Goal: Task Accomplishment & Management: Use online tool/utility

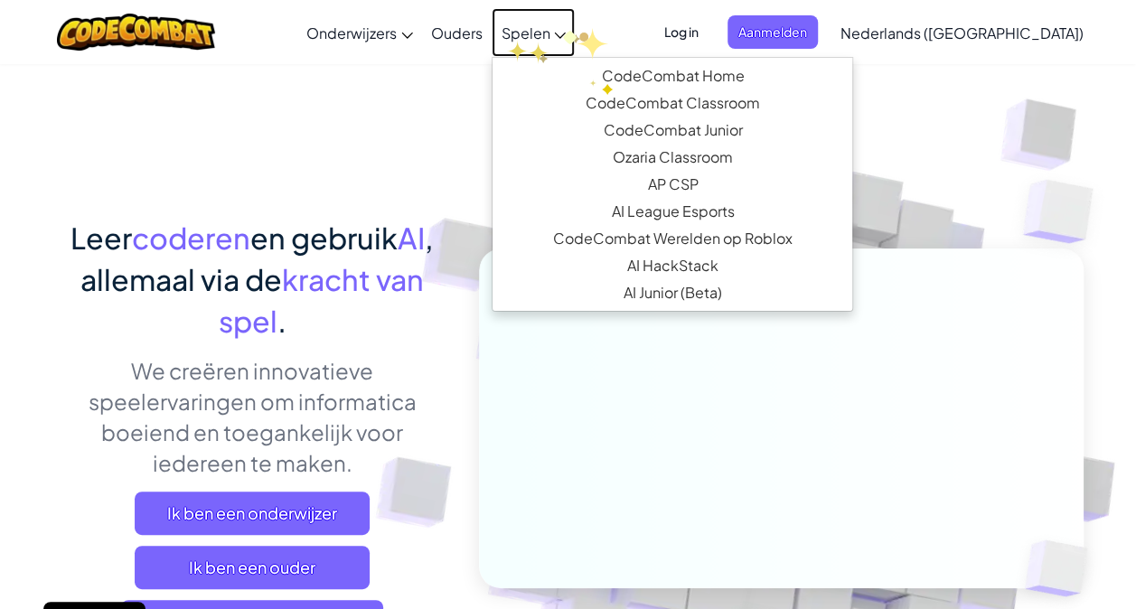
click at [549, 28] on span "Spelen" at bounding box center [525, 32] width 49 height 19
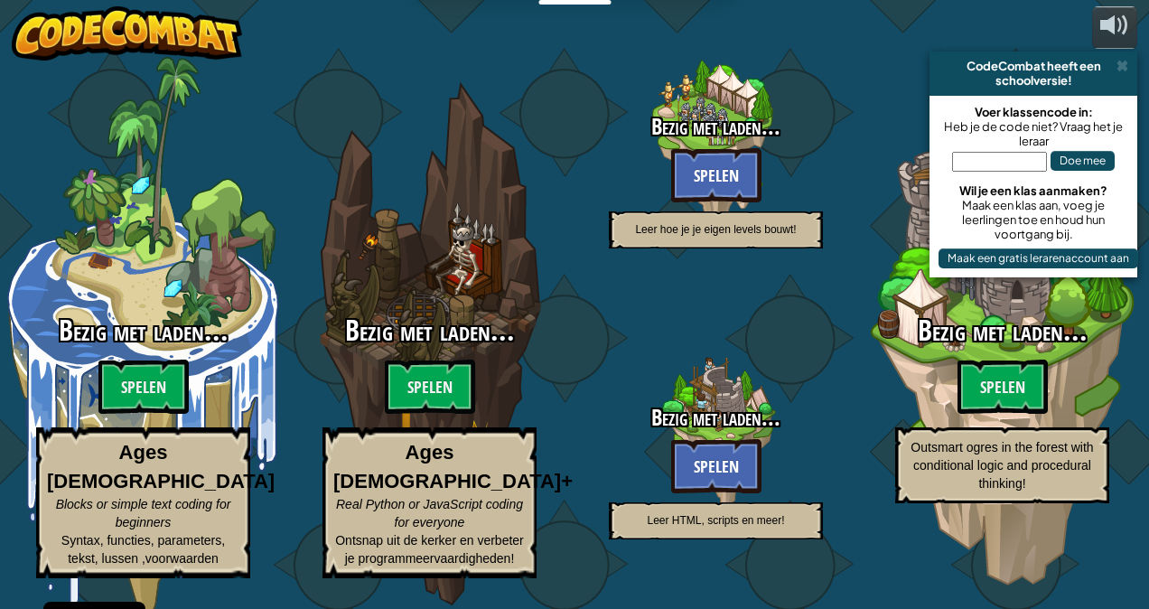
select select "nl-[GEOGRAPHIC_DATA]"
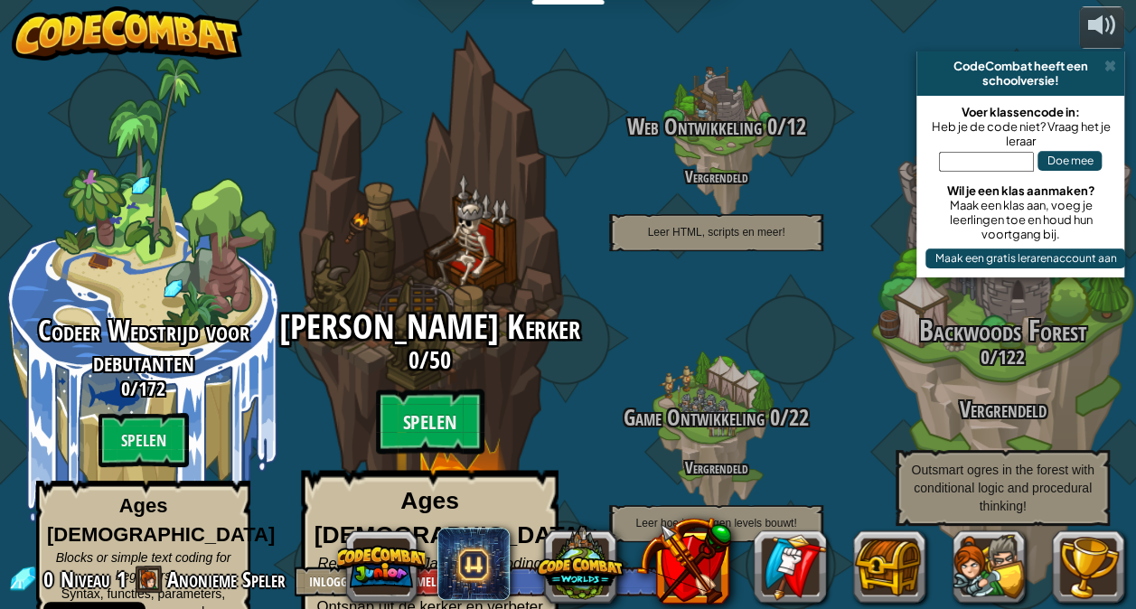
click at [428, 373] on div "[PERSON_NAME] Kerker 0 / 50 Spelen Ages [DEMOGRAPHIC_DATA]+ Real Python or Java…" at bounding box center [428, 480] width 343 height 342
select select "nl-[GEOGRAPHIC_DATA]"
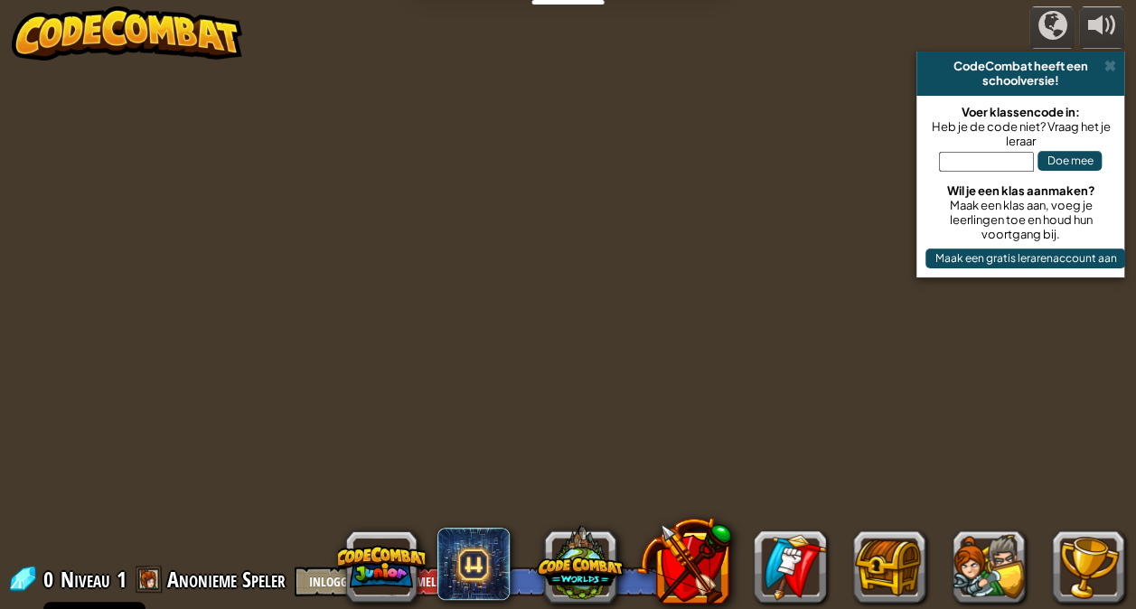
select select "nl-[GEOGRAPHIC_DATA]"
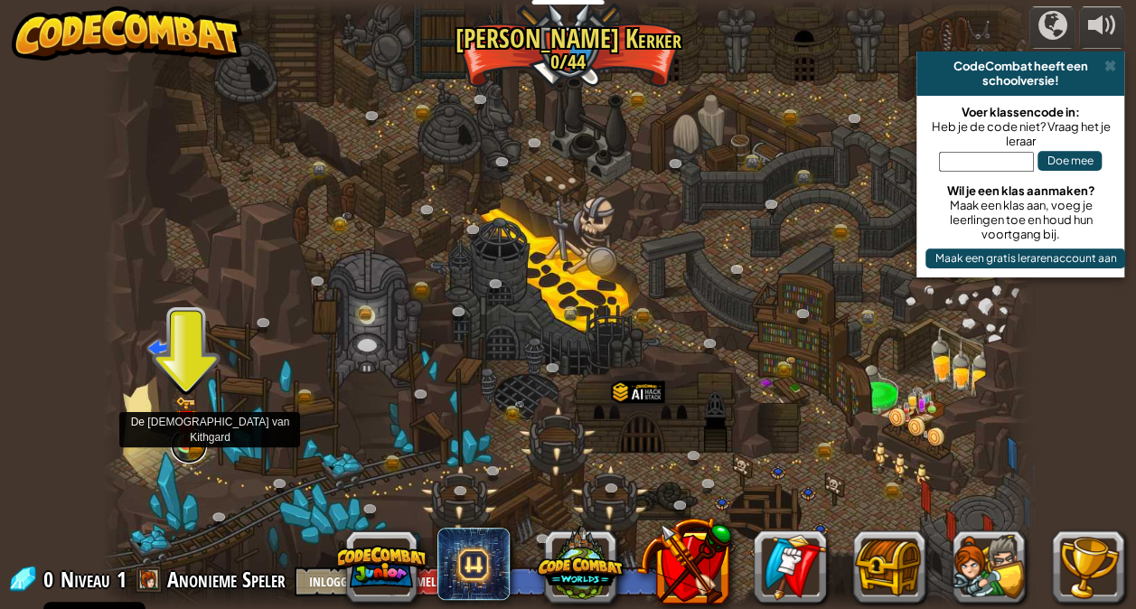
click at [190, 451] on link at bounding box center [189, 445] width 36 height 36
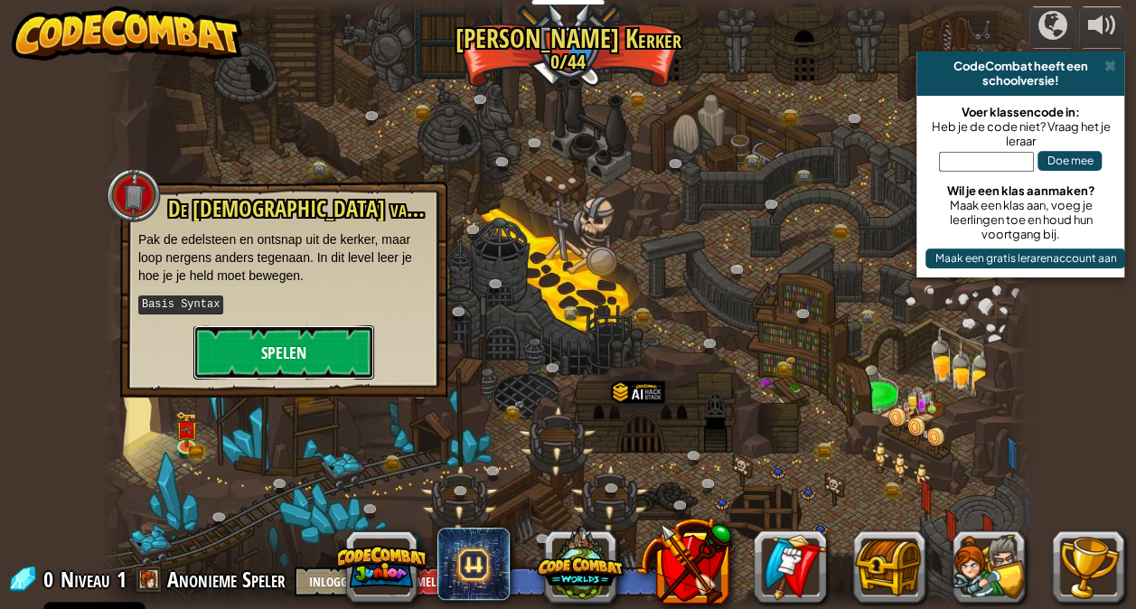
click at [305, 328] on button "Spelen" at bounding box center [283, 352] width 181 height 54
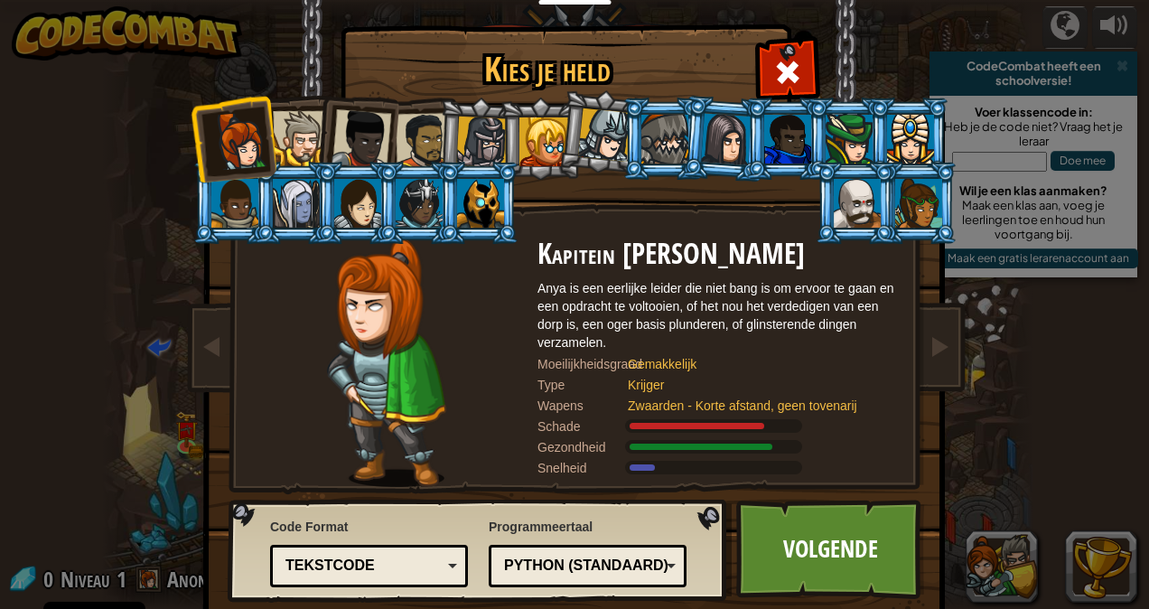
click at [910, 127] on div at bounding box center [910, 139] width 47 height 49
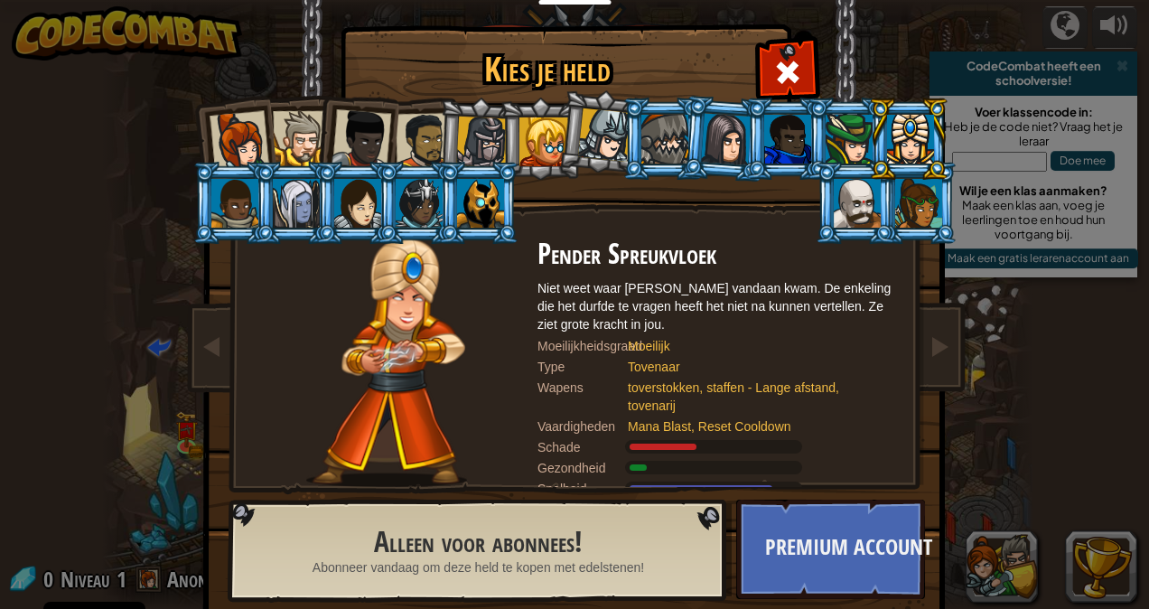
click at [289, 207] on div at bounding box center [296, 203] width 47 height 49
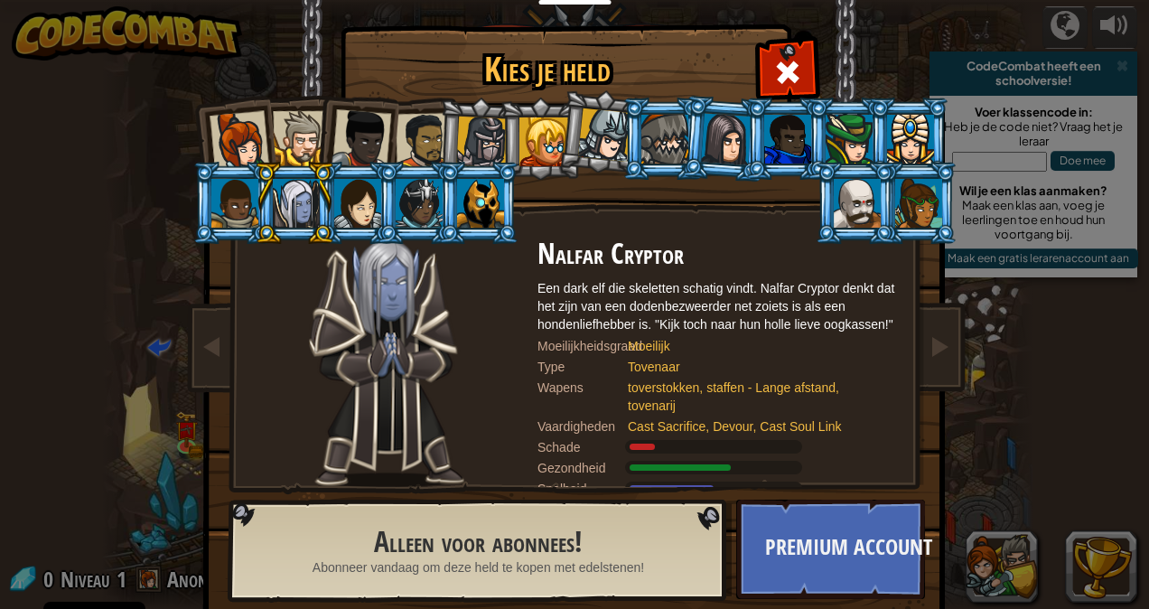
click at [480, 199] on div at bounding box center [480, 203] width 47 height 49
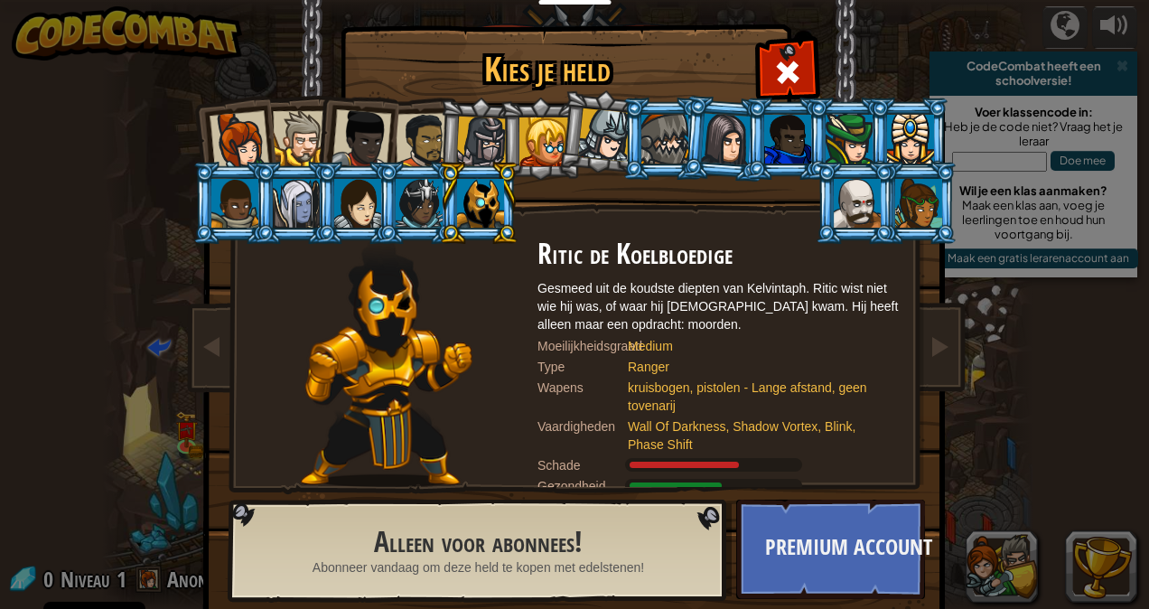
click at [414, 202] on div at bounding box center [419, 203] width 47 height 49
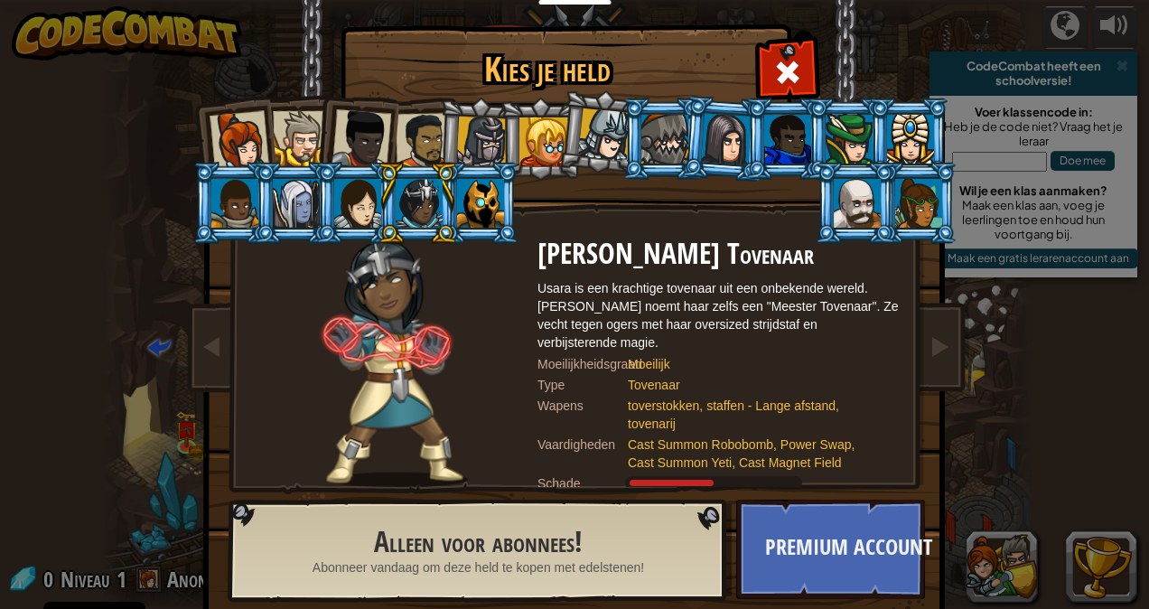
drag, startPoint x: 758, startPoint y: 126, endPoint x: 725, endPoint y: 117, distance: 33.8
click at [725, 117] on div at bounding box center [726, 138] width 51 height 51
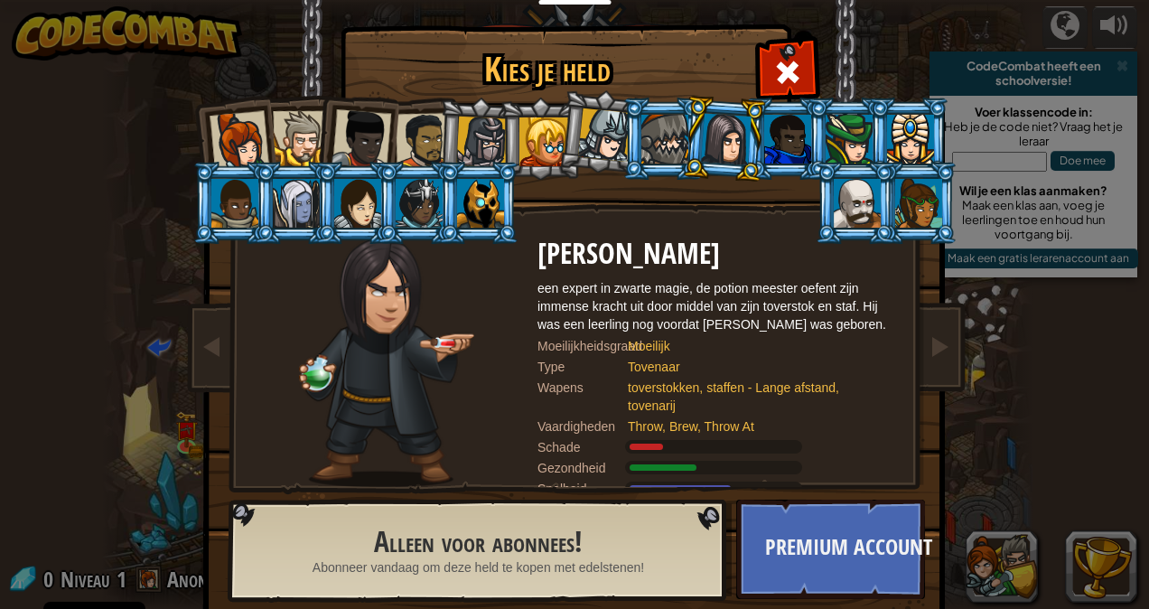
click at [350, 114] on div at bounding box center [362, 139] width 60 height 60
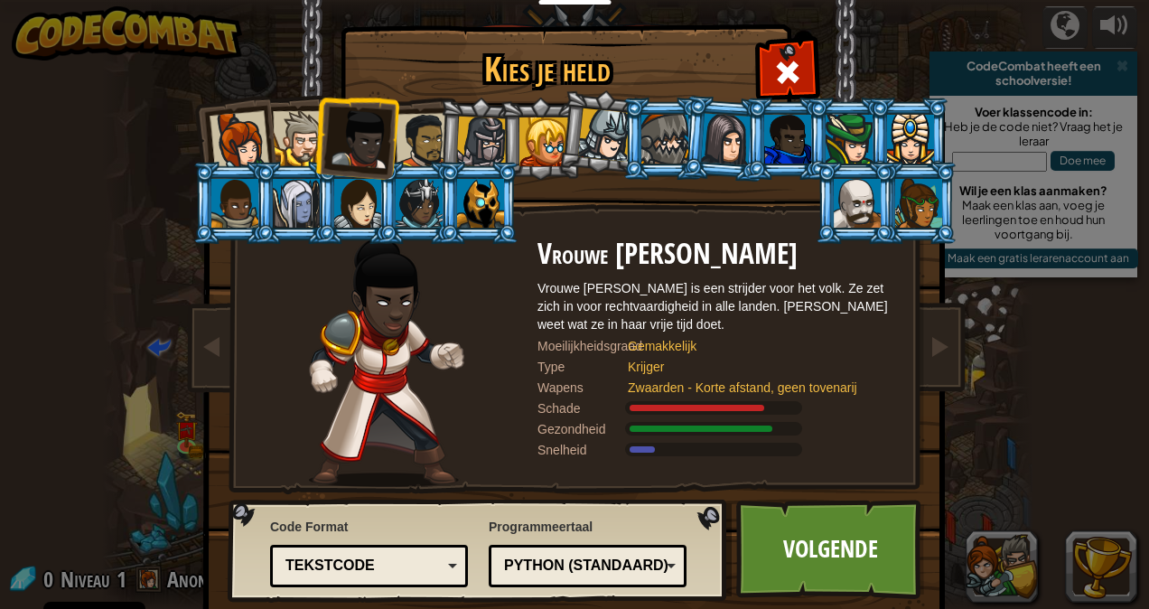
click at [470, 131] on div at bounding box center [481, 142] width 51 height 51
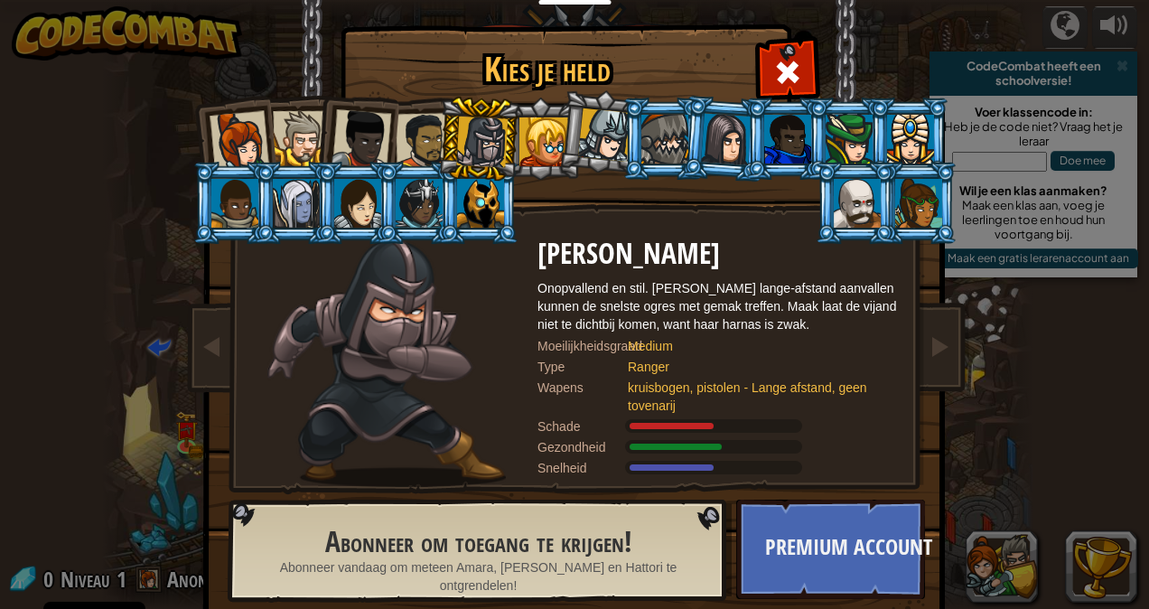
click at [526, 123] on div at bounding box center [543, 141] width 49 height 49
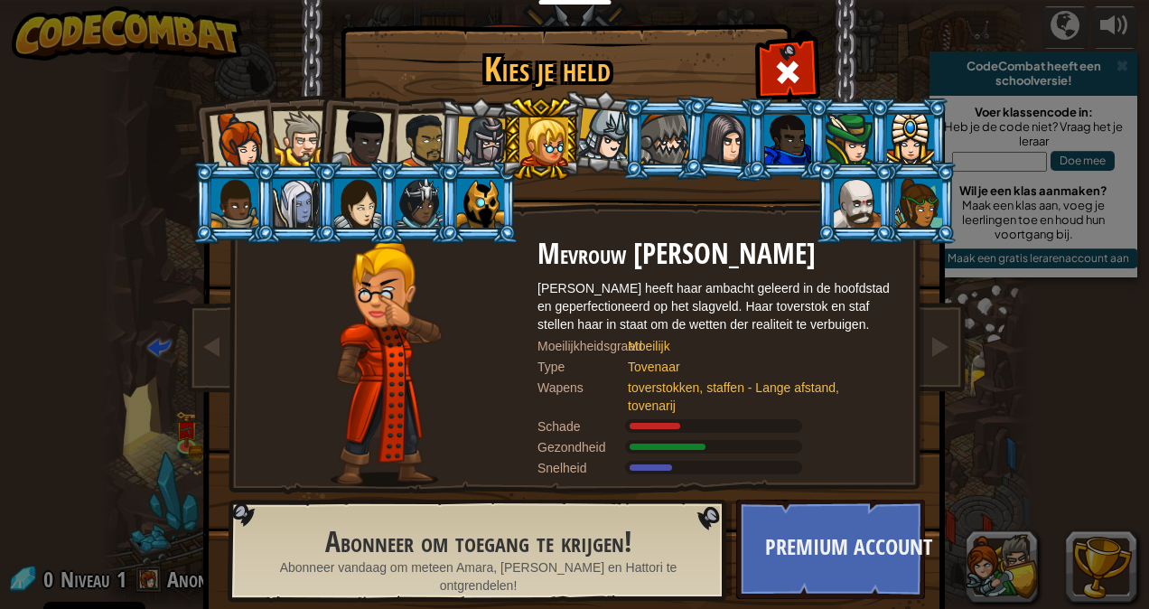
click at [599, 110] on div at bounding box center [604, 134] width 53 height 53
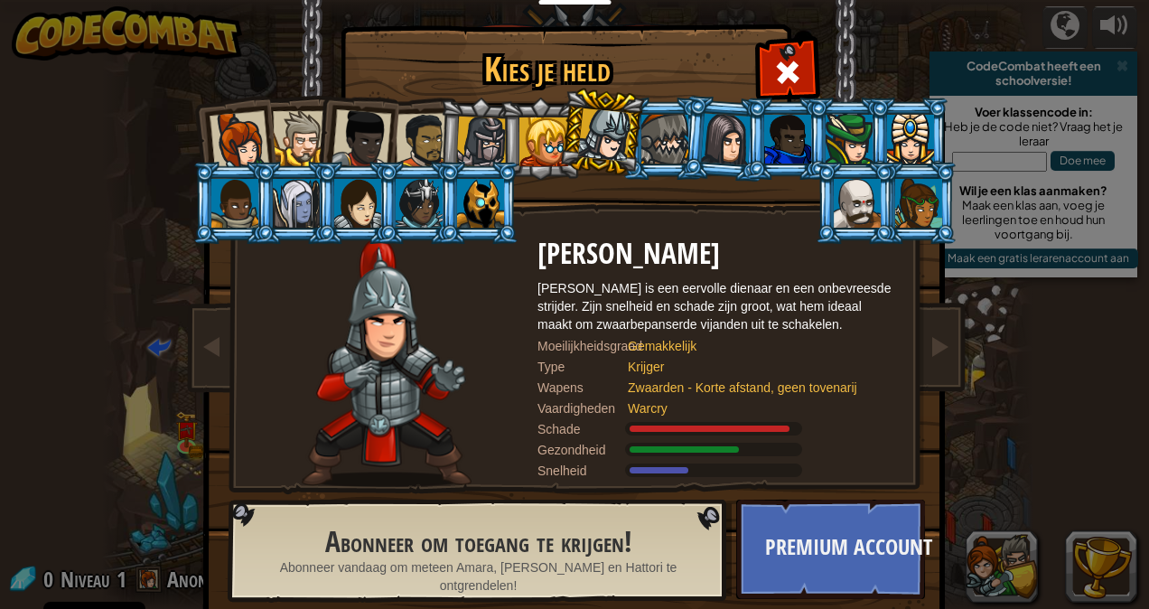
click at [909, 116] on div at bounding box center [910, 139] width 47 height 49
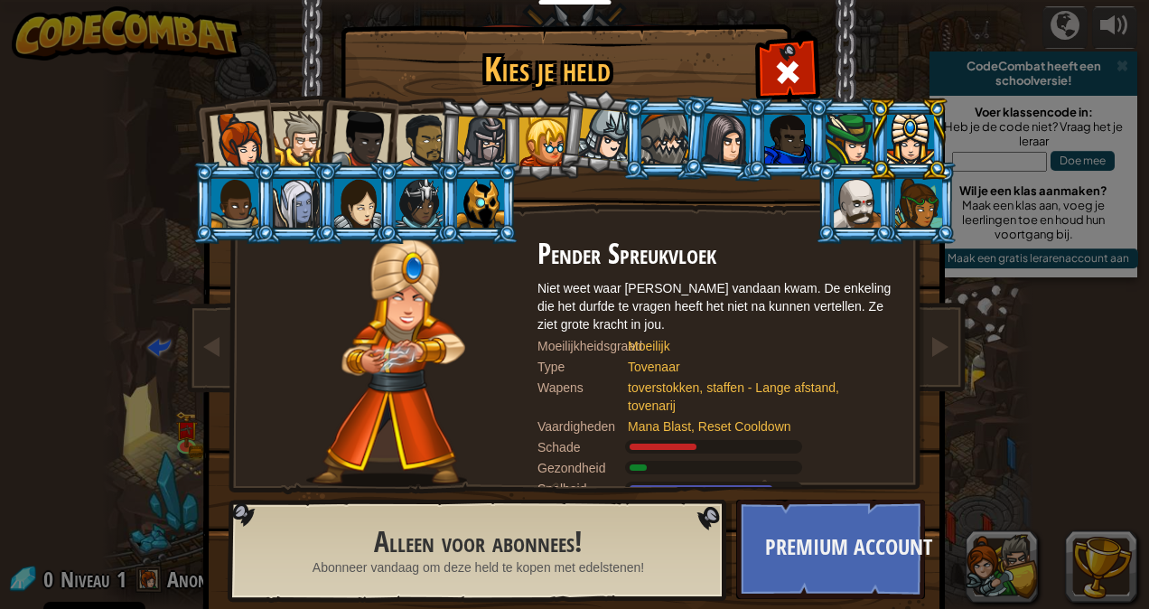
click at [558, 115] on li at bounding box center [601, 132] width 89 height 90
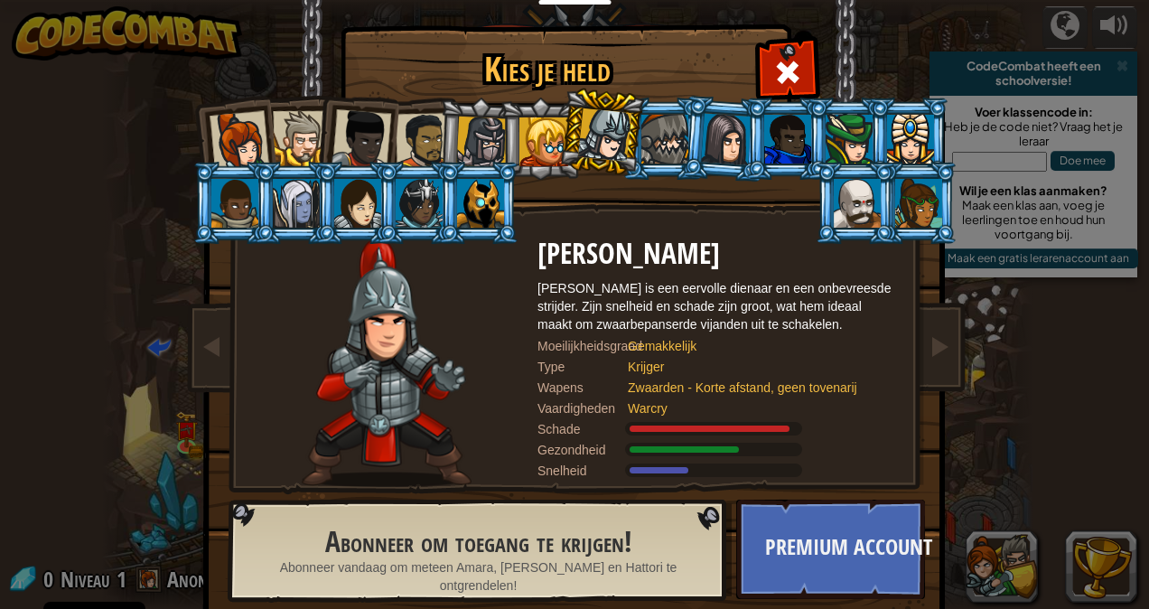
click at [911, 151] on div at bounding box center [910, 139] width 47 height 49
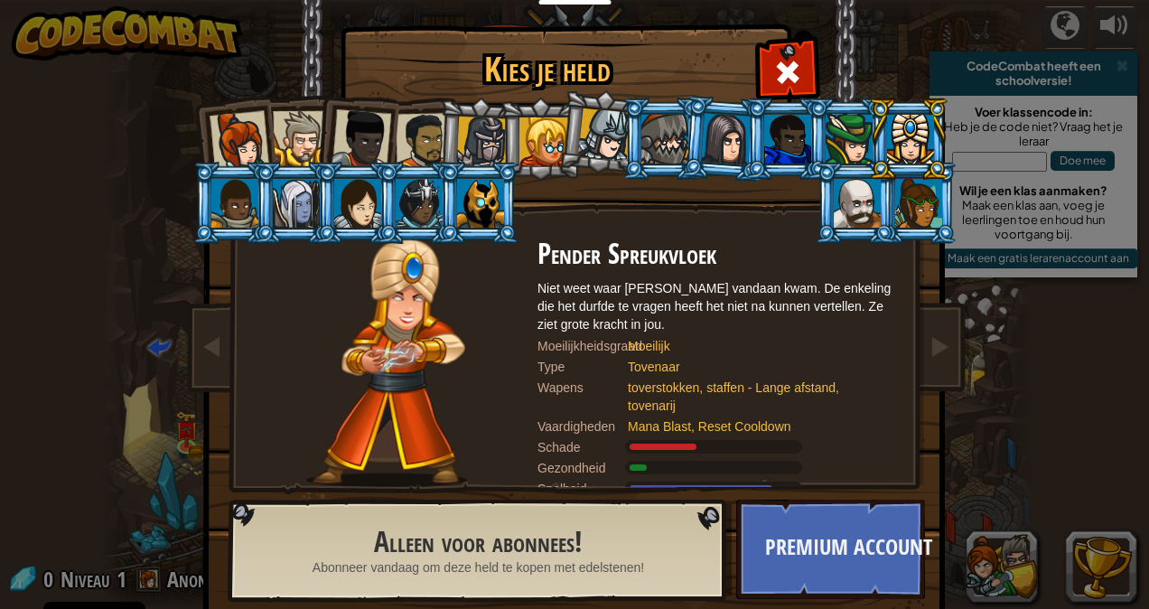
drag, startPoint x: 229, startPoint y: 134, endPoint x: 217, endPoint y: 125, distance: 15.5
click at [217, 125] on div at bounding box center [240, 141] width 60 height 60
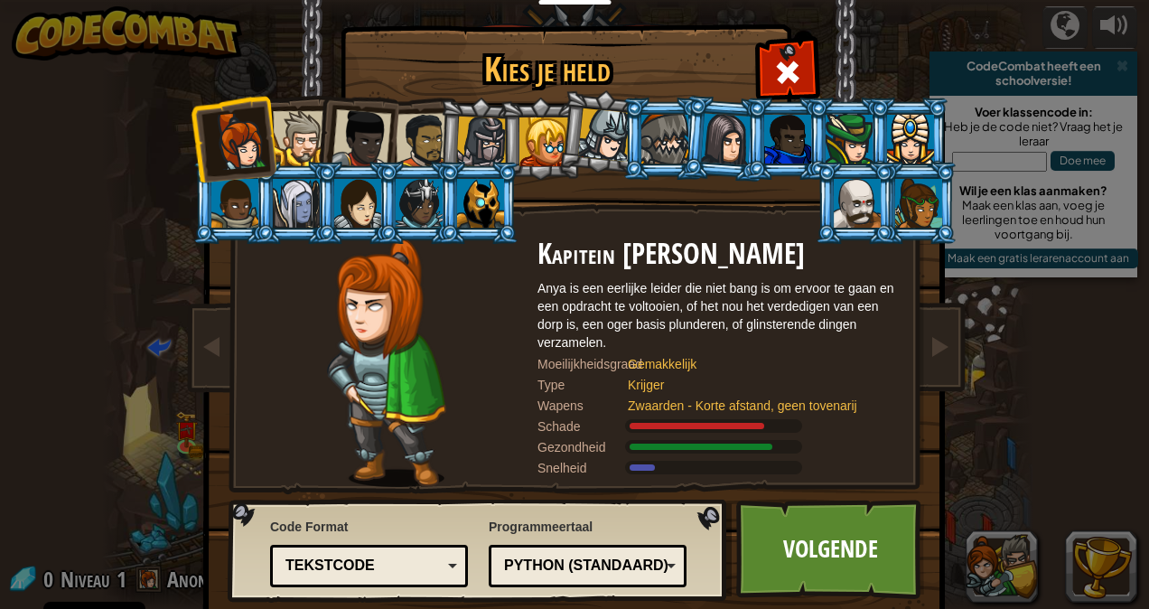
click at [299, 197] on div at bounding box center [296, 203] width 47 height 49
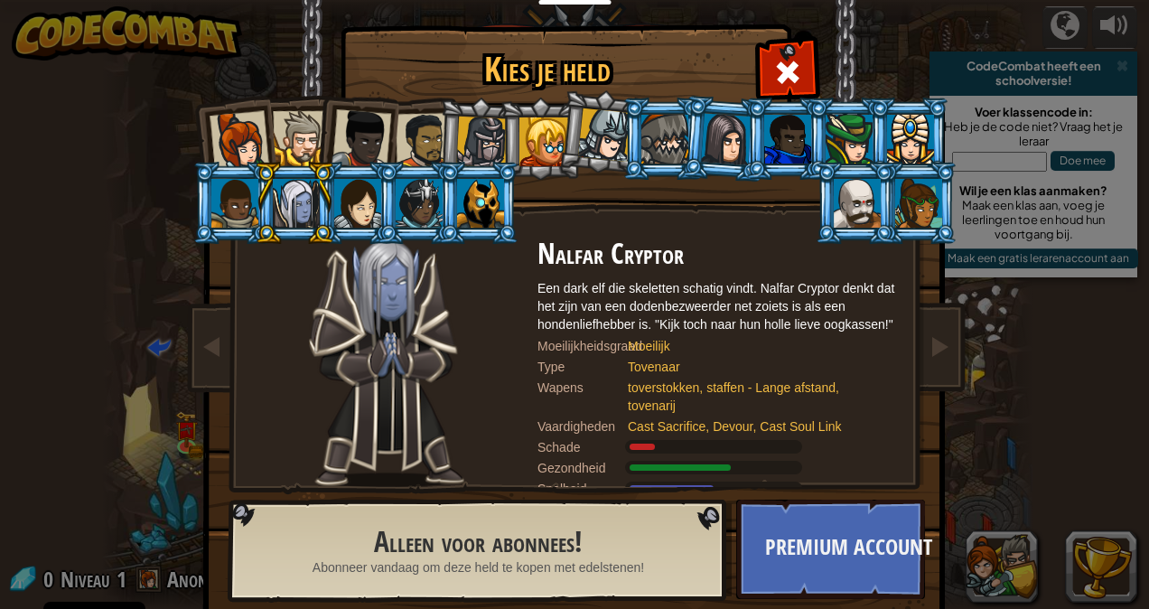
click at [340, 203] on div at bounding box center [357, 203] width 47 height 49
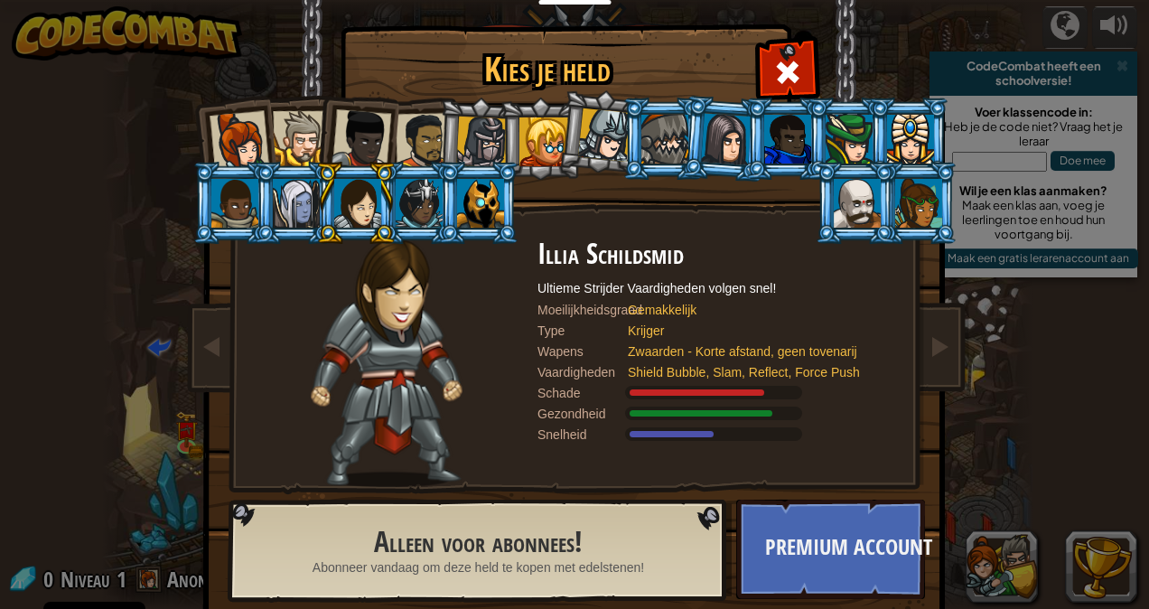
click at [340, 203] on div at bounding box center [357, 203] width 47 height 49
drag, startPoint x: 235, startPoint y: 106, endPoint x: 211, endPoint y: 123, distance: 29.1
click at [211, 123] on div at bounding box center [240, 141] width 60 height 60
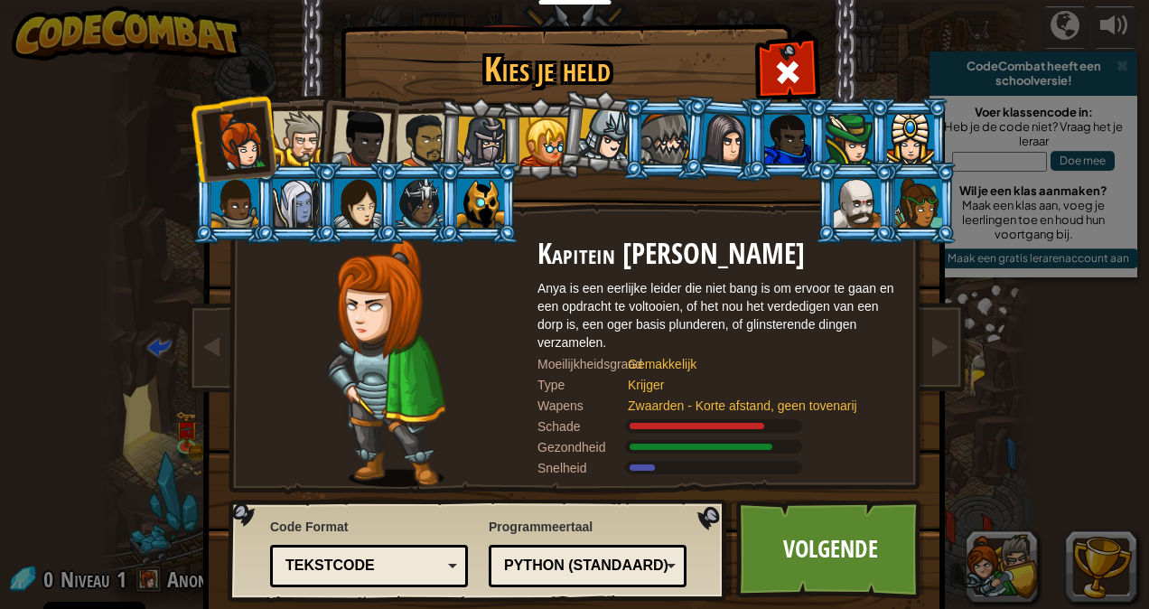
click at [471, 126] on div at bounding box center [481, 142] width 51 height 51
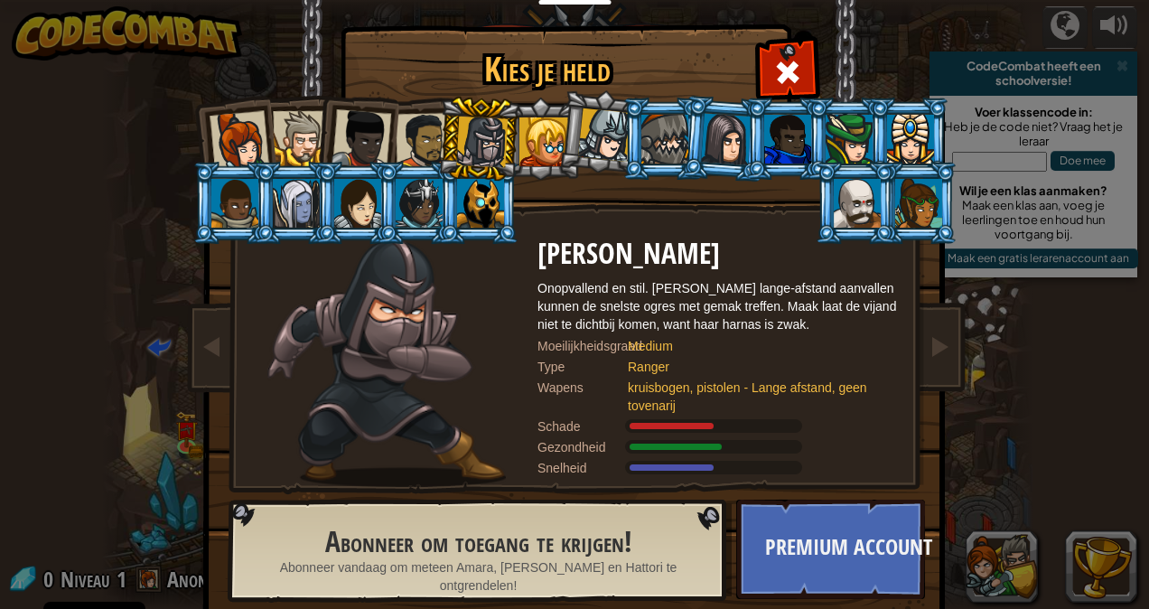
click at [220, 126] on div at bounding box center [240, 141] width 60 height 60
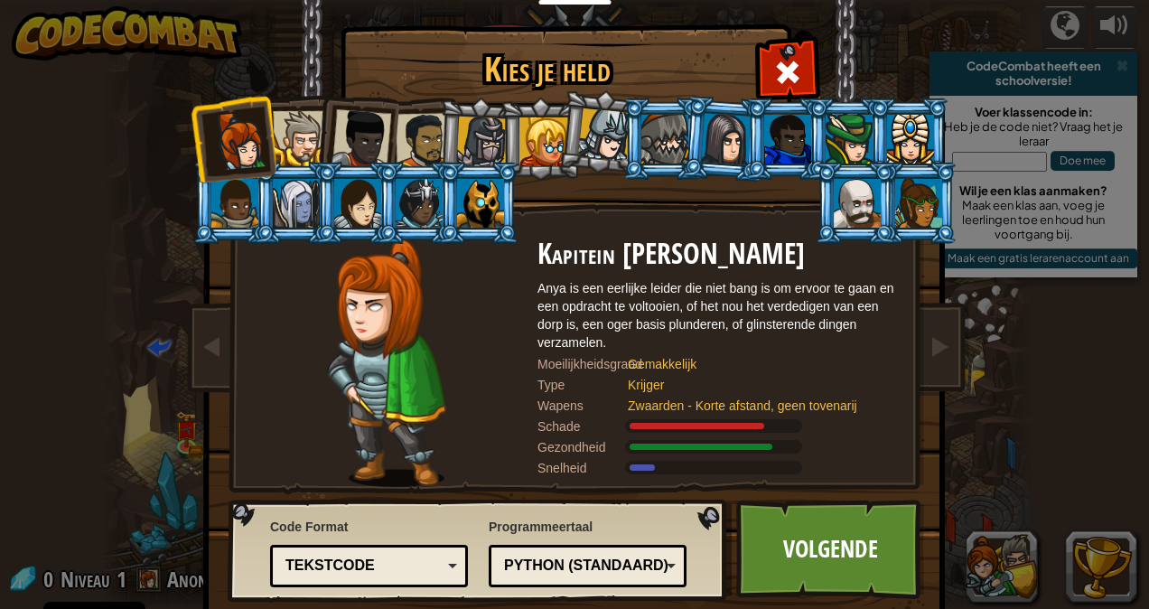
drag, startPoint x: 822, startPoint y: 557, endPoint x: 502, endPoint y: 424, distance: 346.3
click at [502, 424] on div at bounding box center [387, 363] width 302 height 248
drag, startPoint x: 794, startPoint y: 524, endPoint x: 797, endPoint y: 556, distance: 31.7
click at [797, 556] on link "Volgende" at bounding box center [830, 549] width 189 height 99
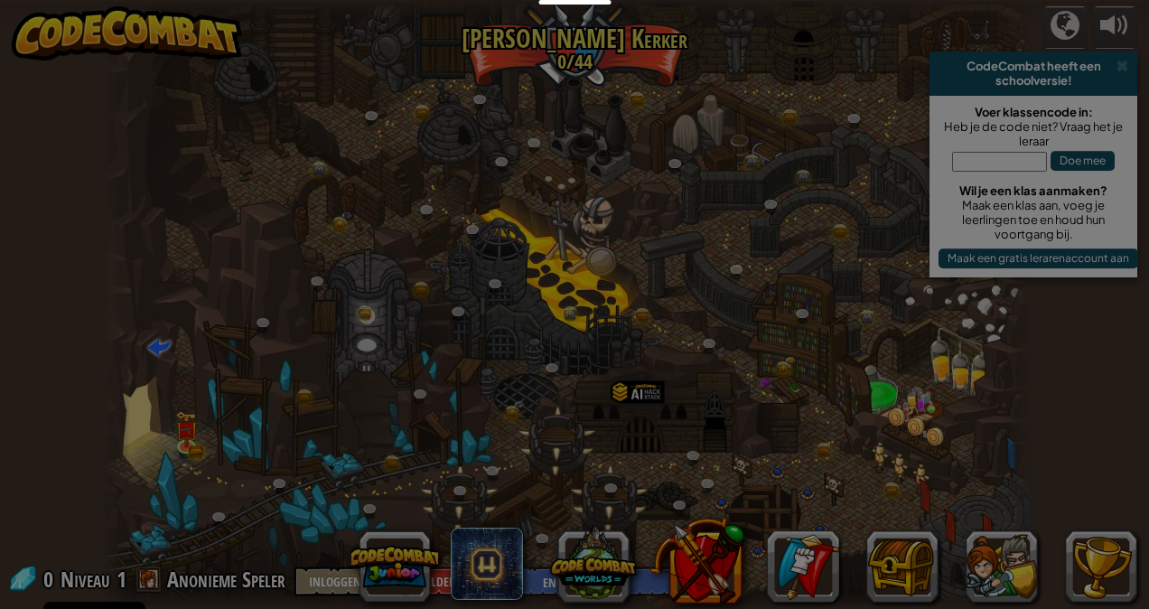
click at [0, 0] on div "Inventaris 0 Beschikbaar Kies (dubbel-klik om te kiezen) Vergrendeld Kies Verwi…" at bounding box center [0, 0] width 0 height 0
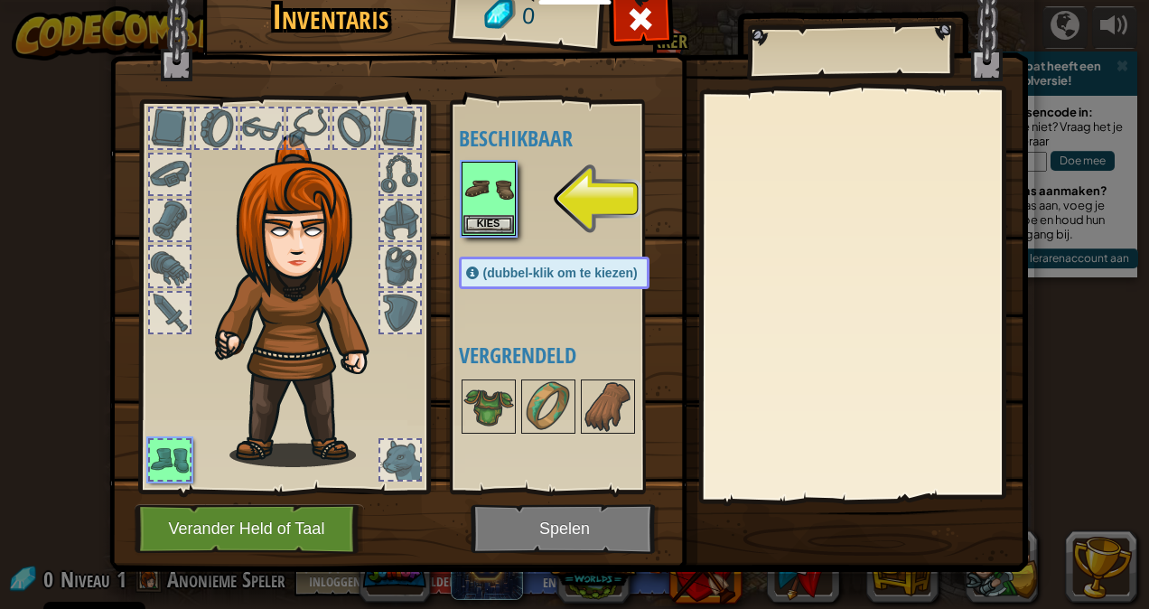
click at [166, 127] on div at bounding box center [170, 128] width 40 height 40
click at [479, 218] on button "Kies" at bounding box center [488, 223] width 51 height 19
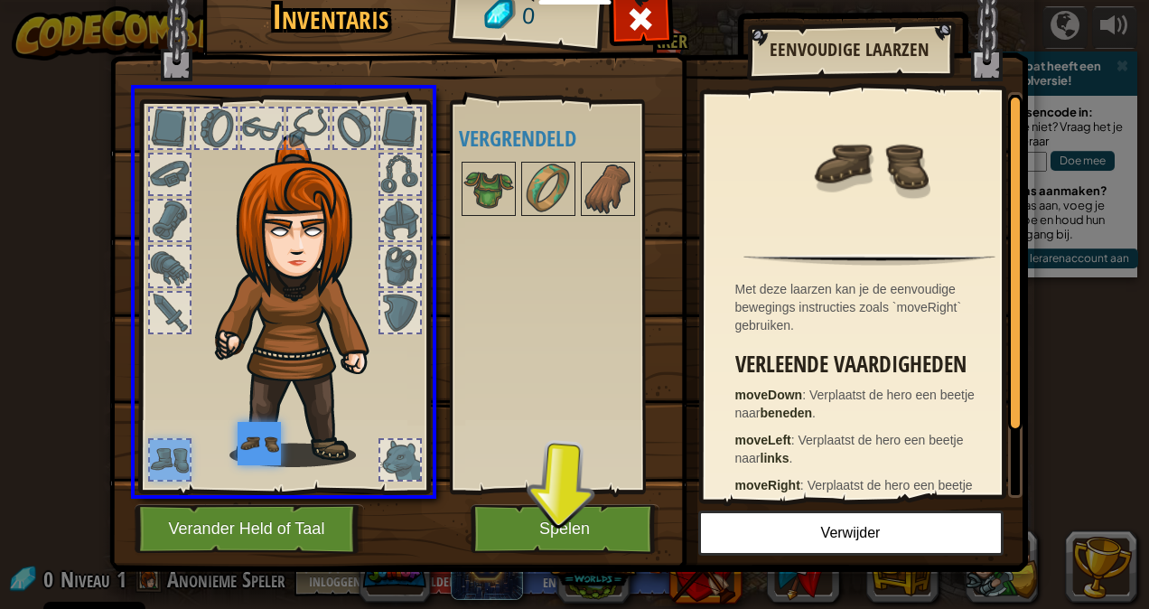
drag, startPoint x: 164, startPoint y: 453, endPoint x: 266, endPoint y: 455, distance: 101.2
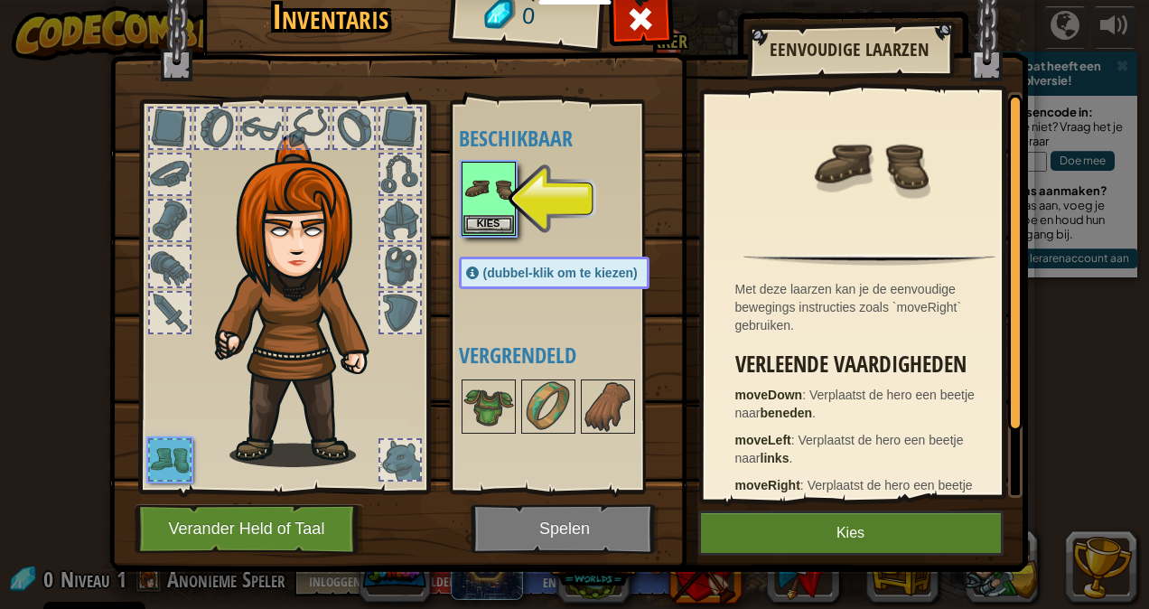
click at [367, 183] on img at bounding box center [304, 301] width 194 height 332
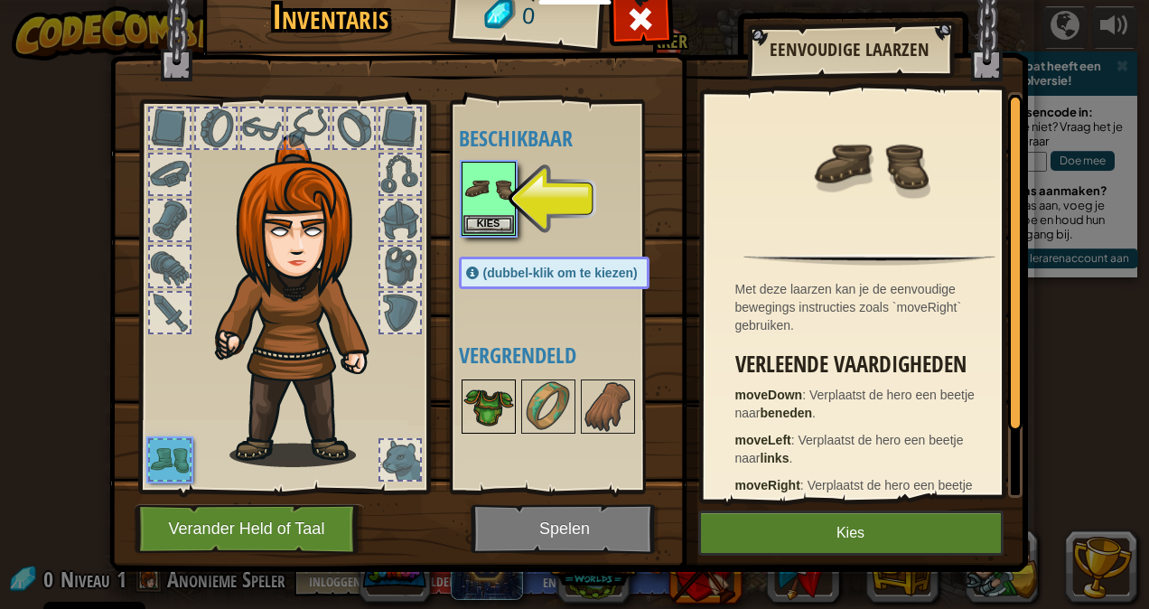
click at [497, 407] on img at bounding box center [488, 406] width 51 height 51
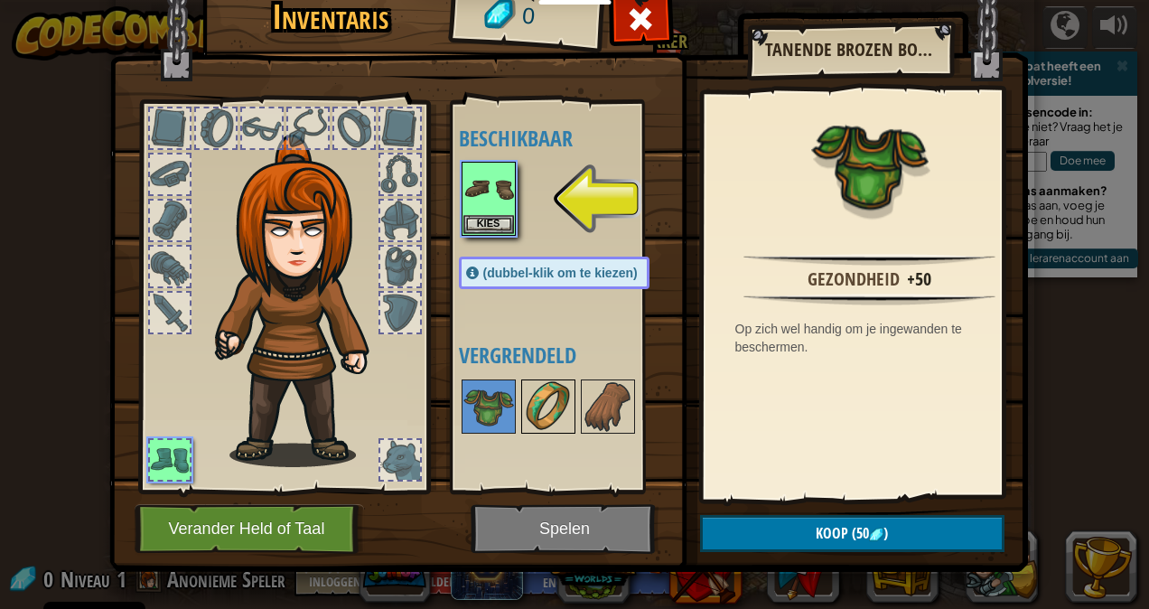
click at [547, 406] on img at bounding box center [548, 406] width 51 height 51
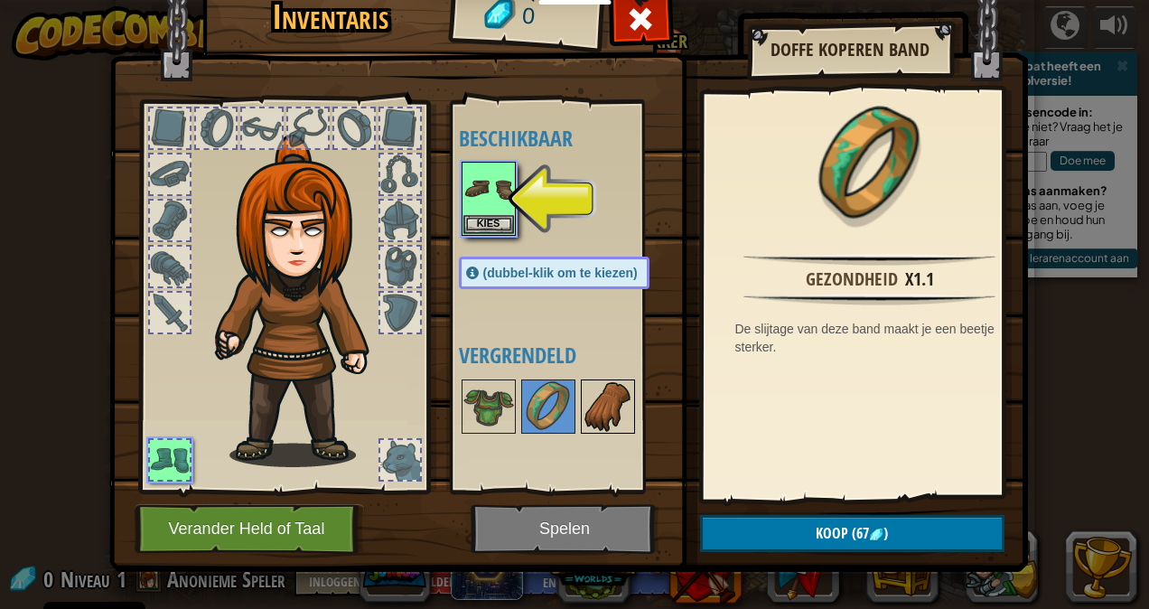
click at [609, 406] on img at bounding box center [608, 406] width 51 height 51
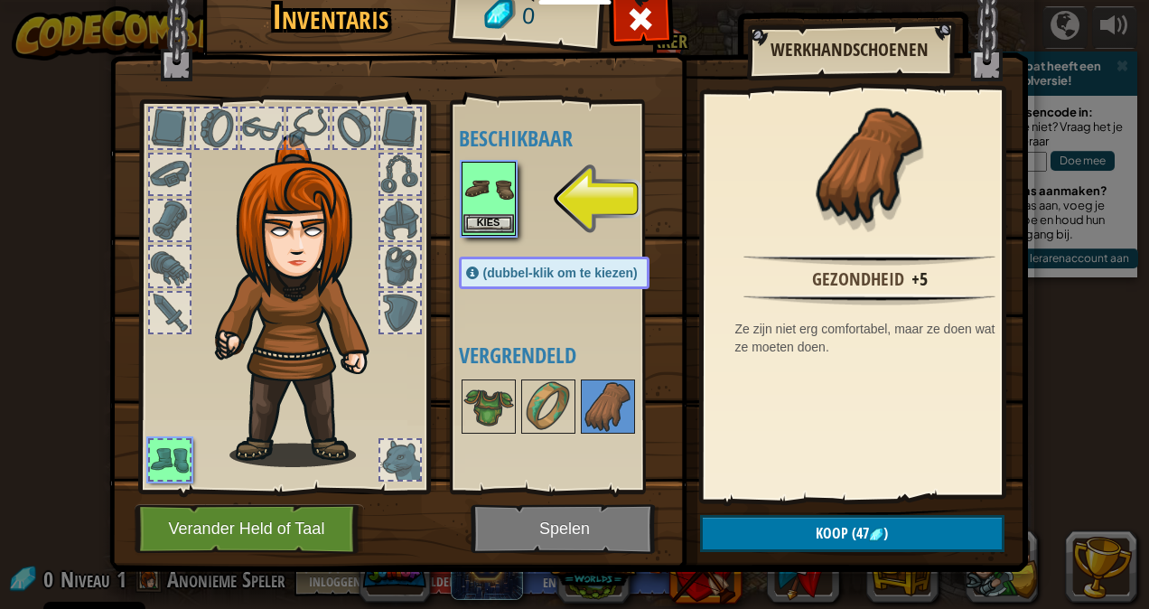
click at [481, 206] on img at bounding box center [488, 189] width 51 height 51
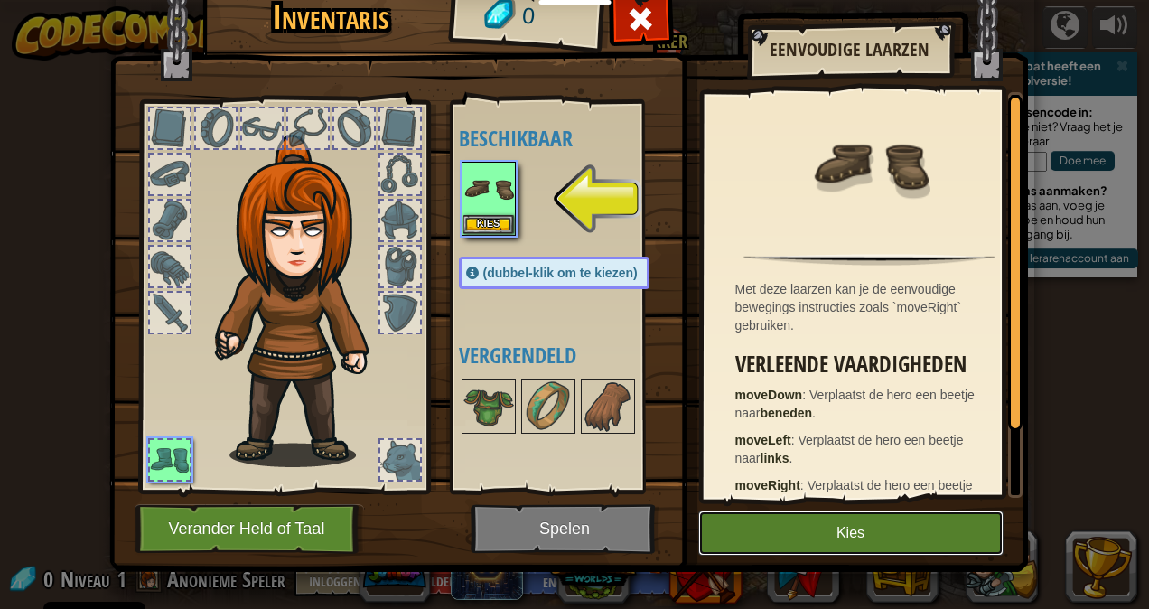
click at [829, 526] on button "Kies" at bounding box center [850, 532] width 305 height 45
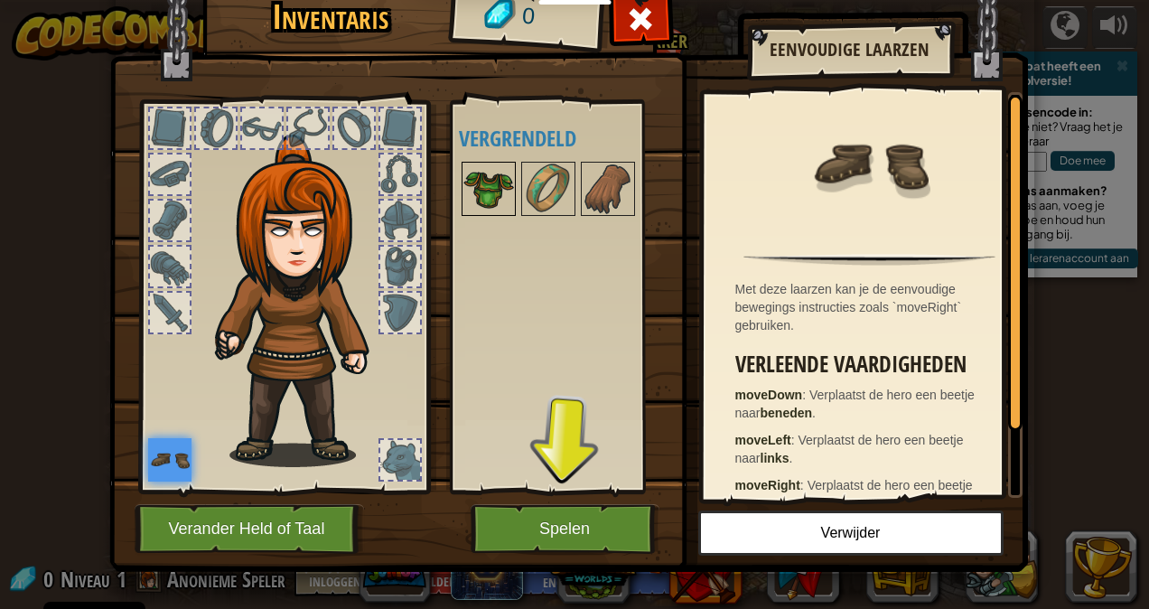
click at [479, 168] on img at bounding box center [488, 189] width 51 height 51
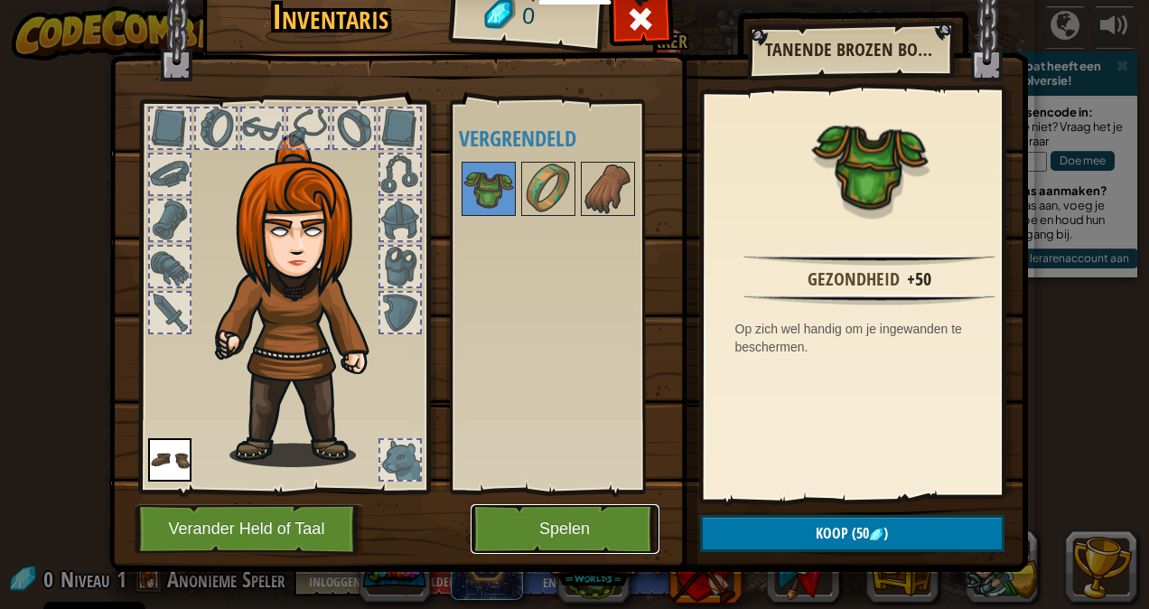
click at [584, 522] on button "Spelen" at bounding box center [565, 529] width 189 height 50
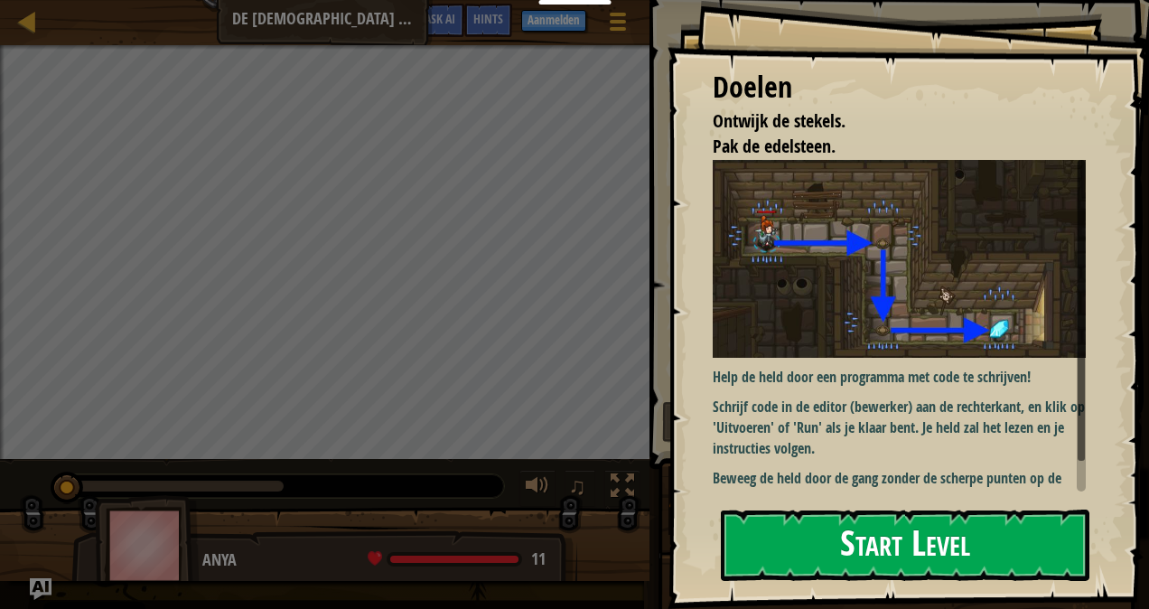
click at [876, 540] on button "Start Level" at bounding box center [905, 545] width 369 height 71
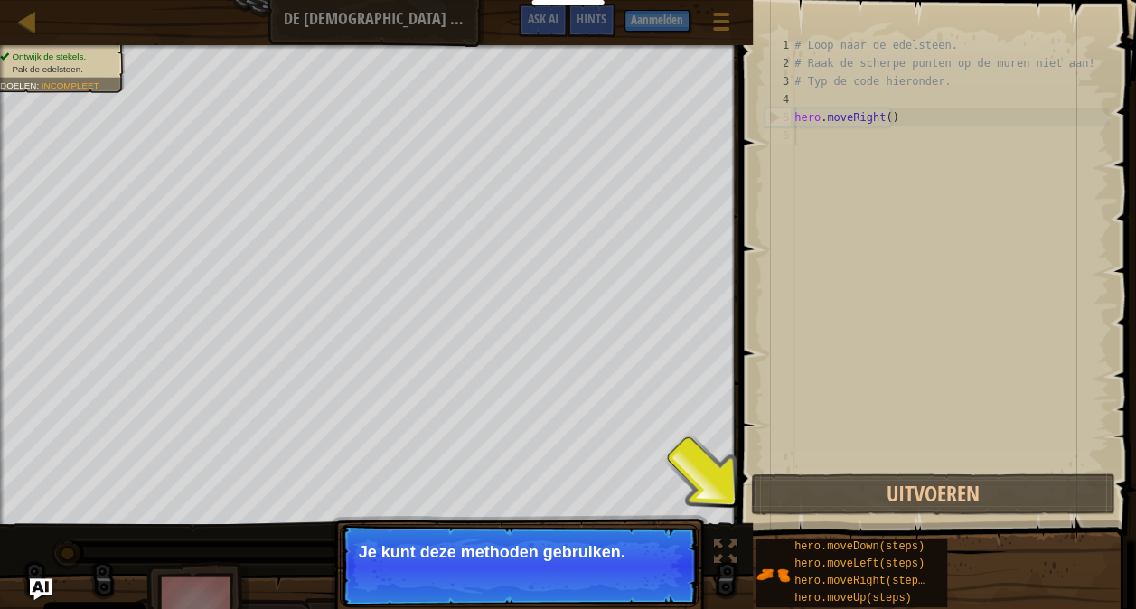
click at [637, 548] on p "Je kunt deze methoden gebruiken." at bounding box center [519, 552] width 321 height 18
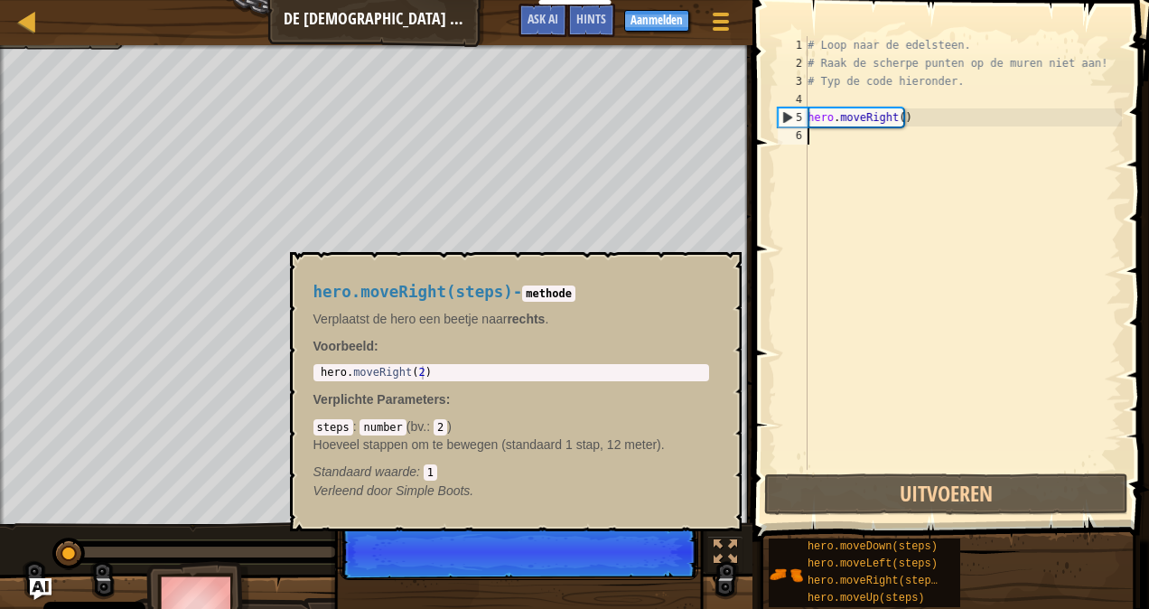
scroll to position [8, 0]
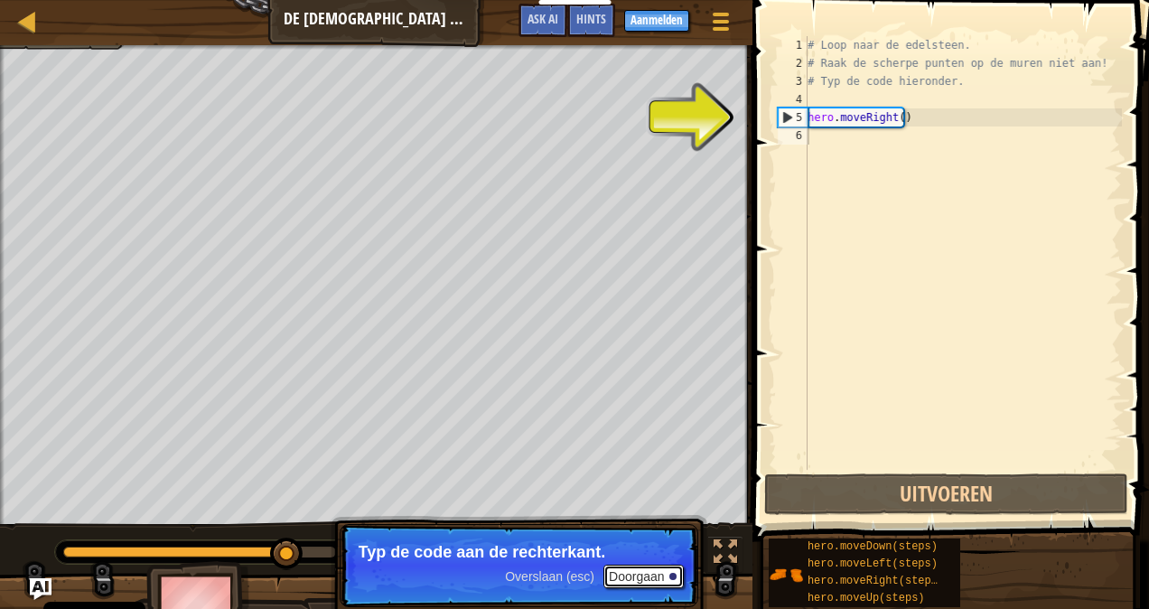
click at [632, 574] on button "Doorgaan" at bounding box center [644, 576] width 80 height 23
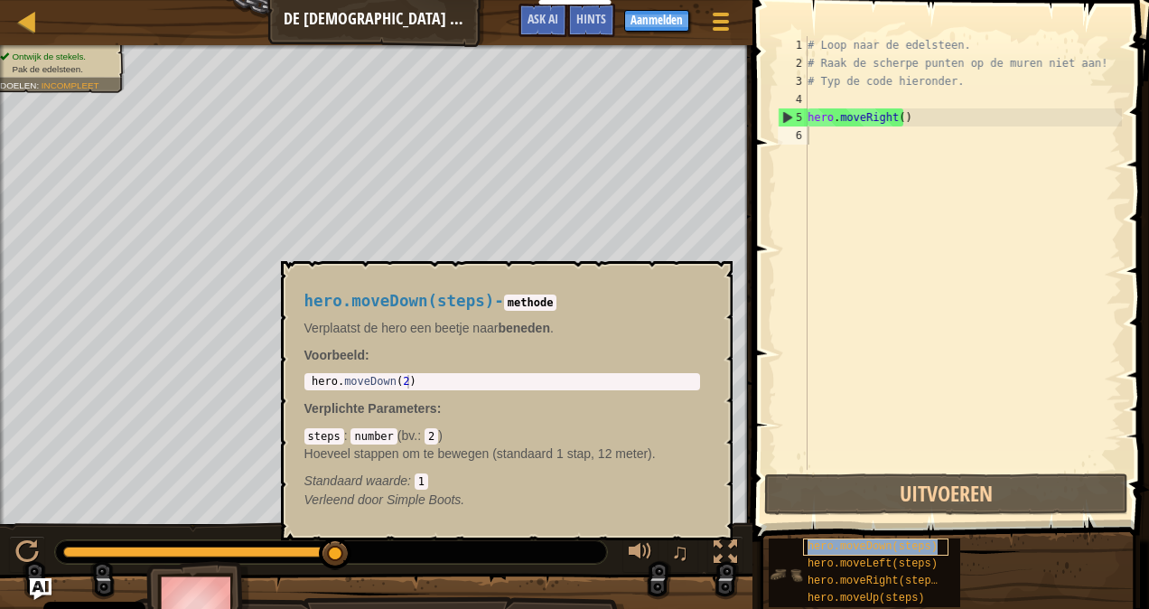
click at [878, 538] on div "hero.moveDown(steps)" at bounding box center [875, 546] width 145 height 17
click at [429, 439] on code "2" at bounding box center [432, 436] width 14 height 16
click at [440, 437] on div "steps : number ( bv. : 2 ) Hoeveel stappen om te bewegen (standaard 1 stap, 12 …" at bounding box center [502, 457] width 396 height 63
click at [435, 437] on div "steps : number ( bv. : 2 ) Hoeveel stappen om te bewegen (standaard 1 stap, 12 …" at bounding box center [502, 457] width 396 height 63
click at [428, 435] on code "2" at bounding box center [432, 436] width 14 height 16
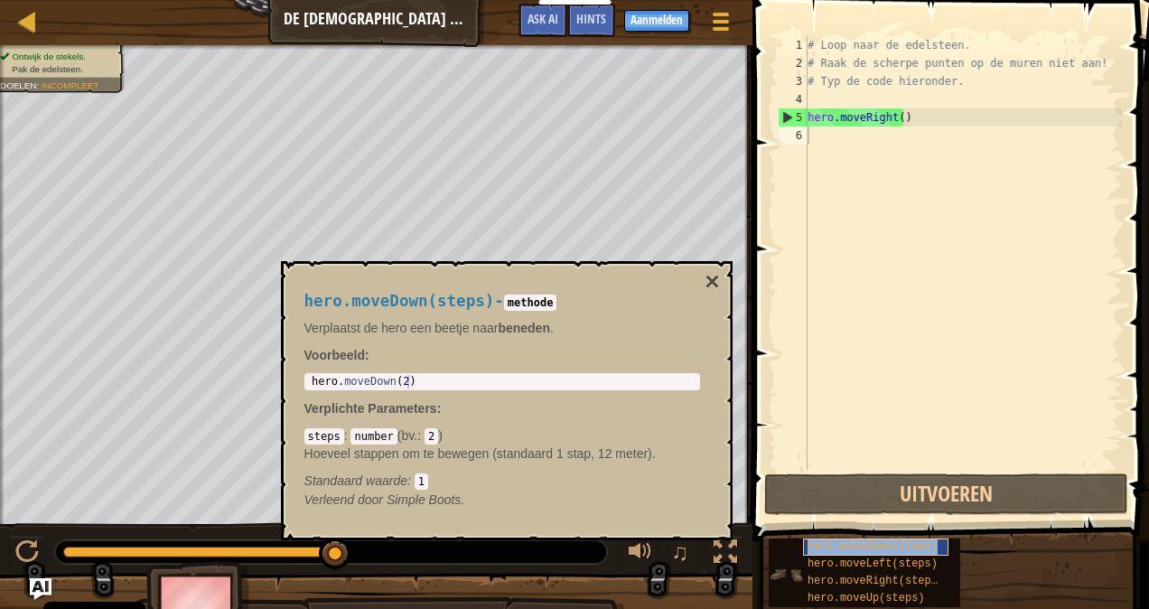
click at [814, 544] on span "hero.moveDown(steps)" at bounding box center [873, 546] width 130 height 13
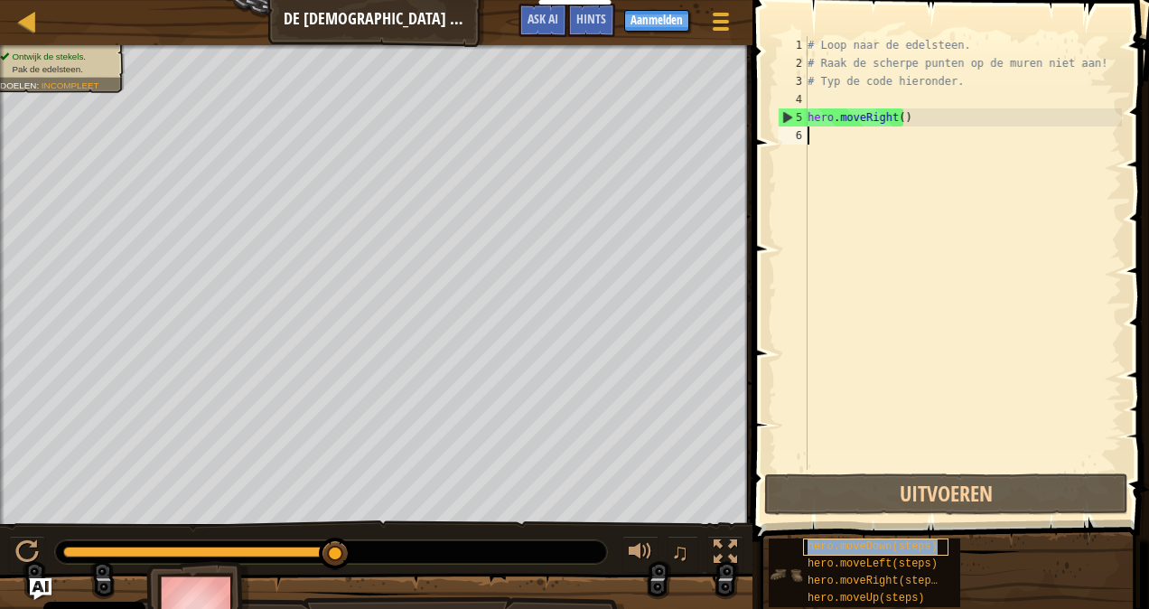
click at [814, 544] on span "hero.moveDown(steps)" at bounding box center [873, 546] width 130 height 13
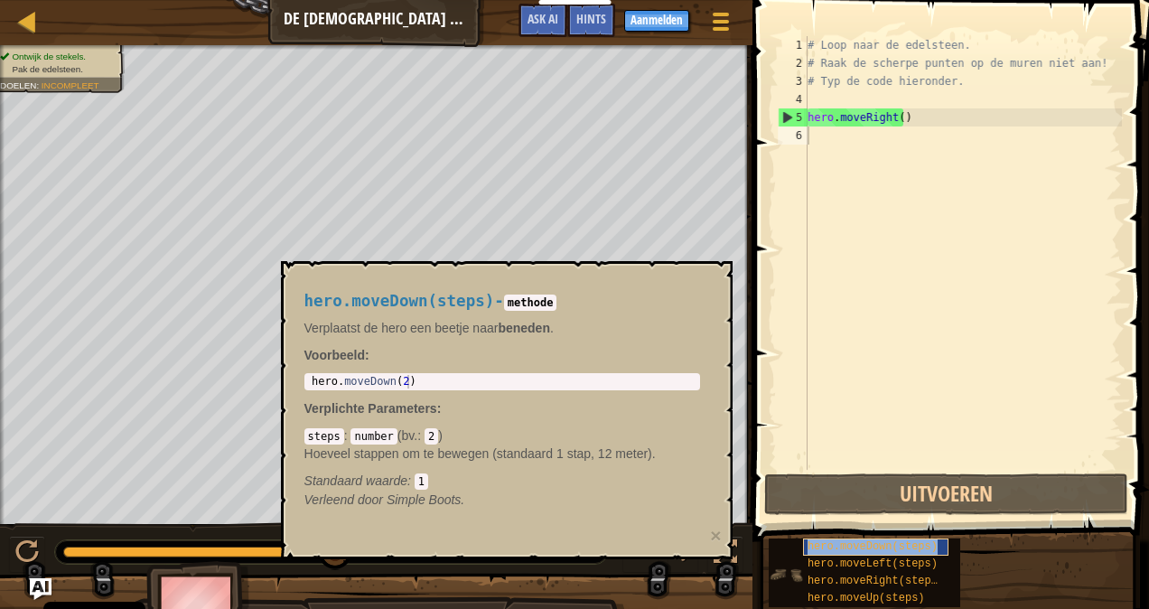
click at [814, 544] on span "hero.moveDown(steps)" at bounding box center [873, 546] width 130 height 13
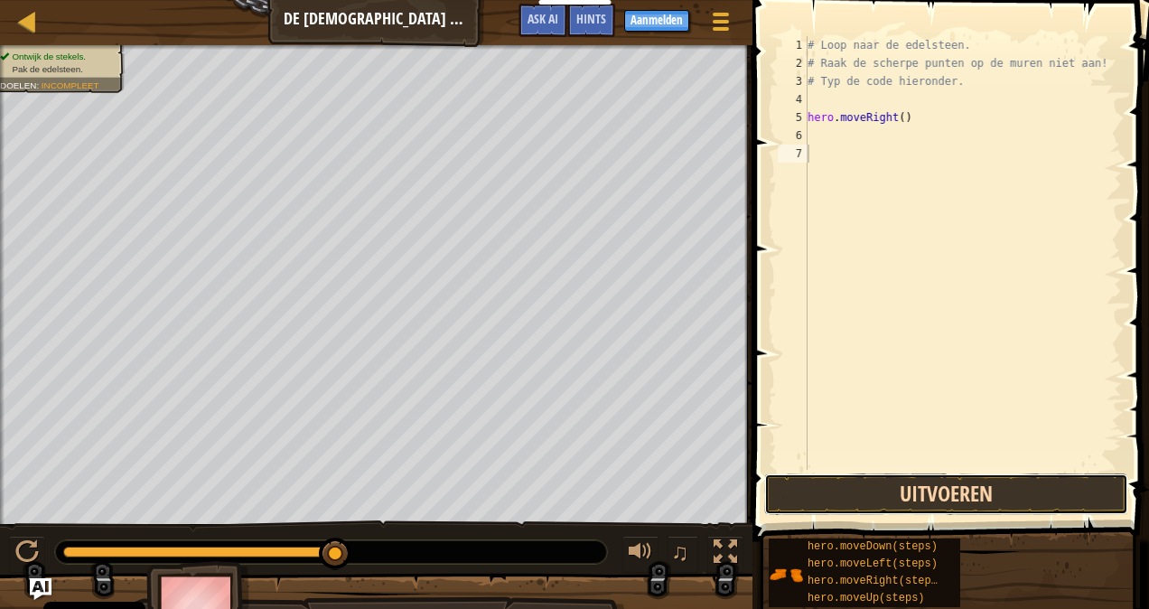
click at [914, 485] on button "Uitvoeren" at bounding box center [946, 494] width 364 height 42
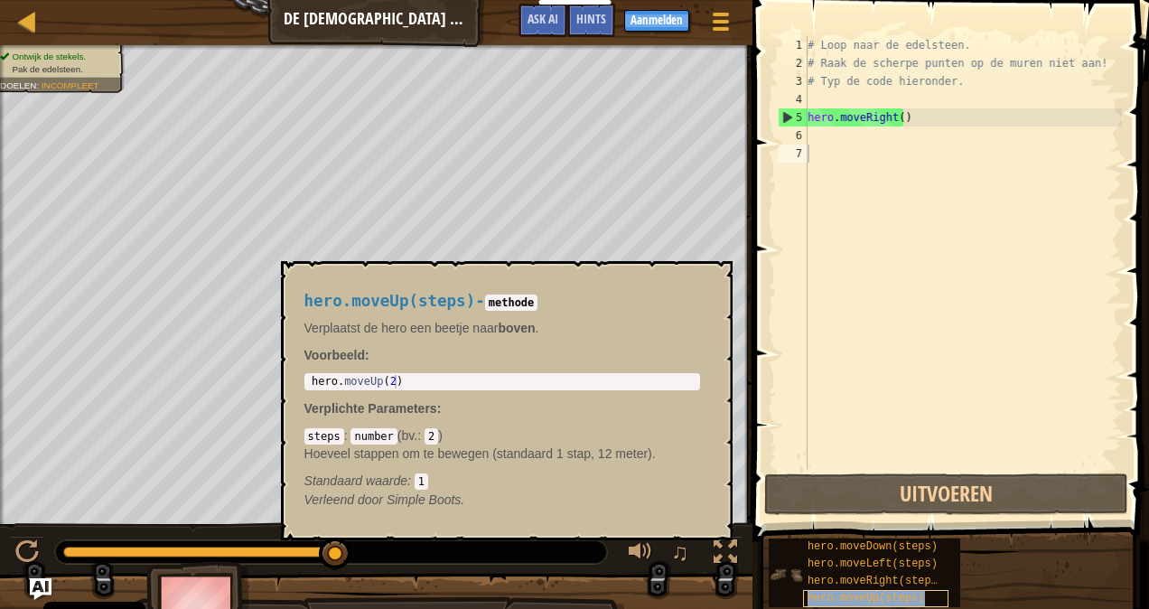
click at [894, 594] on span "hero.moveUp(steps)" at bounding box center [866, 598] width 117 height 13
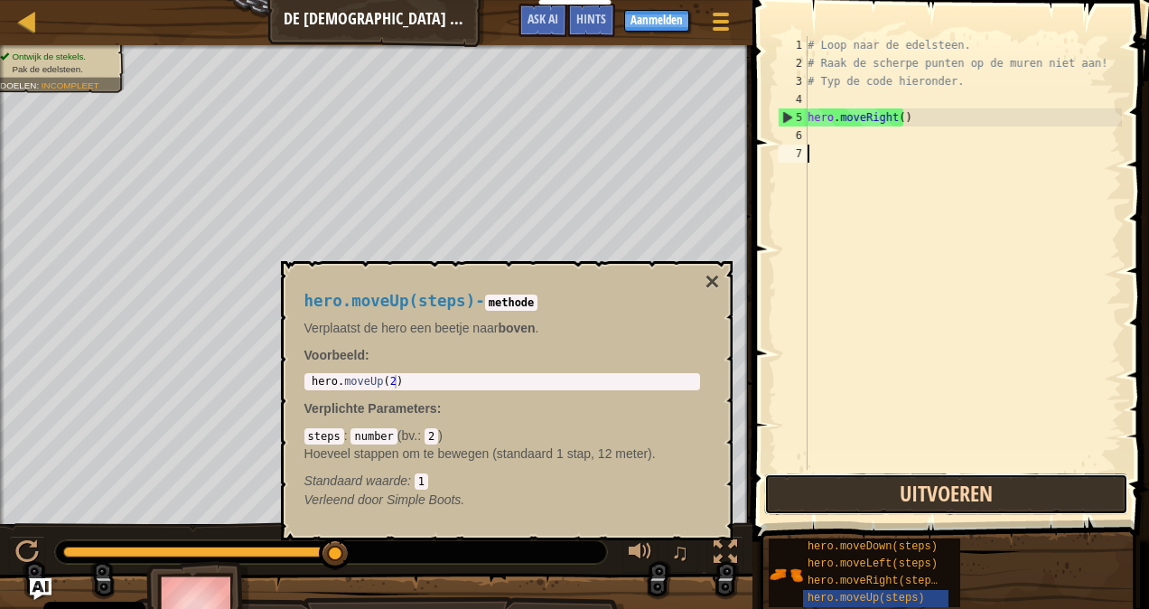
click at [890, 479] on button "Uitvoeren" at bounding box center [946, 494] width 364 height 42
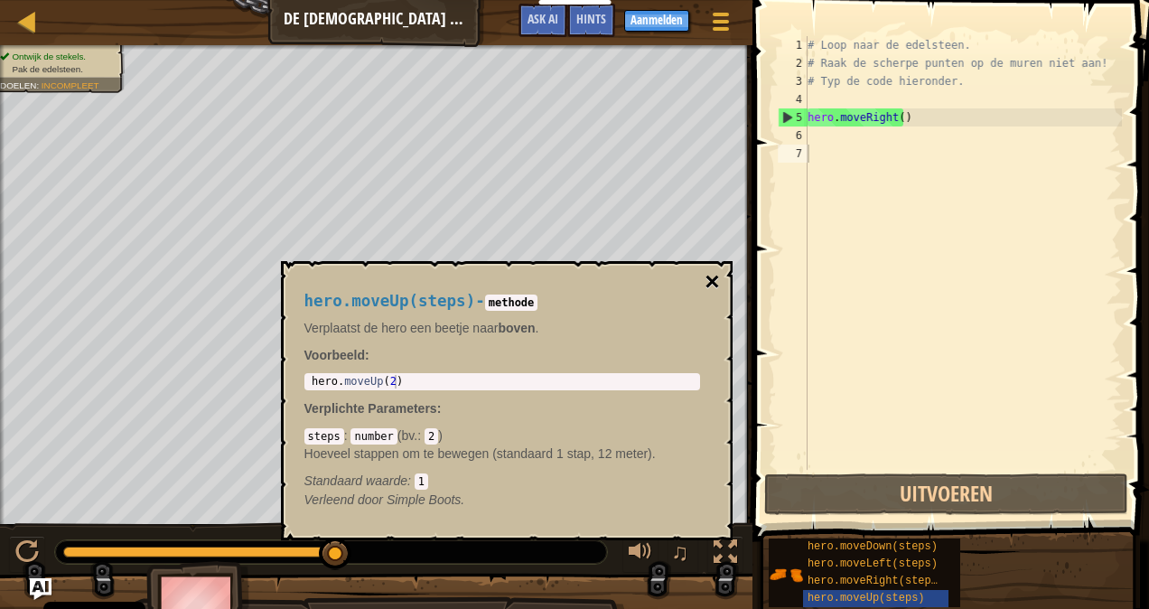
click at [710, 278] on button "×" at bounding box center [712, 281] width 14 height 25
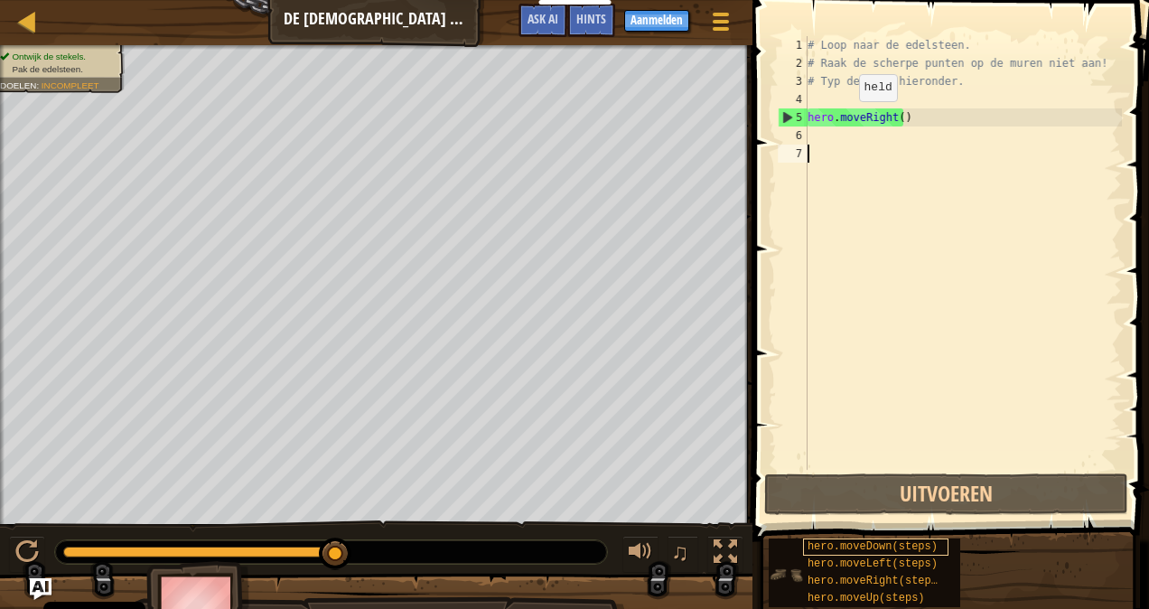
click at [940, 553] on div "hero.moveDown(steps)" at bounding box center [875, 546] width 145 height 17
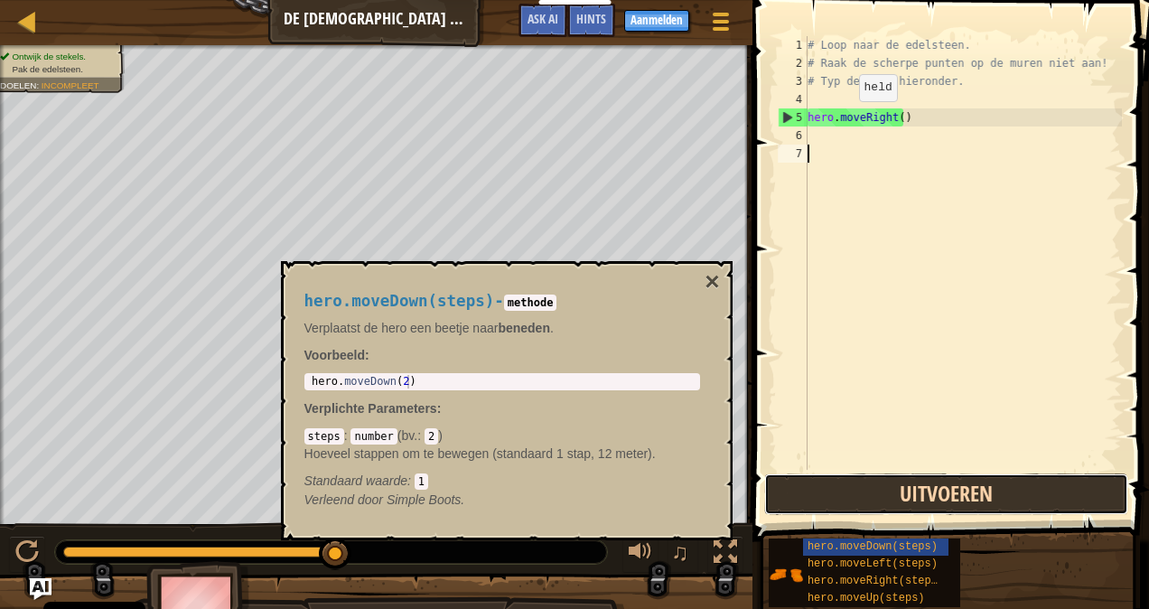
click at [941, 499] on button "Uitvoeren" at bounding box center [946, 494] width 364 height 42
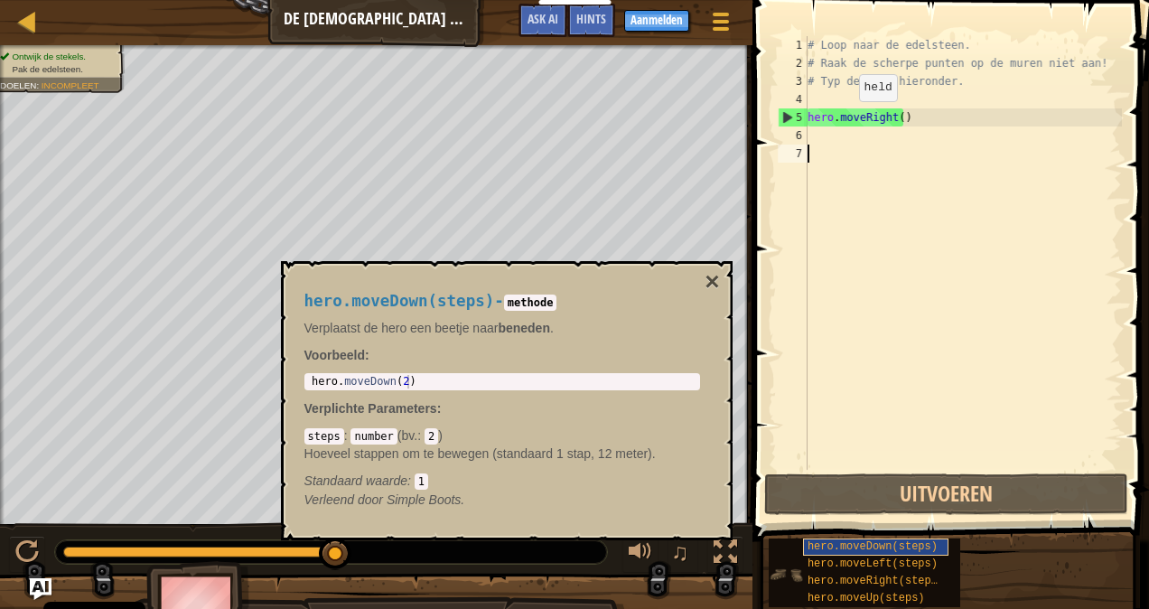
click at [920, 547] on span "hero.moveDown(steps)" at bounding box center [873, 546] width 130 height 13
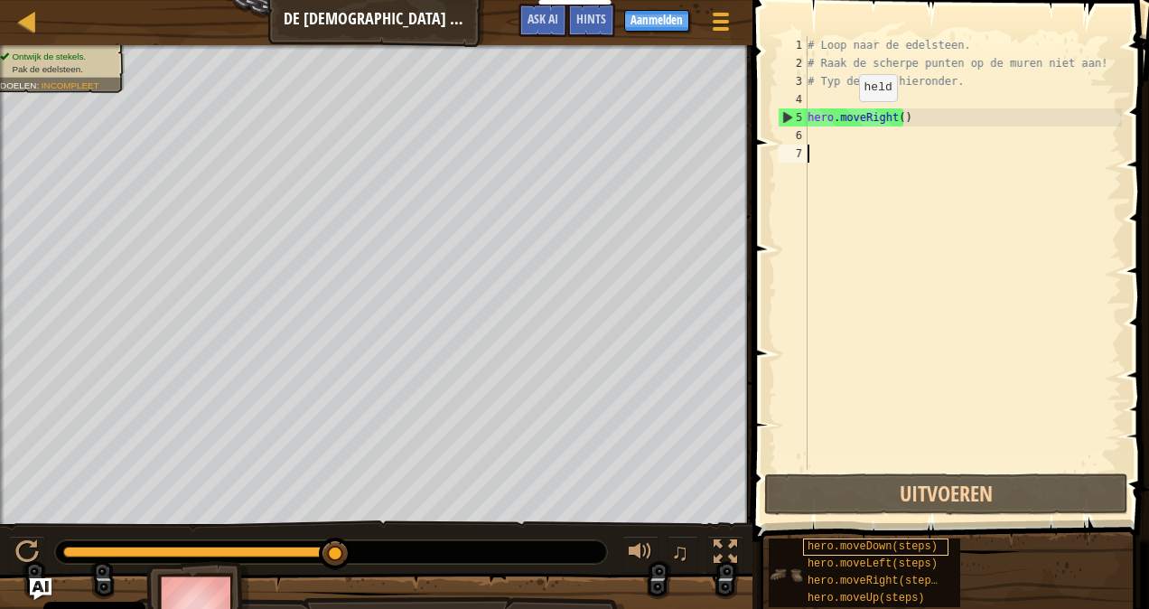
click at [910, 555] on div "hero.moveDown(steps)" at bounding box center [875, 546] width 145 height 17
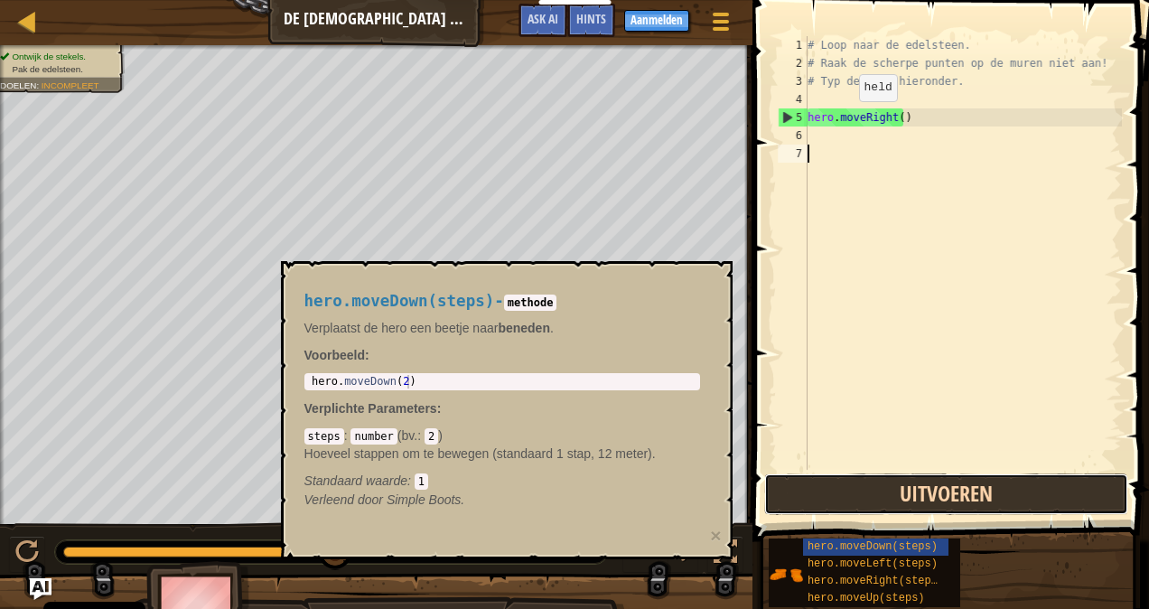
click at [1017, 504] on button "Uitvoeren" at bounding box center [946, 494] width 364 height 42
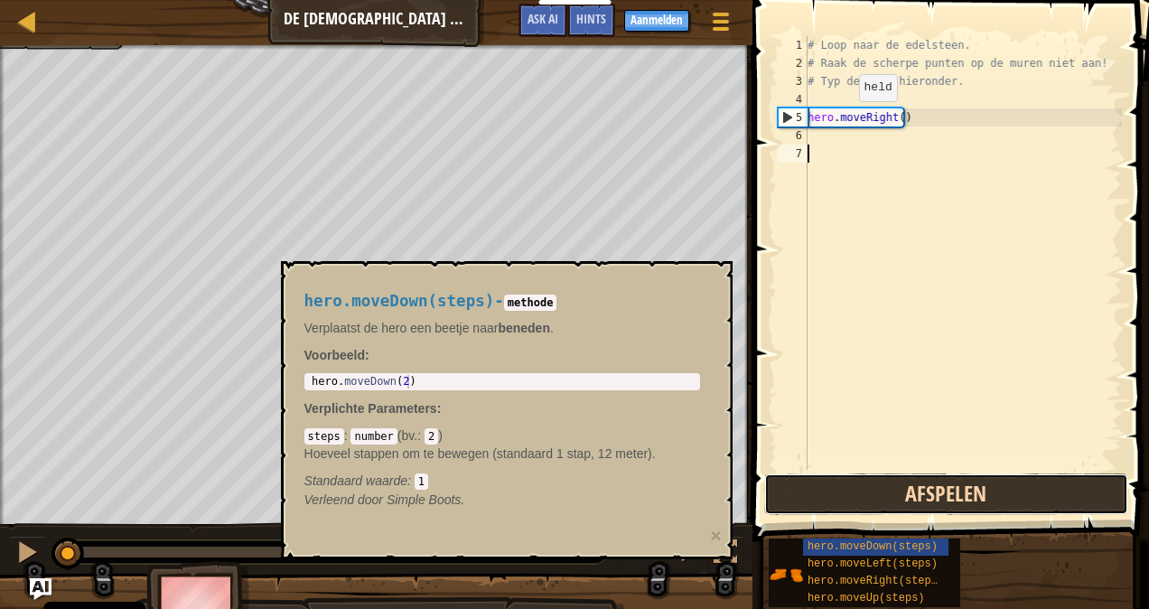
click at [1027, 500] on button "Afspelen" at bounding box center [946, 494] width 364 height 42
click at [1028, 493] on button "Uitvoeren" at bounding box center [946, 494] width 364 height 42
click at [1008, 511] on button "Uitvoeren" at bounding box center [946, 494] width 364 height 42
click at [1024, 495] on button "Uitvoeren" at bounding box center [946, 494] width 364 height 42
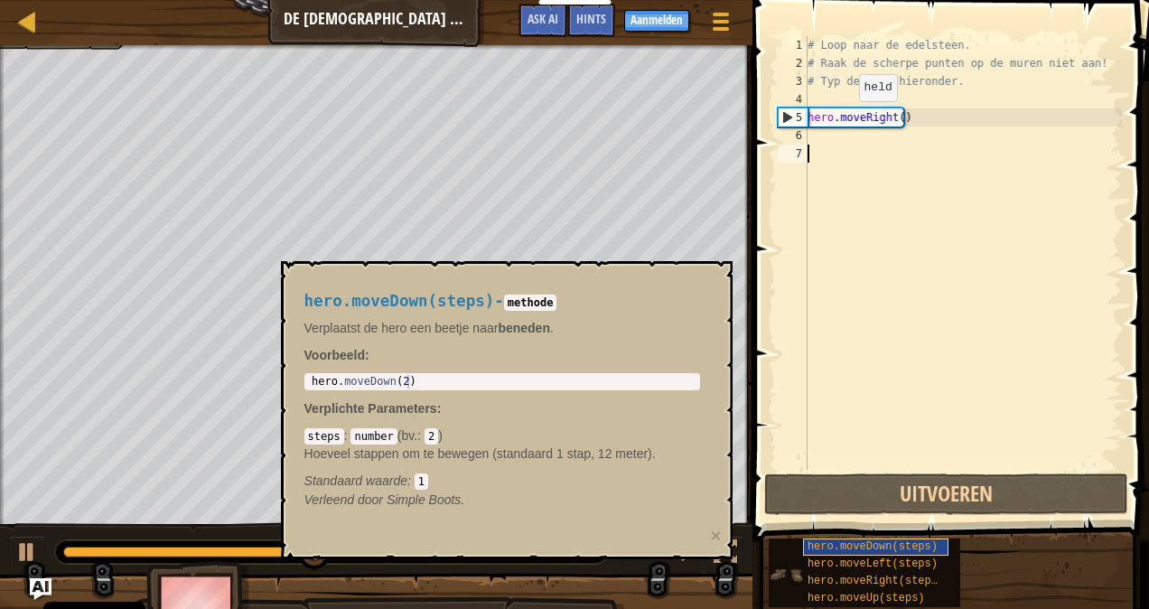
click at [945, 549] on div "hero.moveDown(steps)" at bounding box center [875, 546] width 145 height 17
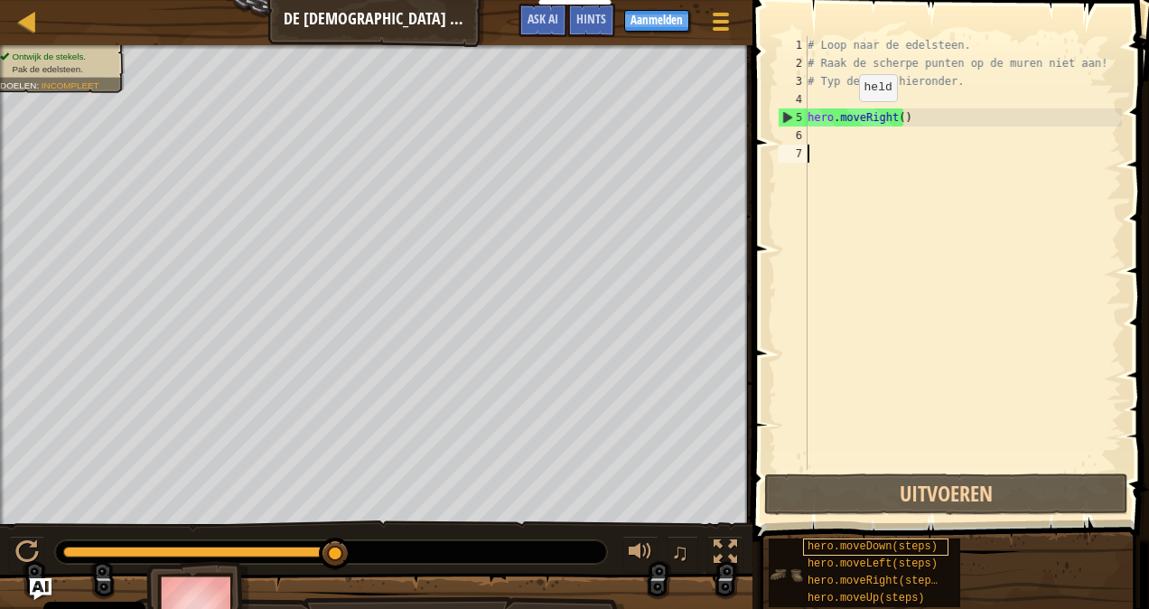
click at [940, 550] on div "hero.moveDown(steps)" at bounding box center [875, 546] width 145 height 17
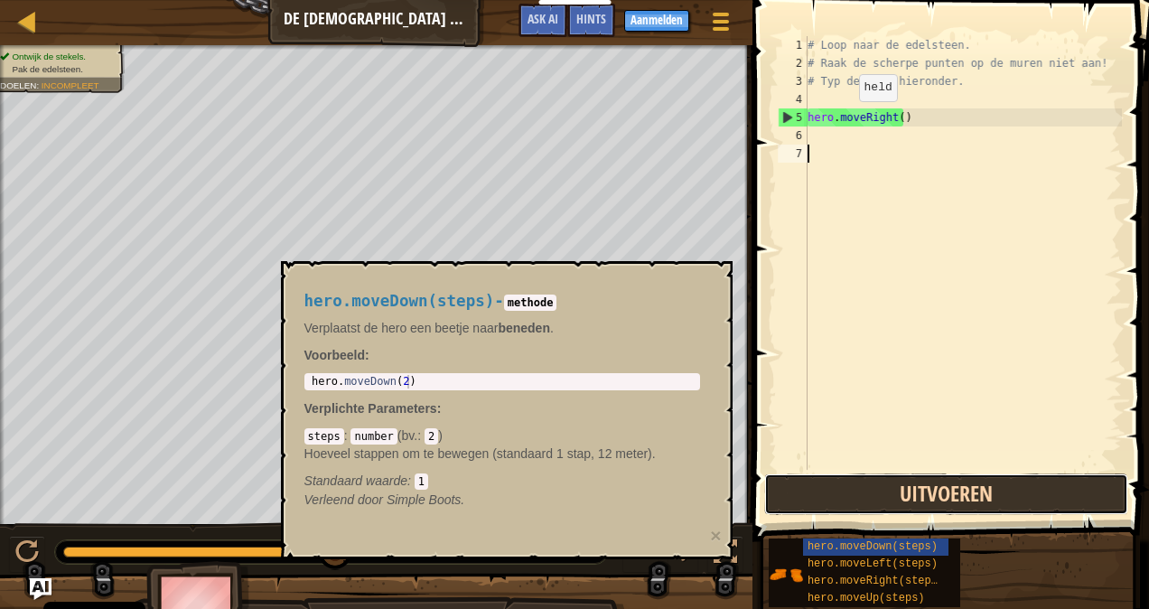
click at [1003, 502] on button "Uitvoeren" at bounding box center [946, 494] width 364 height 42
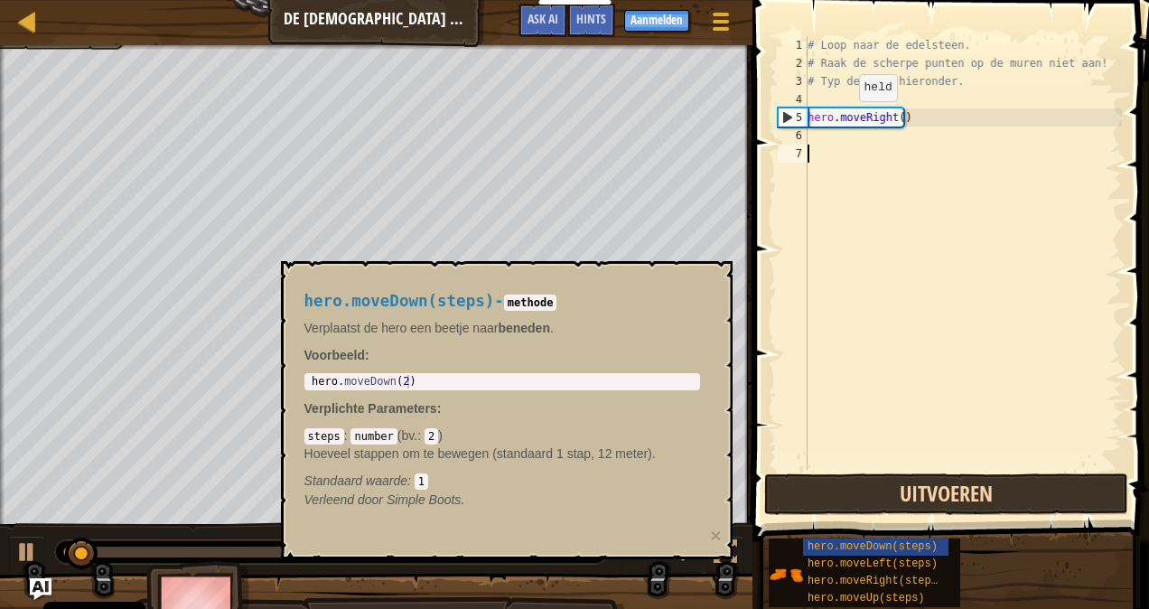
click at [1006, 503] on button "Uitvoeren" at bounding box center [946, 494] width 364 height 42
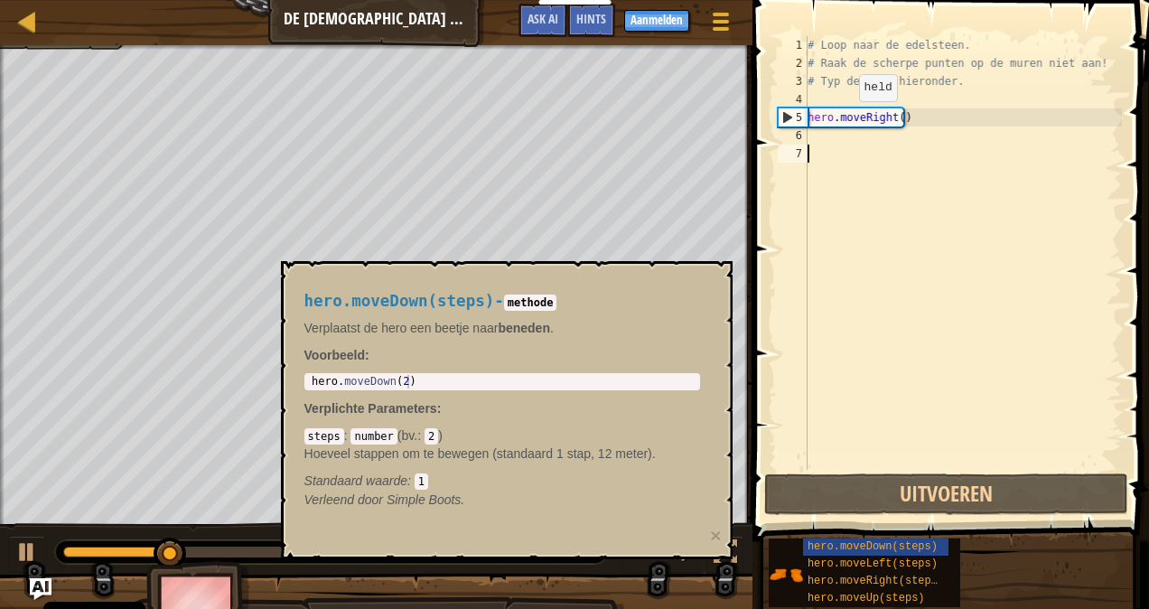
click at [1037, 297] on div "# Loop naar de edelsteen. # Raak de scherpe punten op de muren niet aan! # Typ …" at bounding box center [963, 271] width 318 height 470
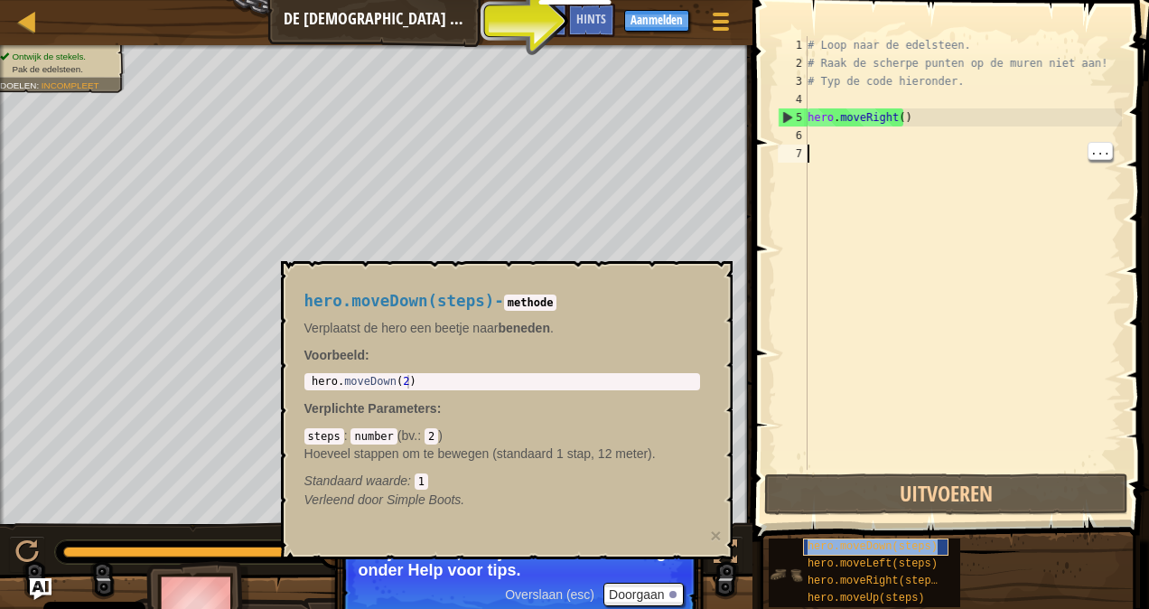
click at [818, 545] on span "hero.moveDown(steps)" at bounding box center [873, 546] width 130 height 13
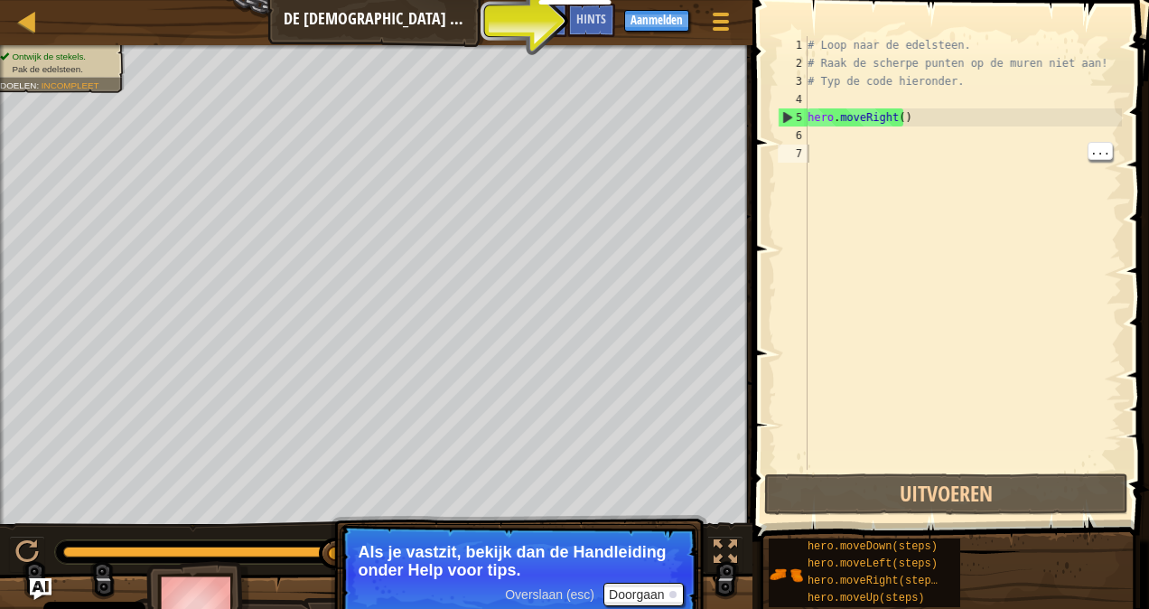
click at [642, 580] on p "Overslaan (esc) Doorgaan Als je vastzit, bekijk dan de Handleiding onder Help v…" at bounding box center [519, 574] width 359 height 101
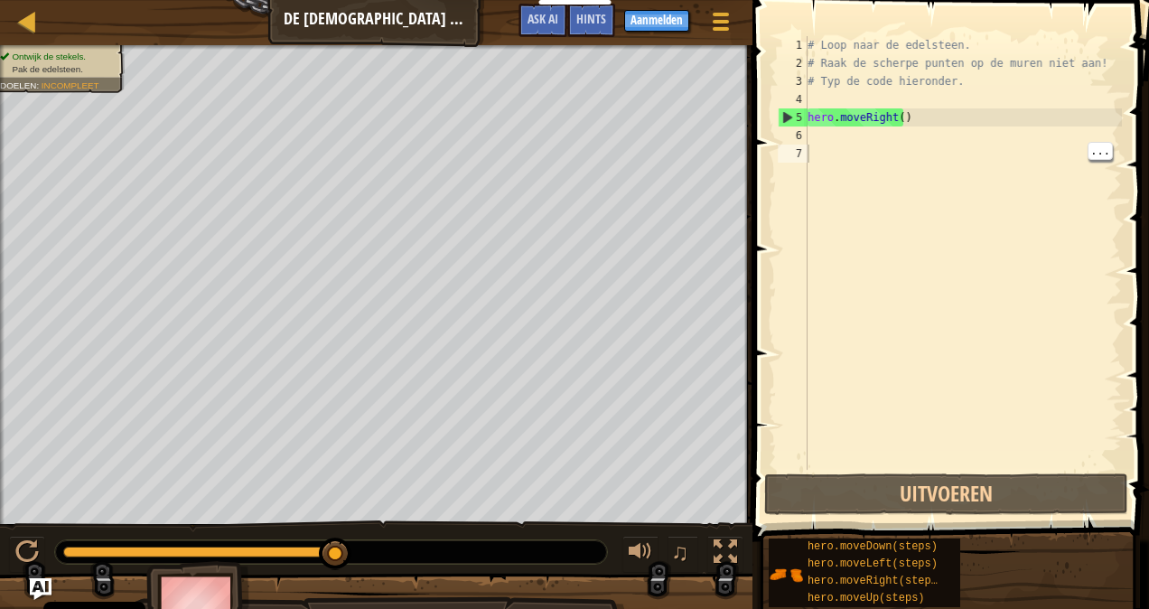
click at [642, 585] on div "Ontwijk de stekels. Pak de edelsteen. Doelen : Incompleet ♫ Anya 11 x: 18 y: 18…" at bounding box center [574, 346] width 1149 height 602
click at [840, 154] on div "# Loop naar de edelsteen. # Raak de scherpe punten op de muren niet aan! # Typ …" at bounding box center [963, 271] width 318 height 470
click at [827, 125] on div "# Loop naar de edelsteen. # Raak de scherpe punten op de muren niet aan! # Typ …" at bounding box center [963, 271] width 318 height 470
type textarea "hero.moveRight()"
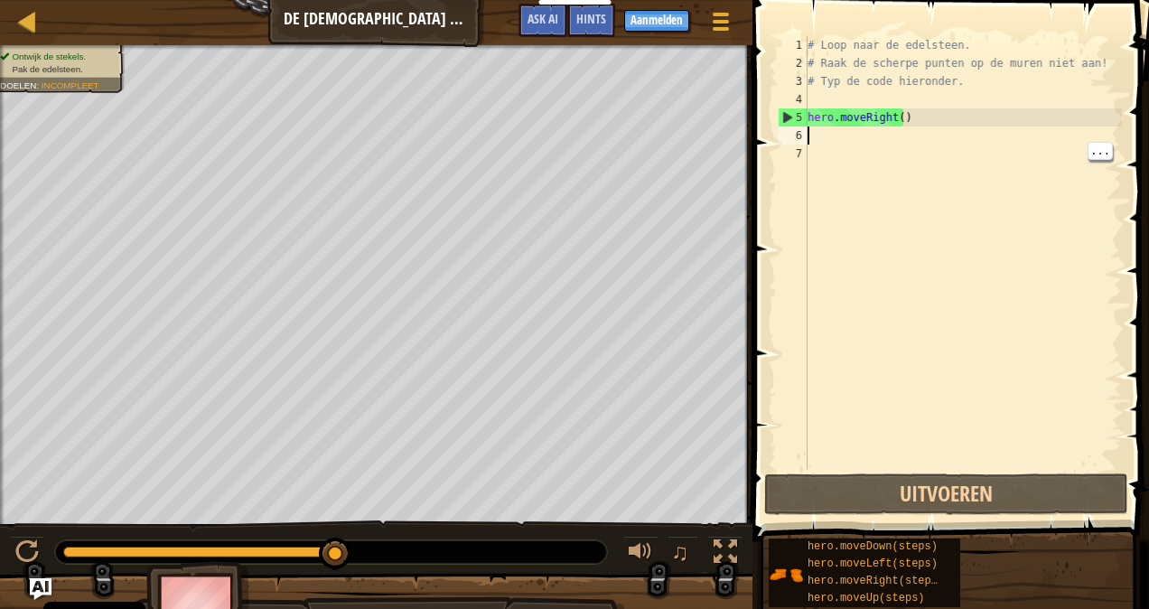
click at [822, 128] on div "# Loop naar de edelsteen. # Raak de scherpe punten op de muren niet aan! # Typ …" at bounding box center [963, 271] width 318 height 470
click at [812, 141] on div "# Loop naar de edelsteen. # Raak de scherpe punten op de muren niet aan! # Typ …" at bounding box center [963, 271] width 318 height 470
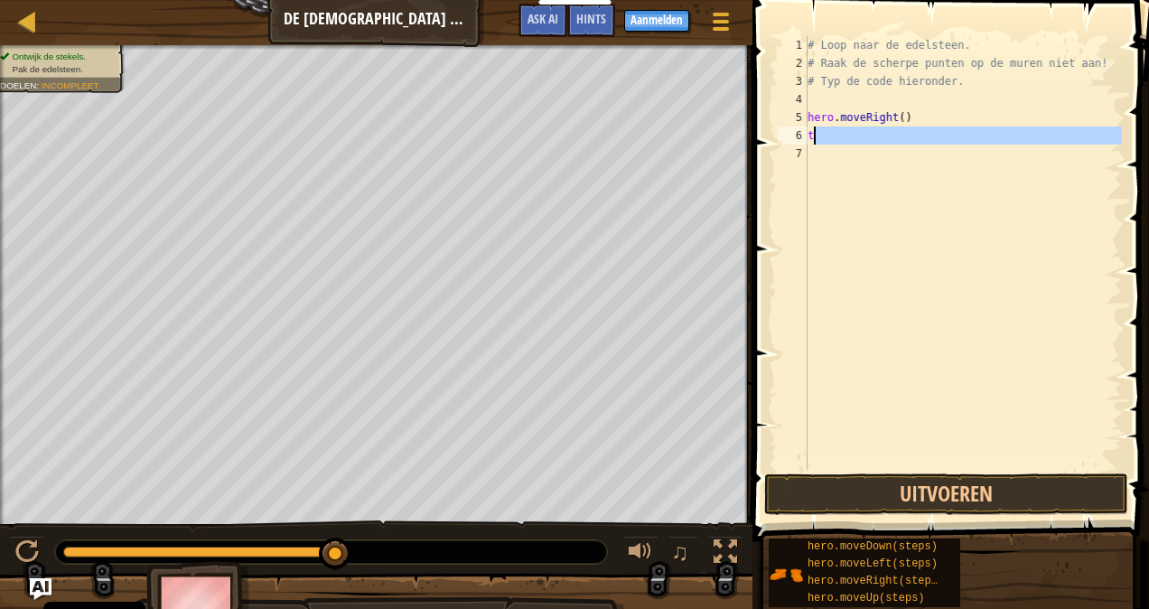
drag, startPoint x: 889, startPoint y: 262, endPoint x: 834, endPoint y: 130, distance: 143.0
click at [834, 130] on div "# Loop naar de edelsteen. # Raak de scherpe punten op de muren niet aan! # Typ …" at bounding box center [963, 271] width 318 height 470
click at [834, 130] on div "# Loop naar de edelsteen. # Raak de scherpe punten op de muren niet aan! # Typ …" at bounding box center [963, 253] width 318 height 434
type textarea "t"
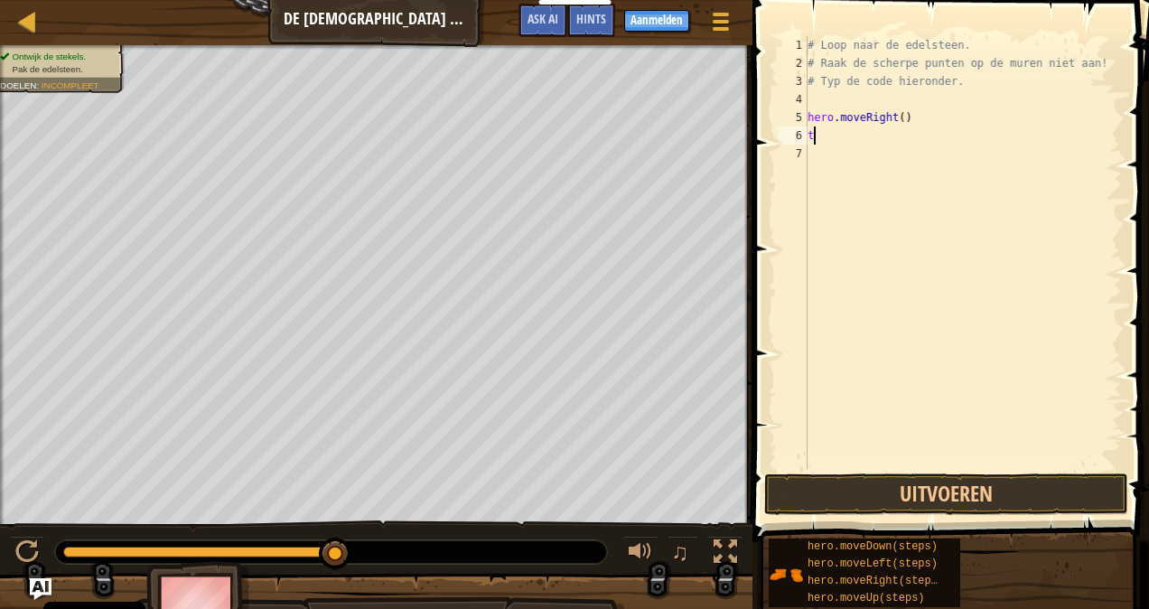
click at [812, 131] on div "# Loop naar de edelsteen. # Raak de scherpe punten op de muren niet aan! # Typ …" at bounding box center [963, 271] width 318 height 470
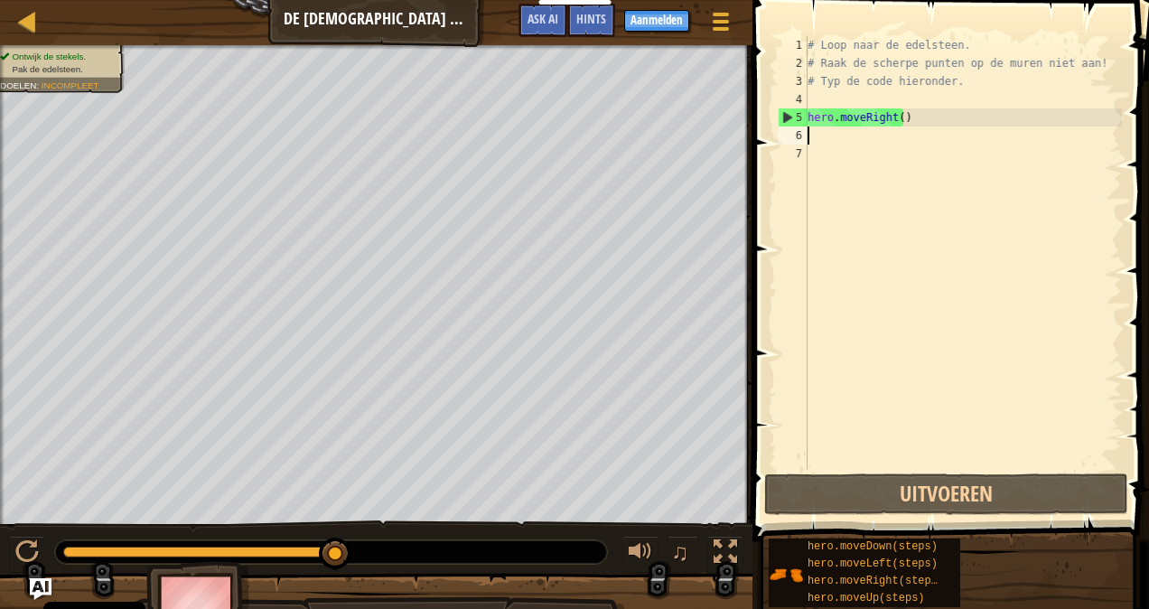
type textarea "t"
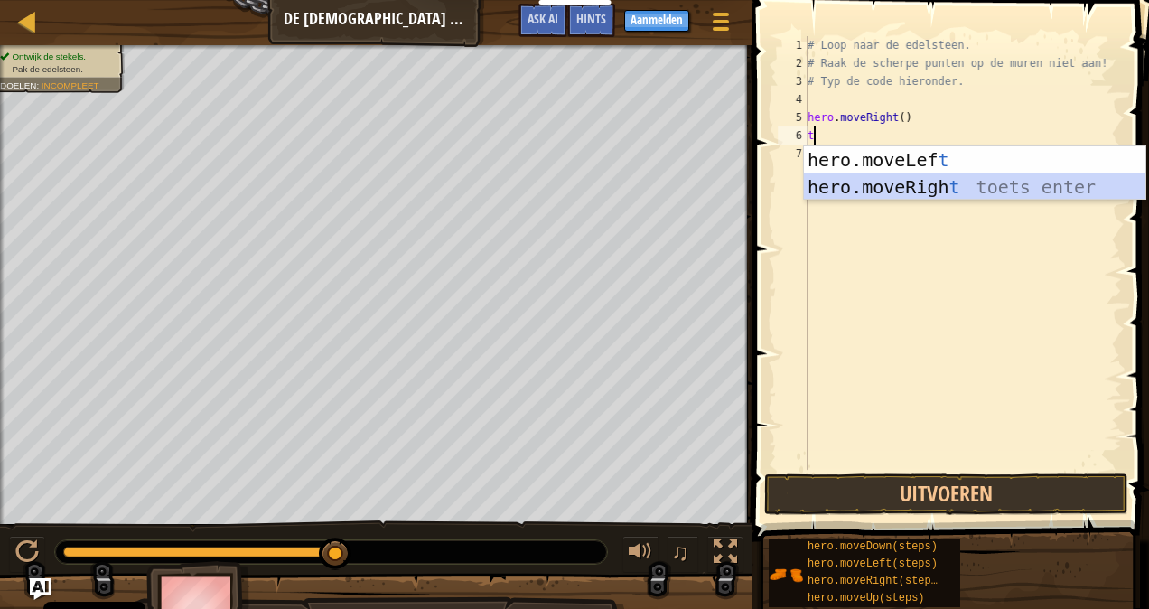
click at [881, 185] on div "hero.moveLef t toets enter hero.moveRigh t toets enter" at bounding box center [975, 200] width 342 height 108
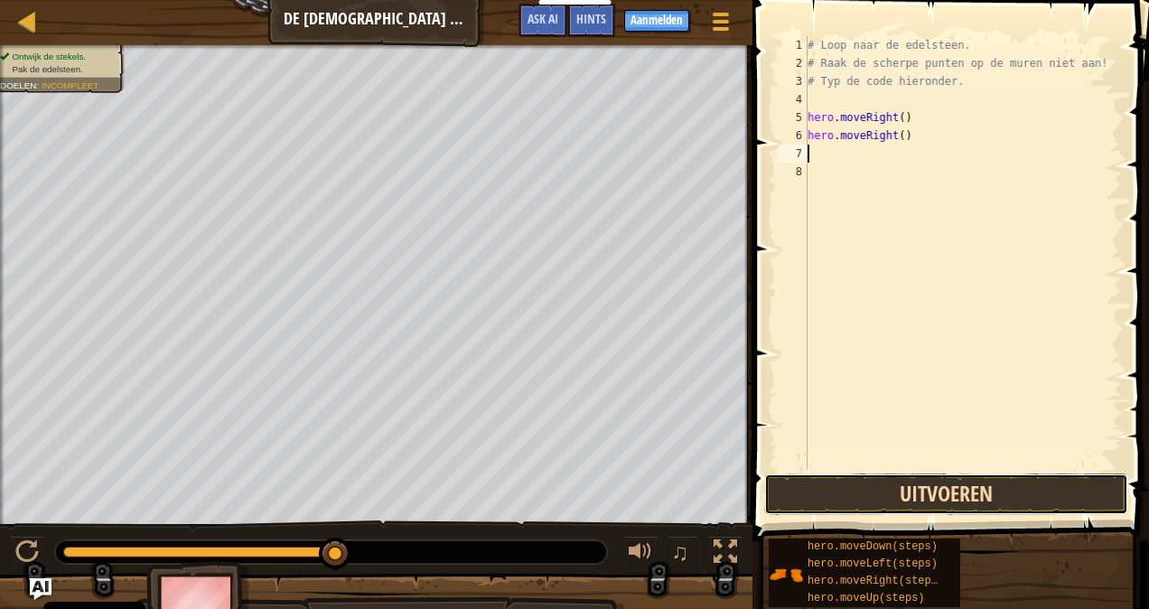
click at [914, 482] on button "Uitvoeren" at bounding box center [946, 494] width 364 height 42
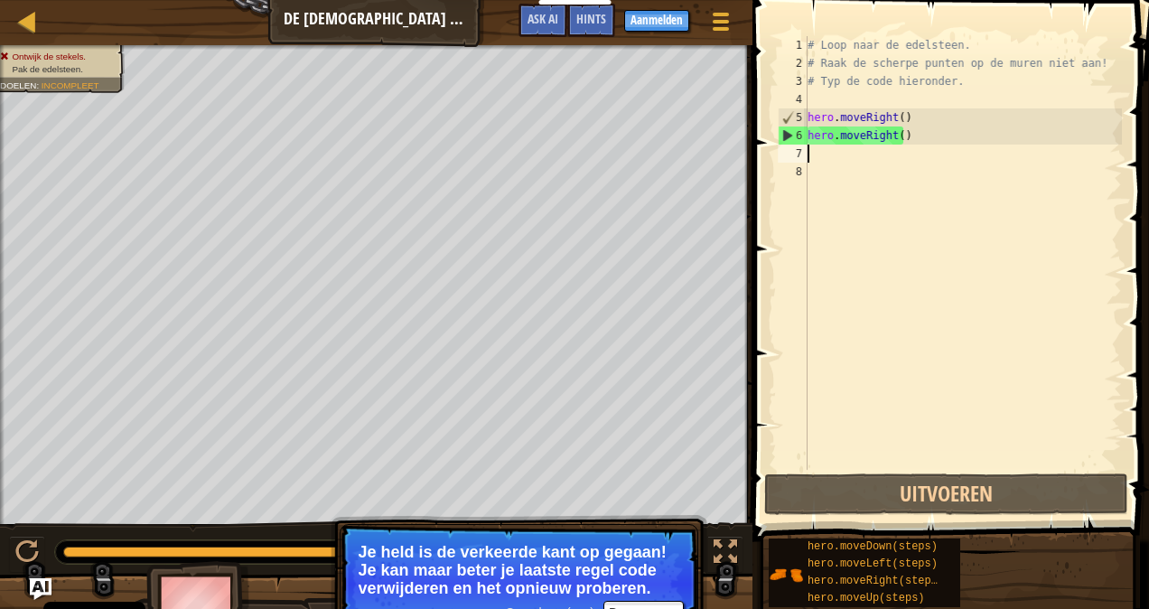
type textarea "d"
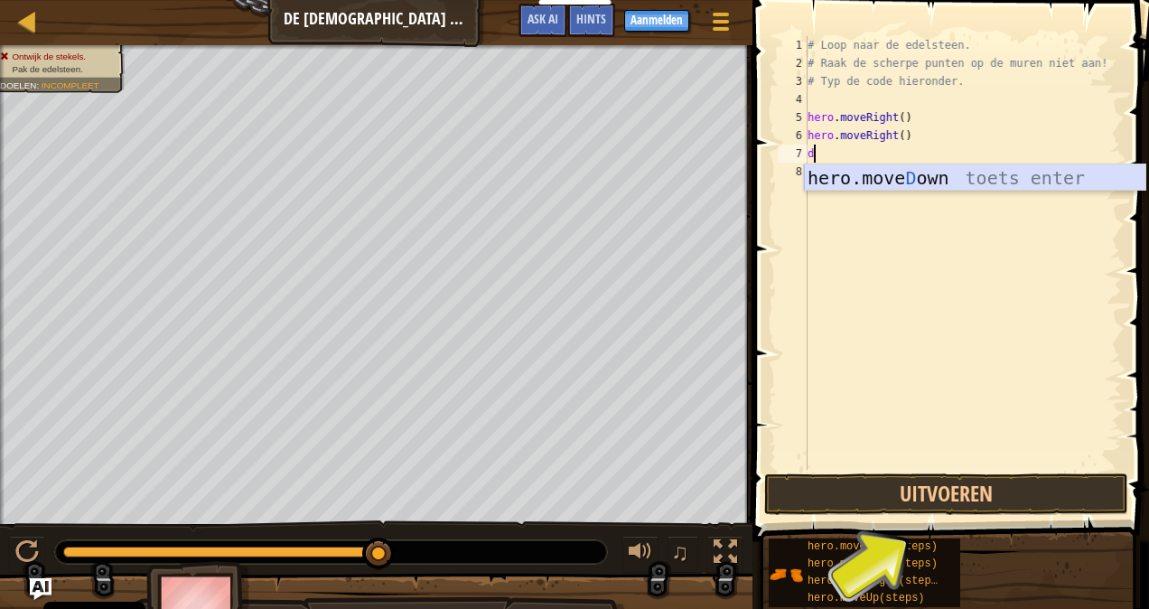
click at [900, 182] on div "hero.move D own toets enter" at bounding box center [975, 204] width 342 height 81
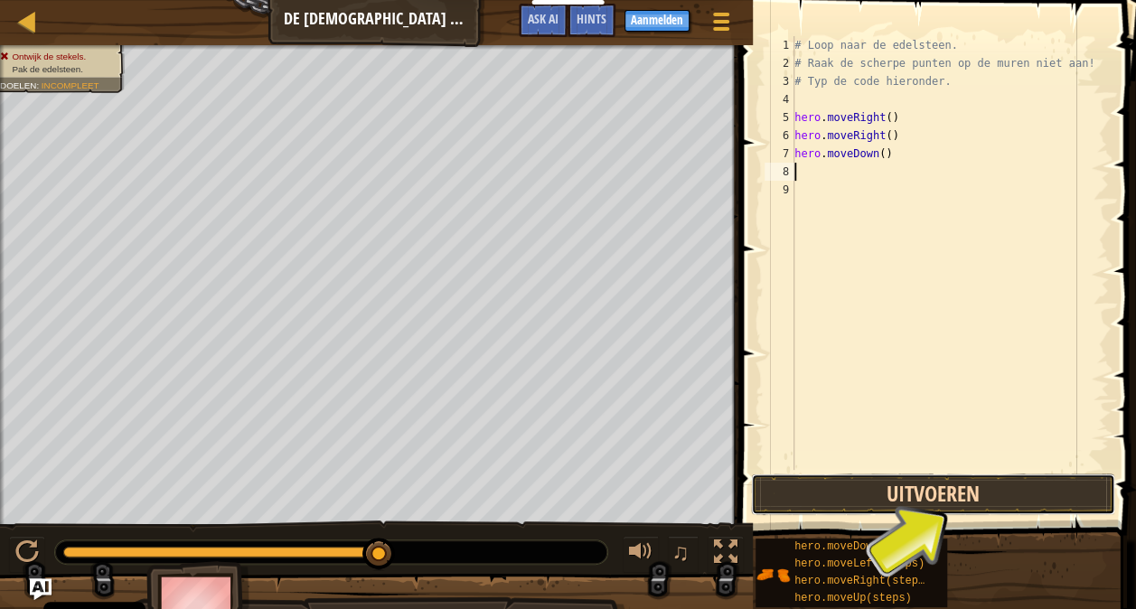
click at [929, 493] on button "Uitvoeren" at bounding box center [933, 494] width 364 height 42
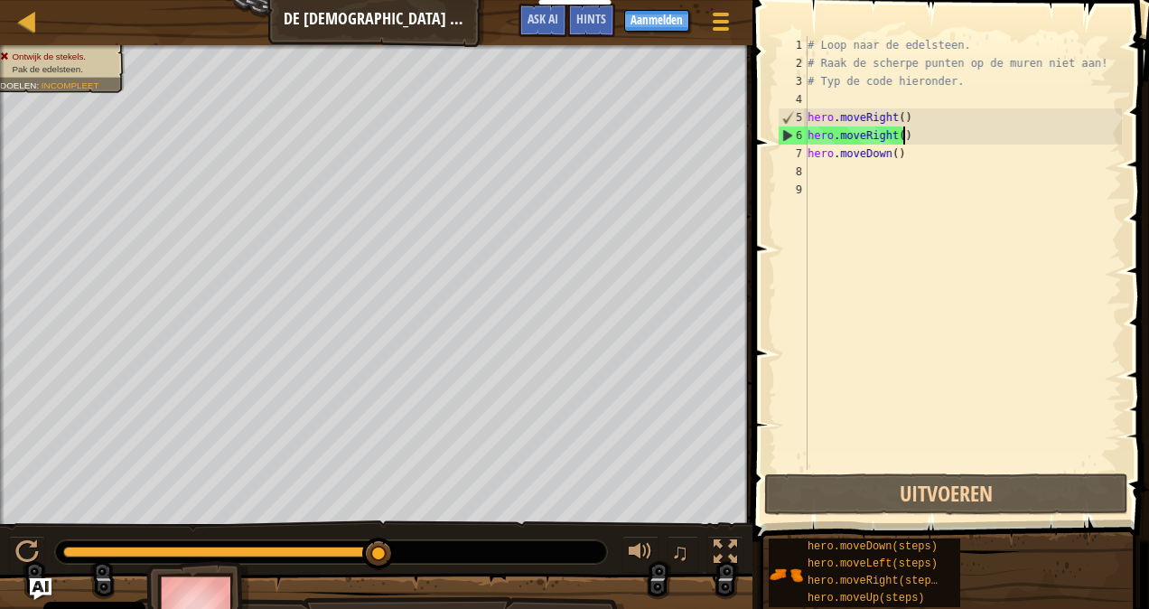
click at [914, 140] on div "# Loop naar de edelsteen. # Raak de scherpe punten op de muren niet aan! # Typ …" at bounding box center [963, 271] width 318 height 470
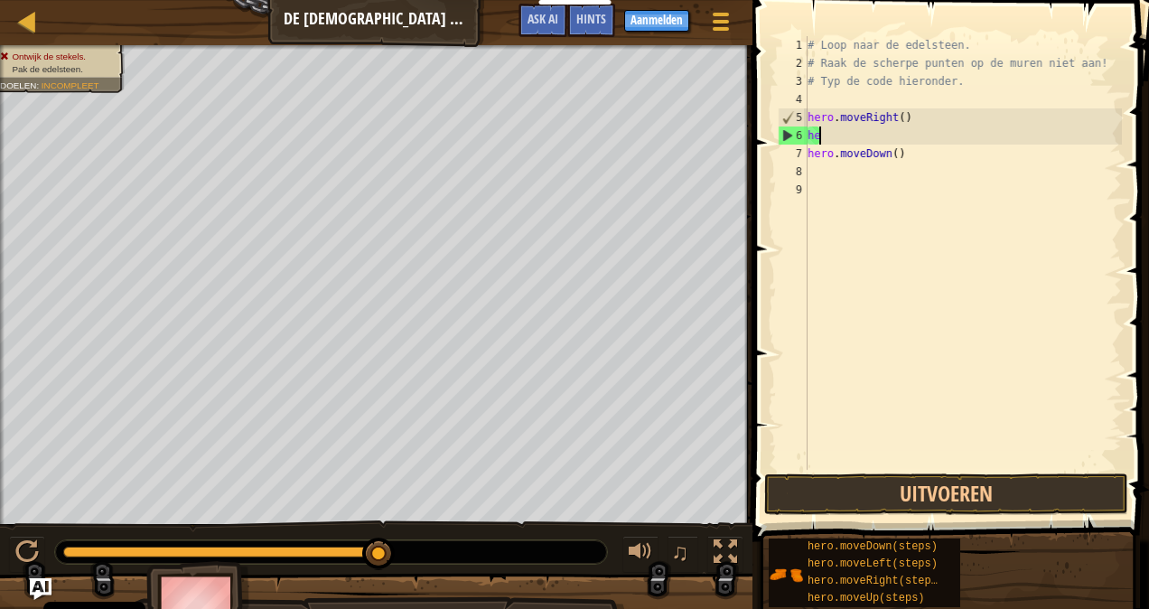
type textarea "h"
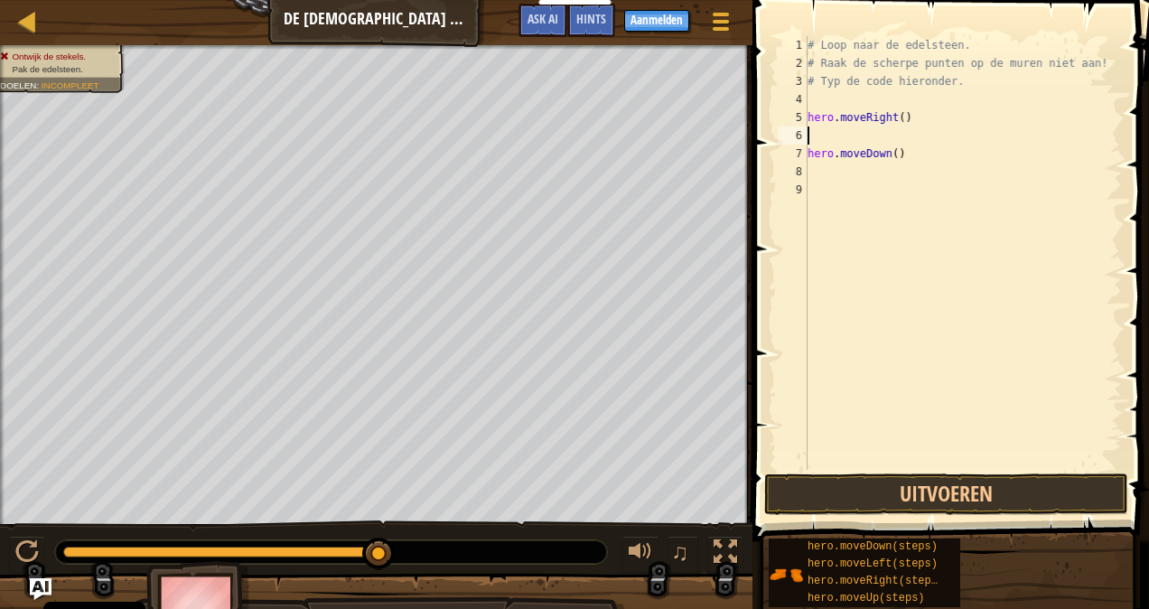
type textarea "d"
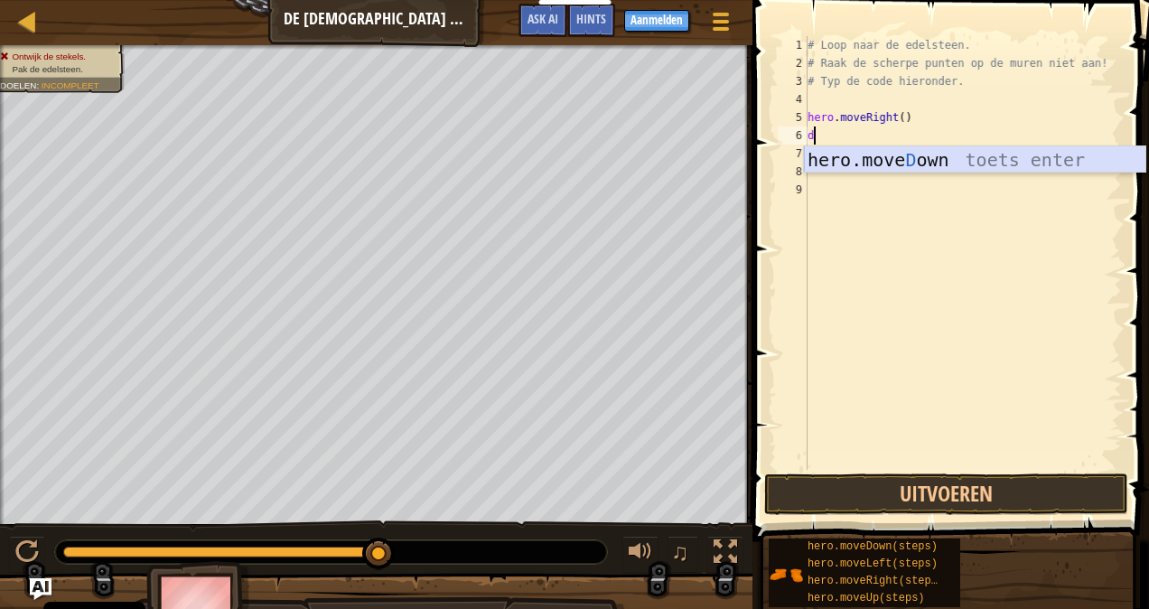
click at [906, 158] on div "hero.move D own toets enter" at bounding box center [975, 186] width 342 height 81
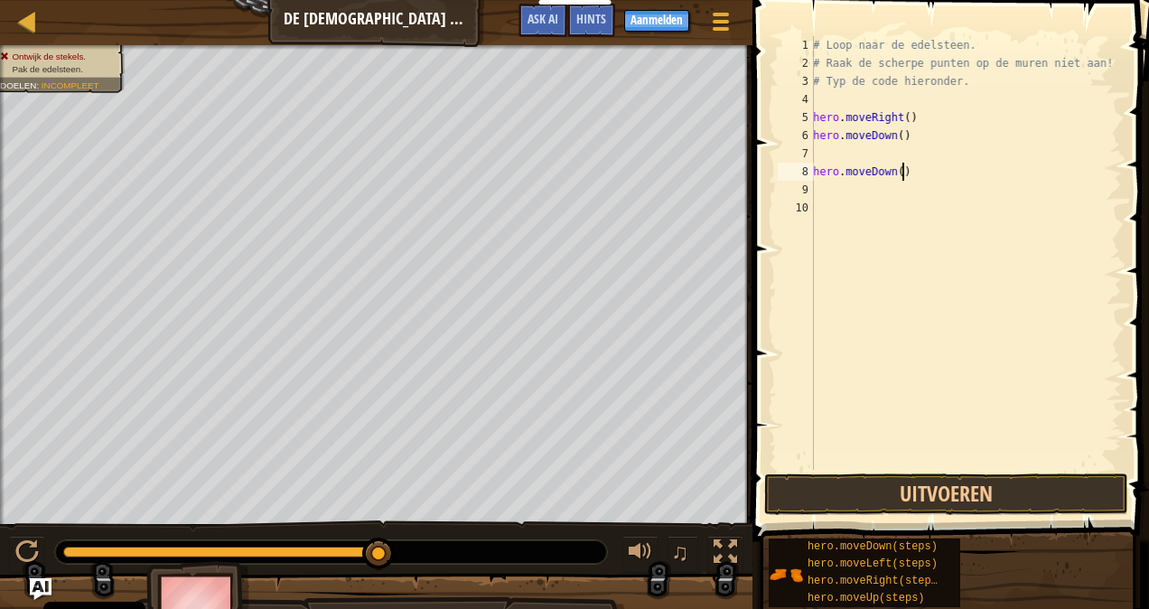
click at [909, 172] on div "# Loop naar de edelsteen. # Raak de scherpe punten op de muren niet aan! # Typ …" at bounding box center [965, 271] width 313 height 470
type textarea "h"
click at [905, 156] on div "# Loop naar de edelsteen. # Raak de scherpe punten op de muren niet aan! # Typ …" at bounding box center [965, 271] width 313 height 470
type textarea "r"
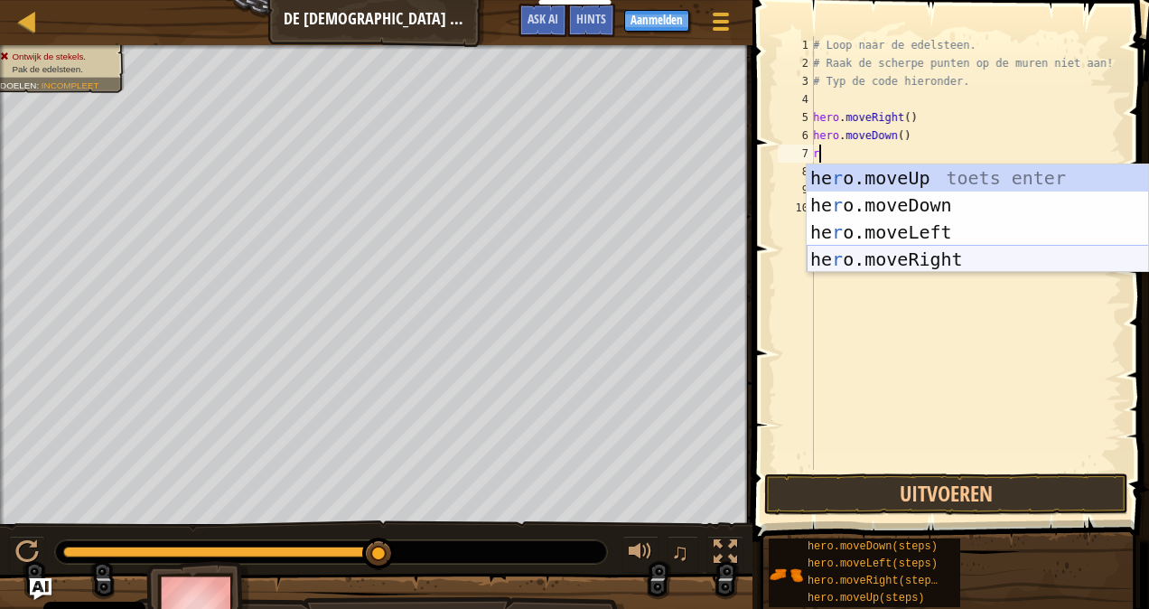
click at [1010, 258] on div "he r o.moveUp toets enter he r o.moveDown toets enter he r o.moveLeft toets ent…" at bounding box center [978, 245] width 342 height 163
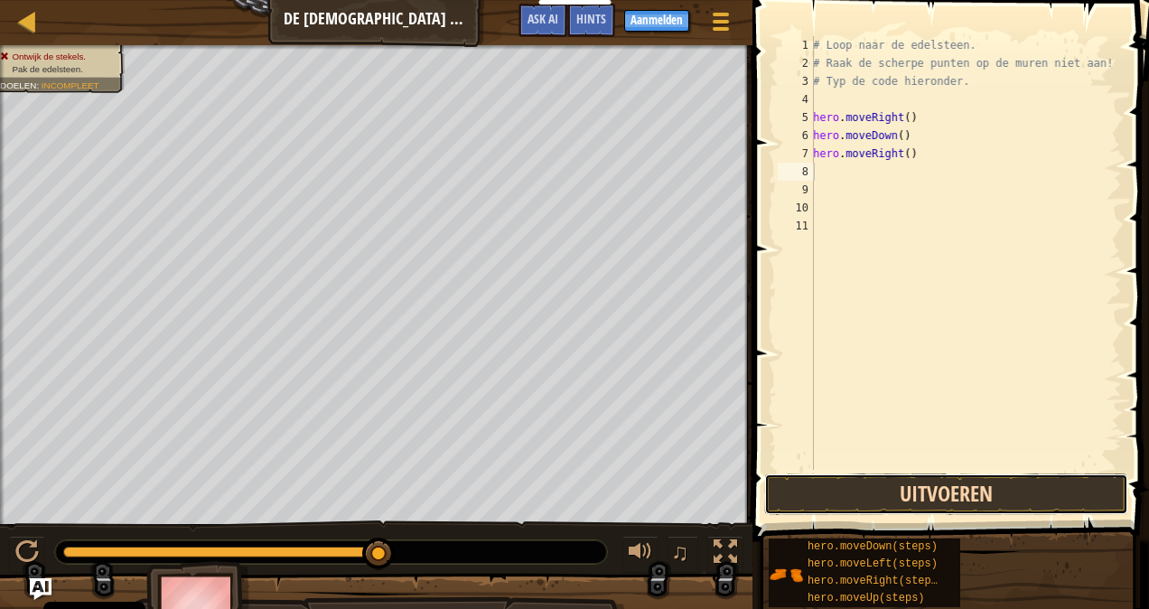
click at [983, 478] on button "Uitvoeren" at bounding box center [946, 494] width 364 height 42
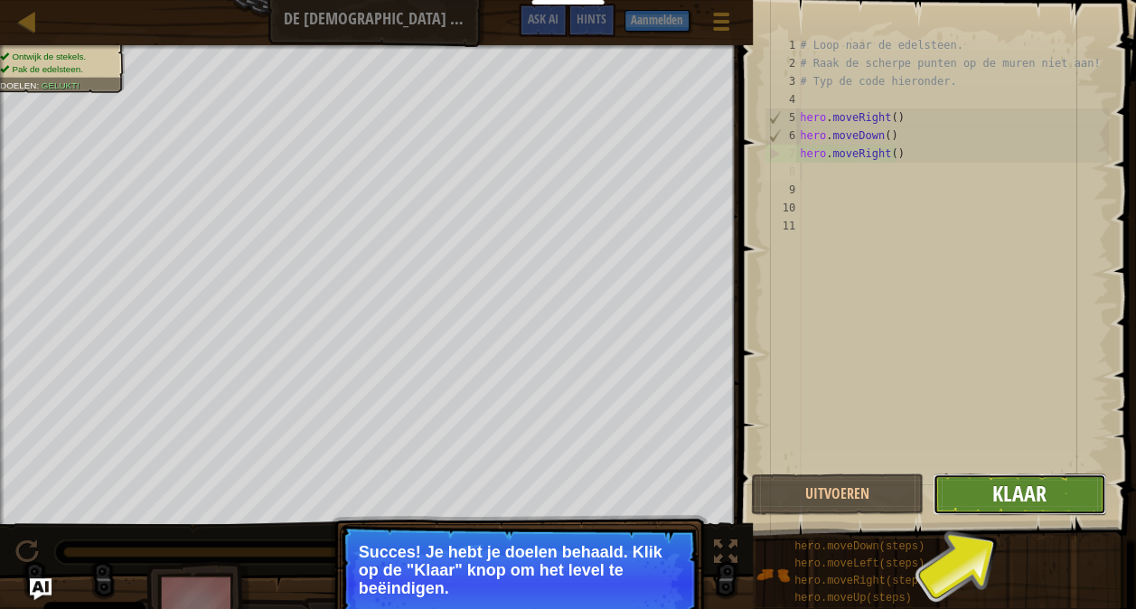
click at [1009, 481] on span "Klaar" at bounding box center [1019, 493] width 54 height 29
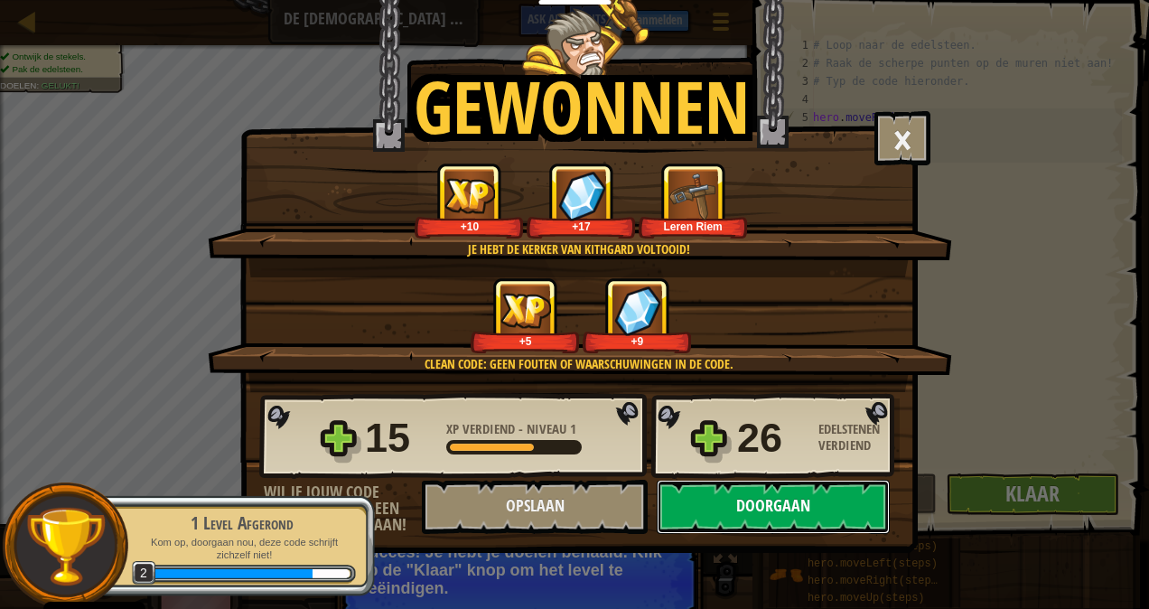
click at [711, 511] on button "Doorgaan" at bounding box center [773, 507] width 233 height 54
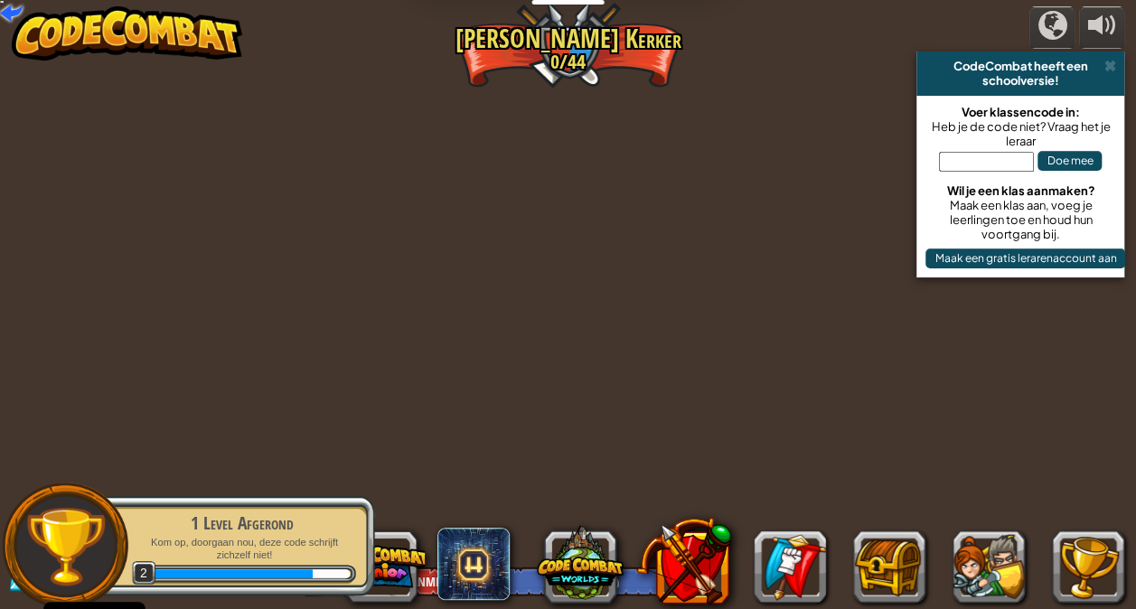
select select "nl-[GEOGRAPHIC_DATA]"
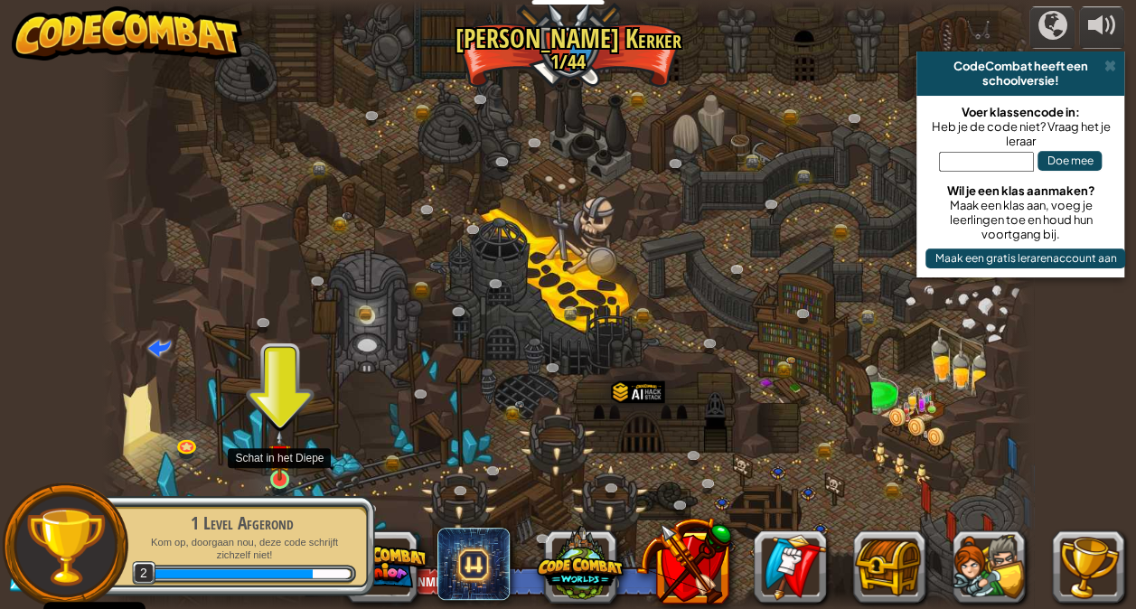
click at [272, 463] on img at bounding box center [279, 454] width 23 height 51
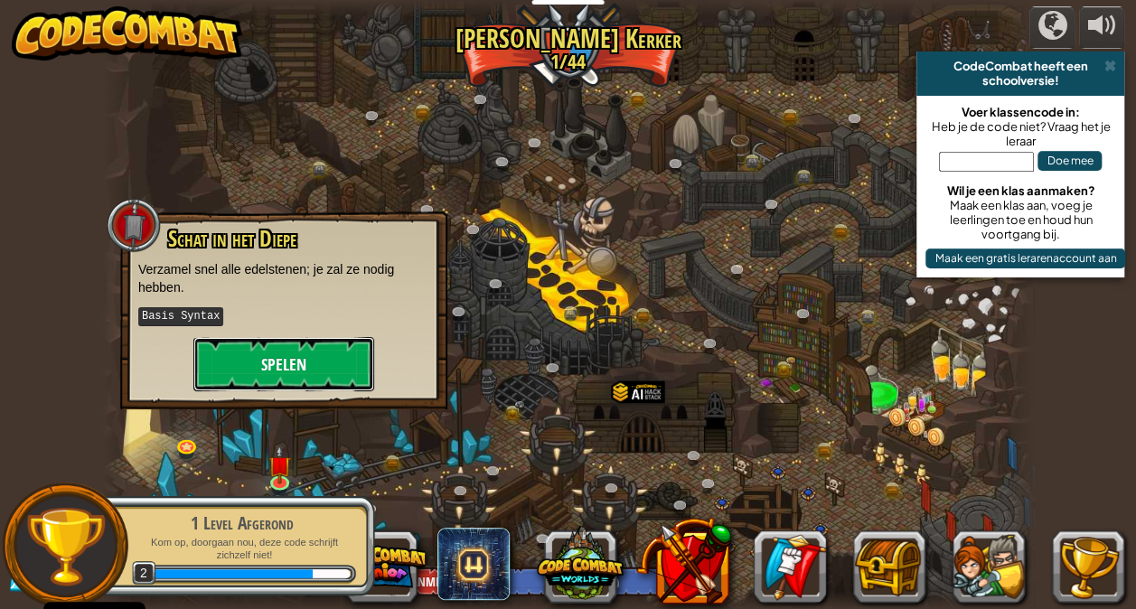
click at [289, 352] on button "Spelen" at bounding box center [283, 364] width 181 height 54
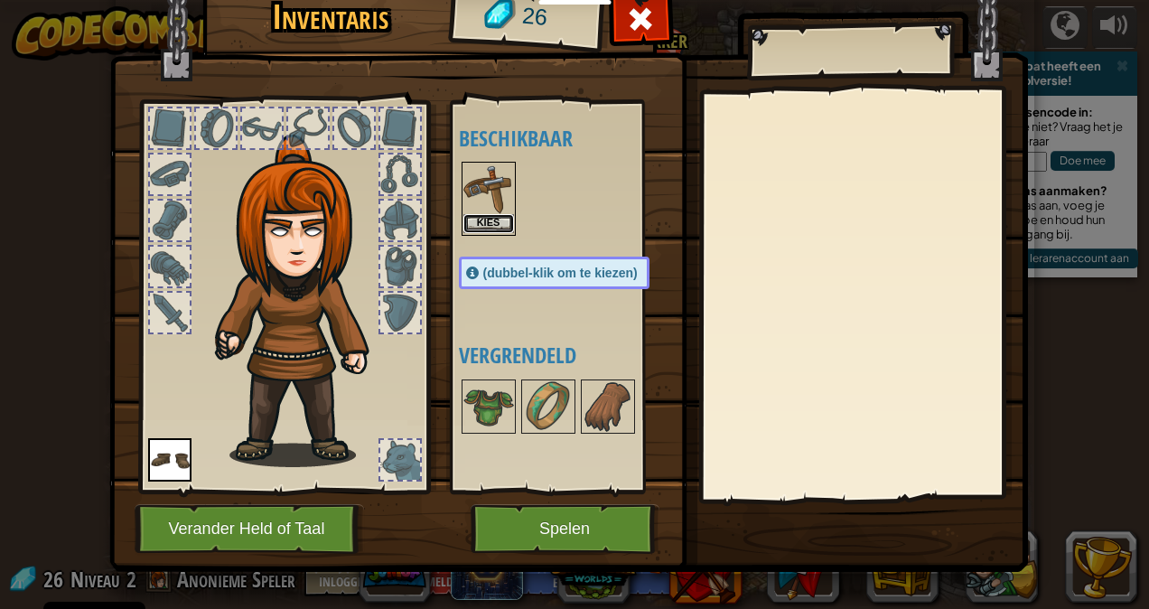
click at [486, 226] on button "Kies" at bounding box center [488, 223] width 51 height 19
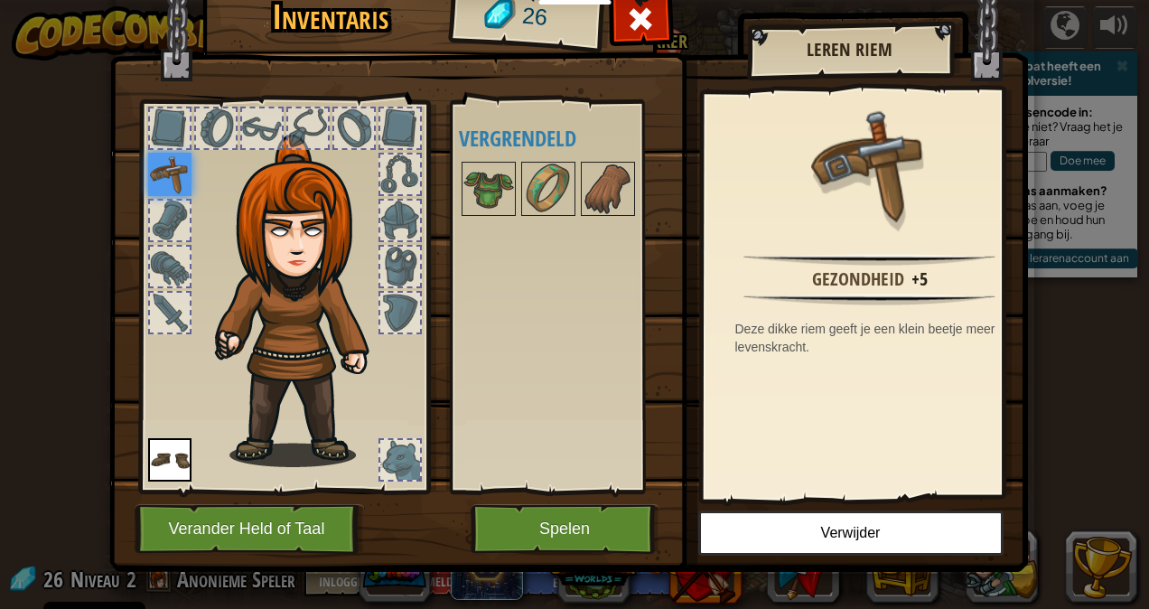
click at [164, 155] on img at bounding box center [169, 174] width 43 height 43
click at [256, 521] on button "Verander Held of Taal" at bounding box center [249, 529] width 229 height 50
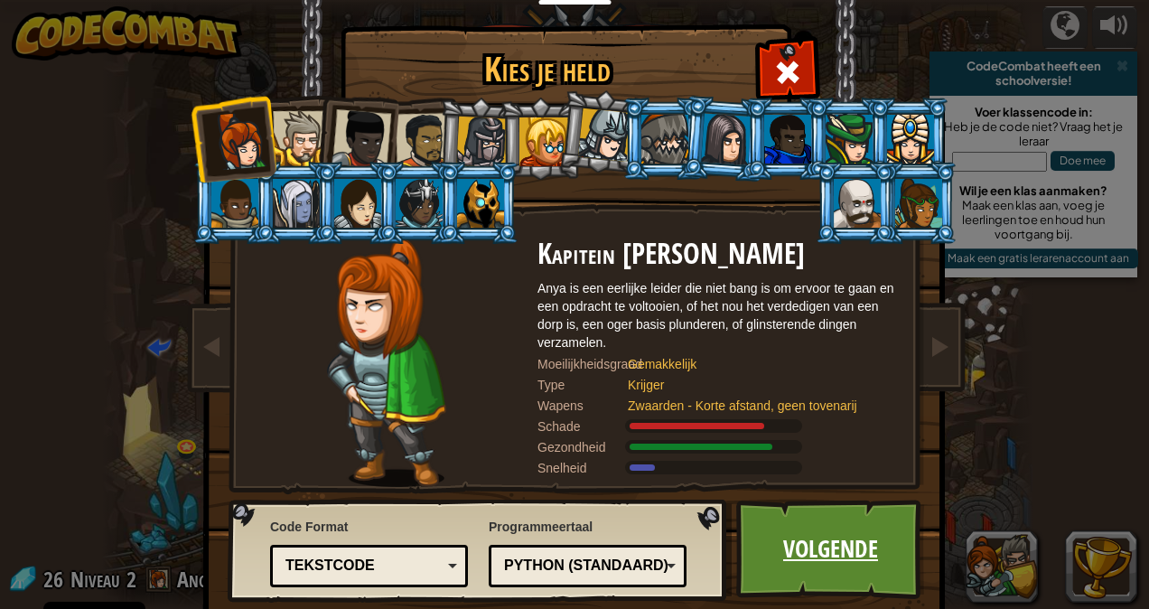
click at [781, 554] on link "Volgende" at bounding box center [830, 549] width 189 height 99
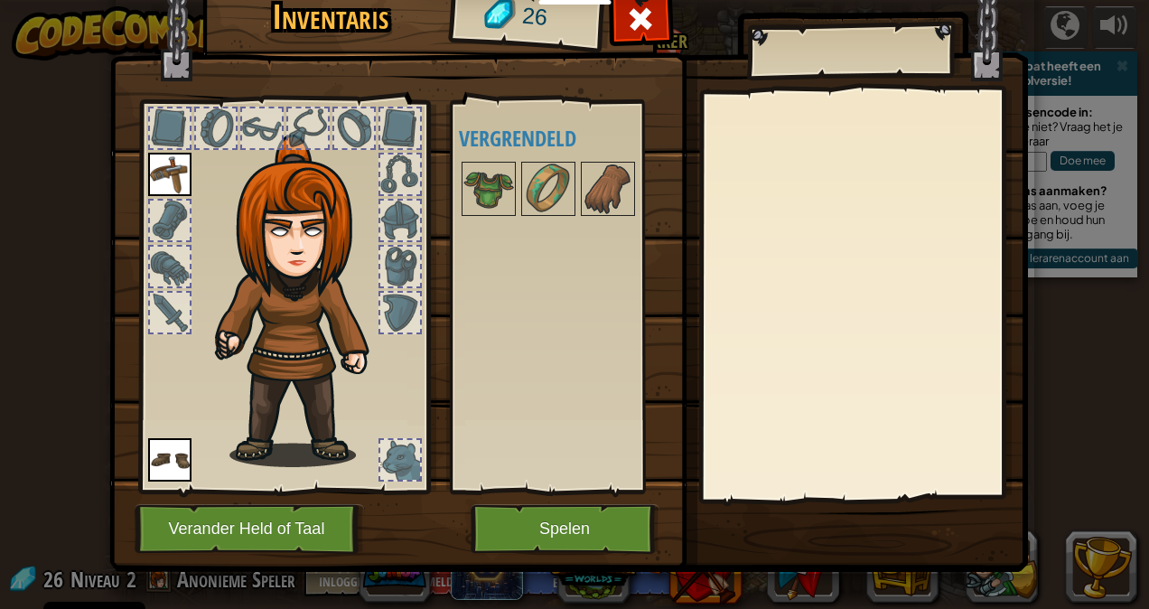
click at [174, 174] on img at bounding box center [169, 174] width 43 height 43
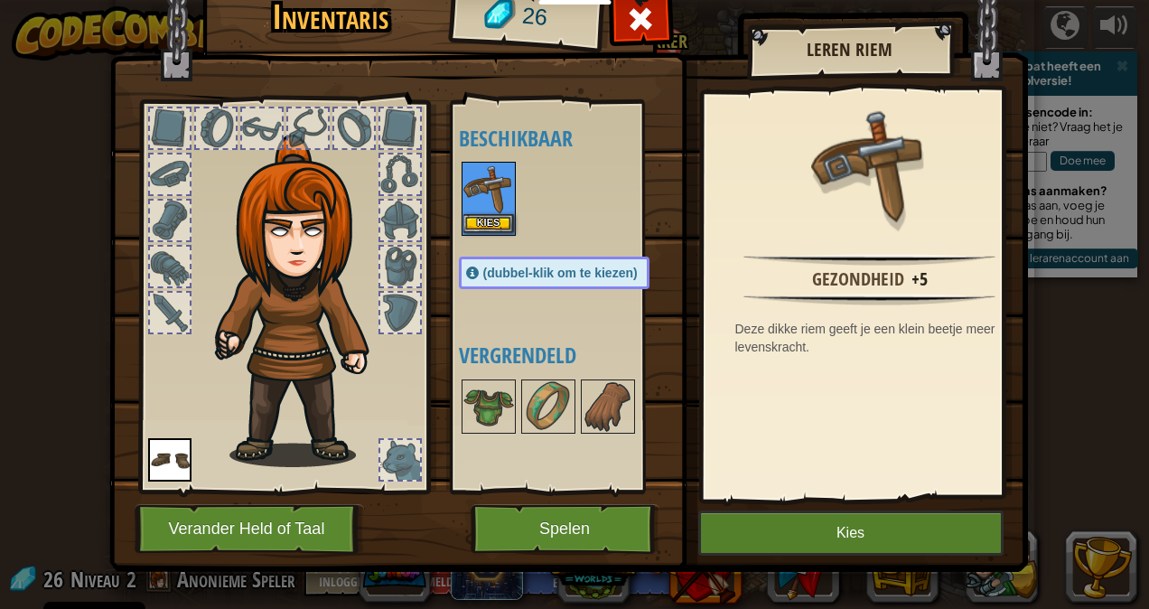
click at [476, 205] on img at bounding box center [488, 189] width 51 height 51
click at [474, 210] on img at bounding box center [488, 189] width 51 height 51
click at [488, 200] on img at bounding box center [488, 189] width 51 height 51
click at [510, 183] on div at bounding box center [572, 199] width 227 height 80
click at [466, 233] on div "Kies" at bounding box center [489, 199] width 54 height 74
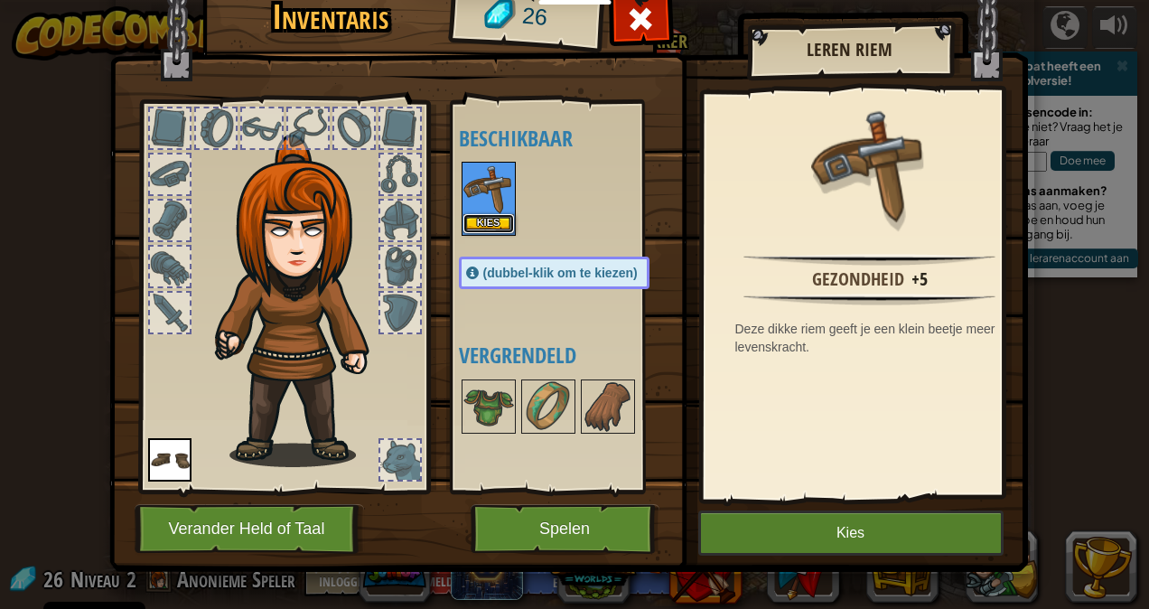
click at [482, 220] on button "Kies" at bounding box center [488, 223] width 51 height 19
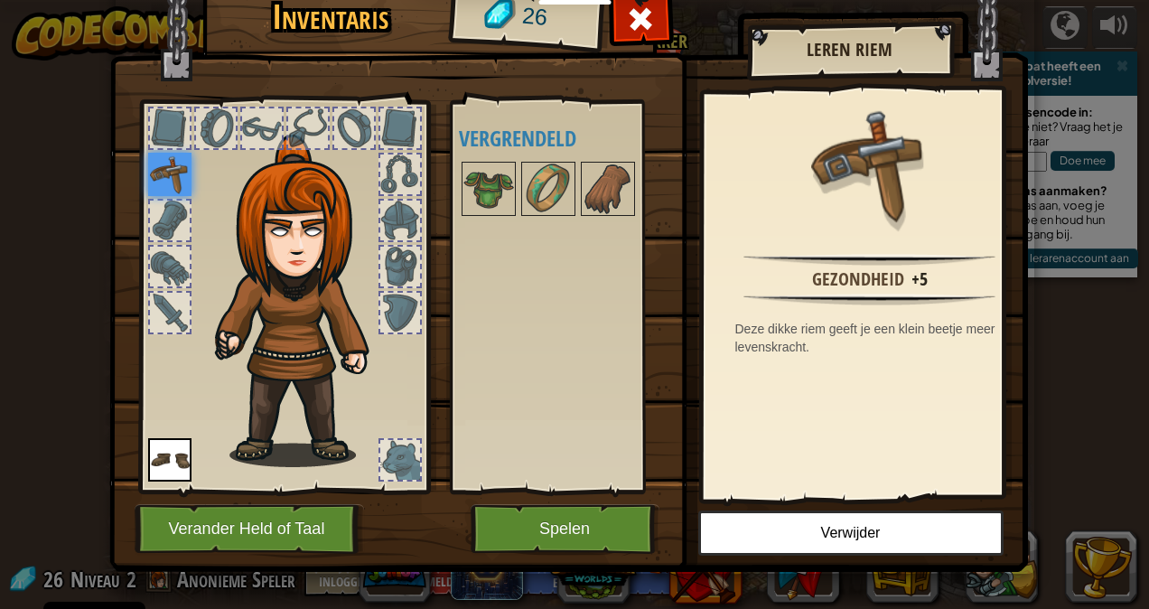
click at [164, 187] on img at bounding box center [169, 174] width 43 height 43
click at [587, 534] on button "Spelen" at bounding box center [565, 529] width 189 height 50
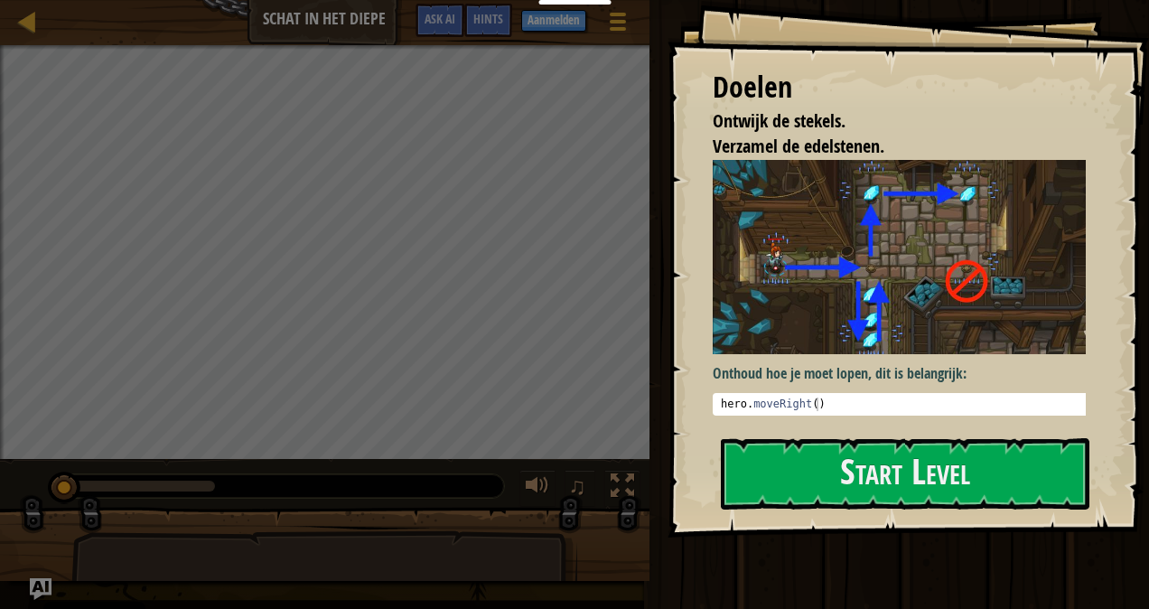
click at [775, 407] on pre "1 hero . moveRight ( ) הההההההההההההההההההההההההההההההההההההההההההההההההההההההה…" at bounding box center [906, 404] width 387 height 23
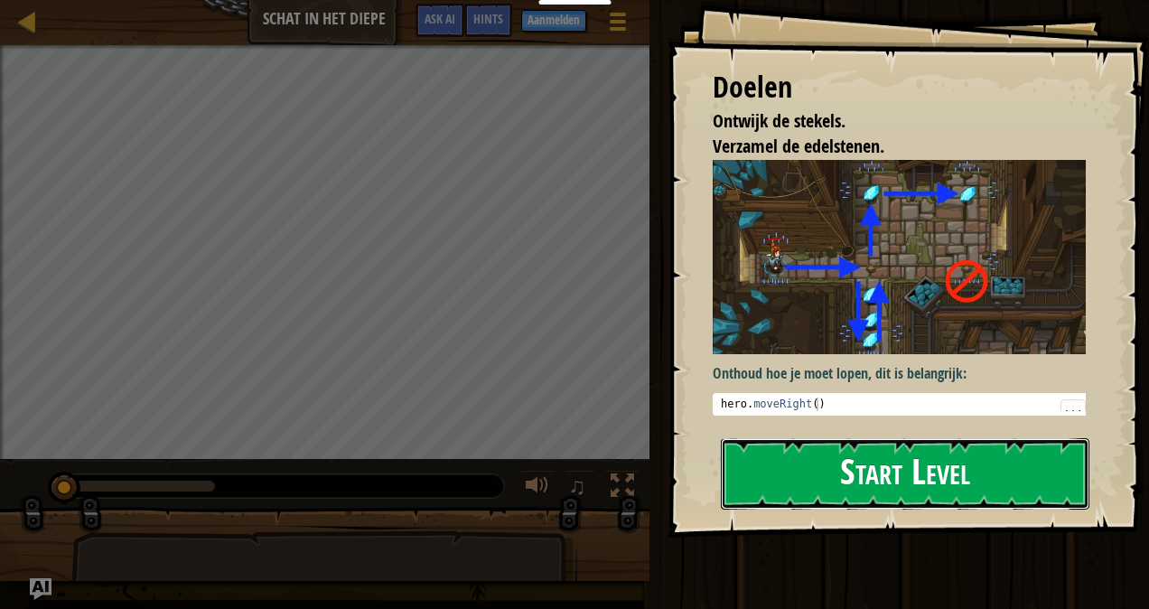
click at [810, 485] on button "Start Level" at bounding box center [905, 473] width 369 height 71
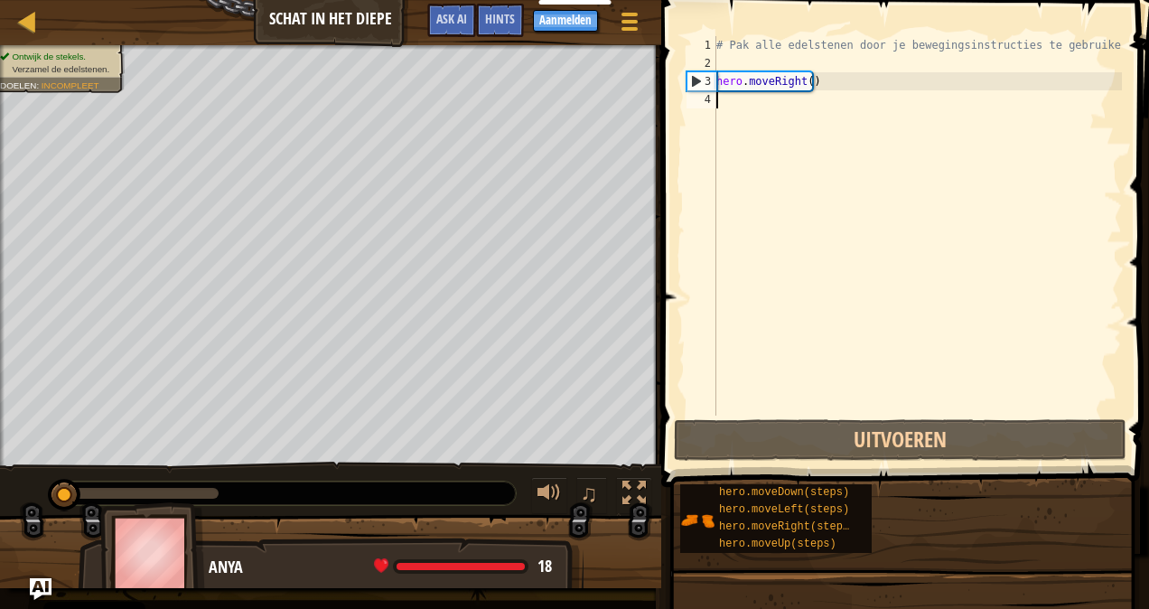
click at [819, 103] on div "# Pak alle edelstenen door je bewegingsinstructies te gebruiken. hero . moveRig…" at bounding box center [917, 244] width 409 height 416
type textarea "d"
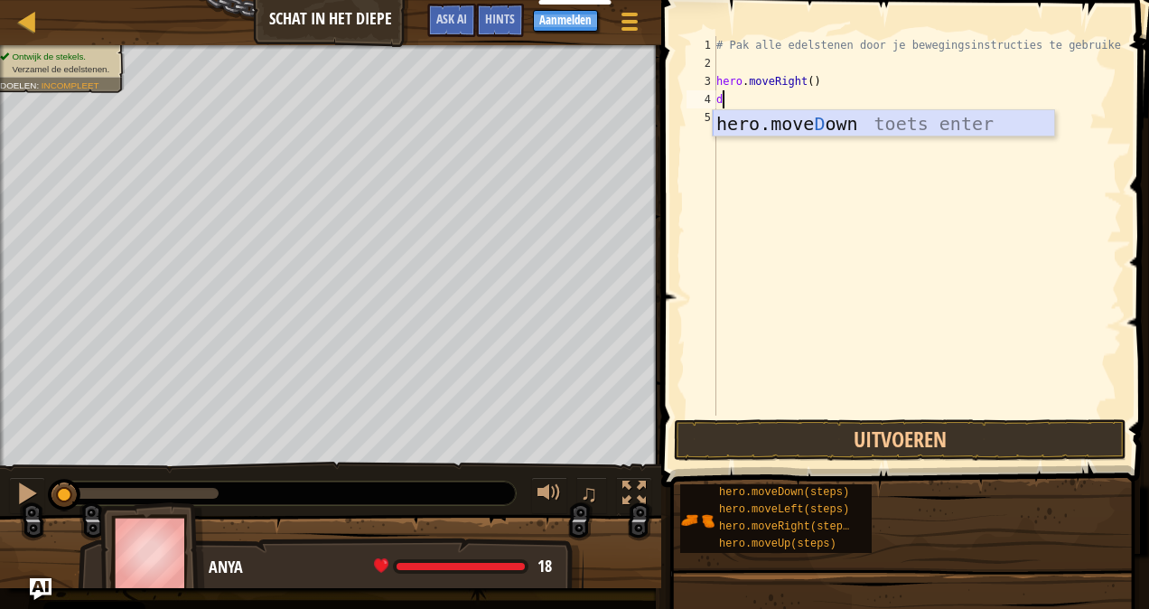
drag, startPoint x: 930, startPoint y: 126, endPoint x: 799, endPoint y: 128, distance: 131.0
click at [799, 128] on div "hero.move D own toets enter" at bounding box center [884, 150] width 342 height 81
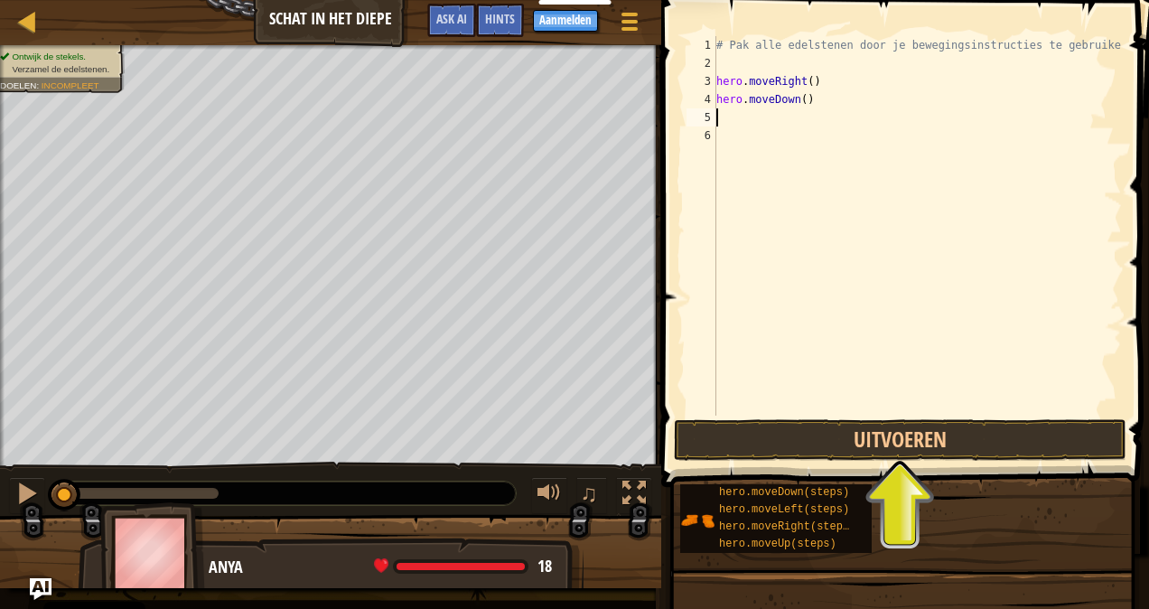
type textarea "u"
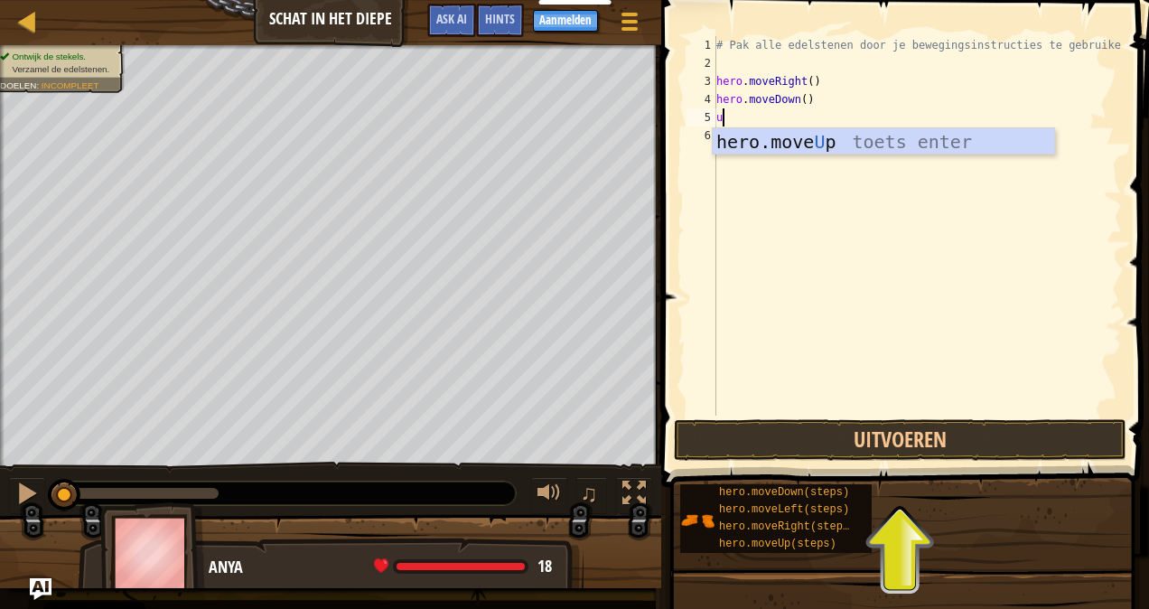
click at [769, 138] on div "hero.move U p toets enter" at bounding box center [884, 168] width 342 height 81
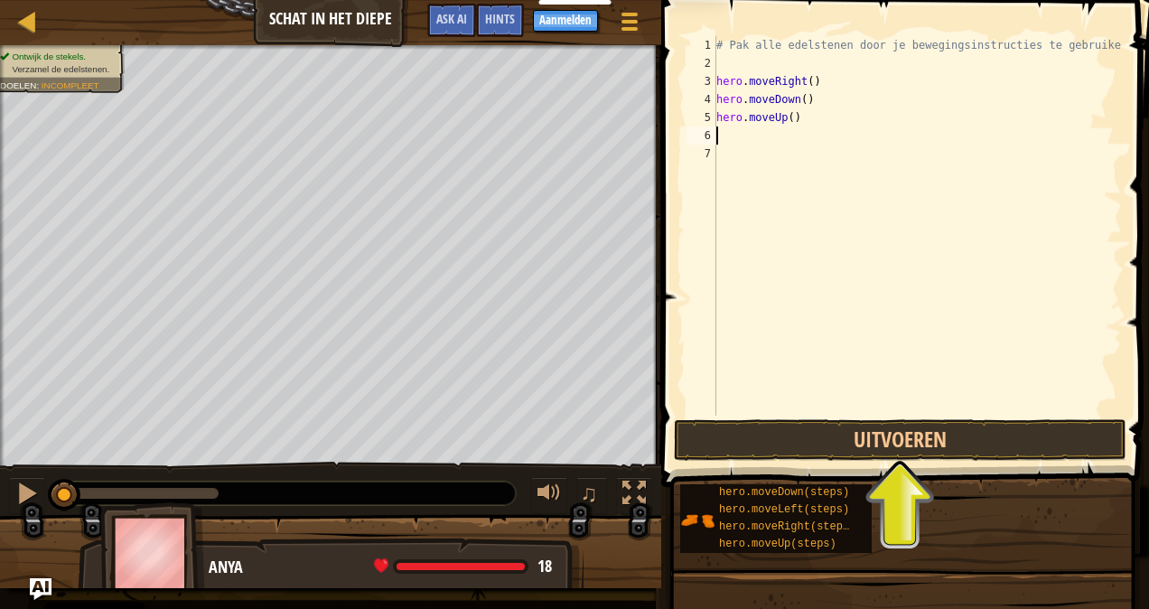
type textarea "r"
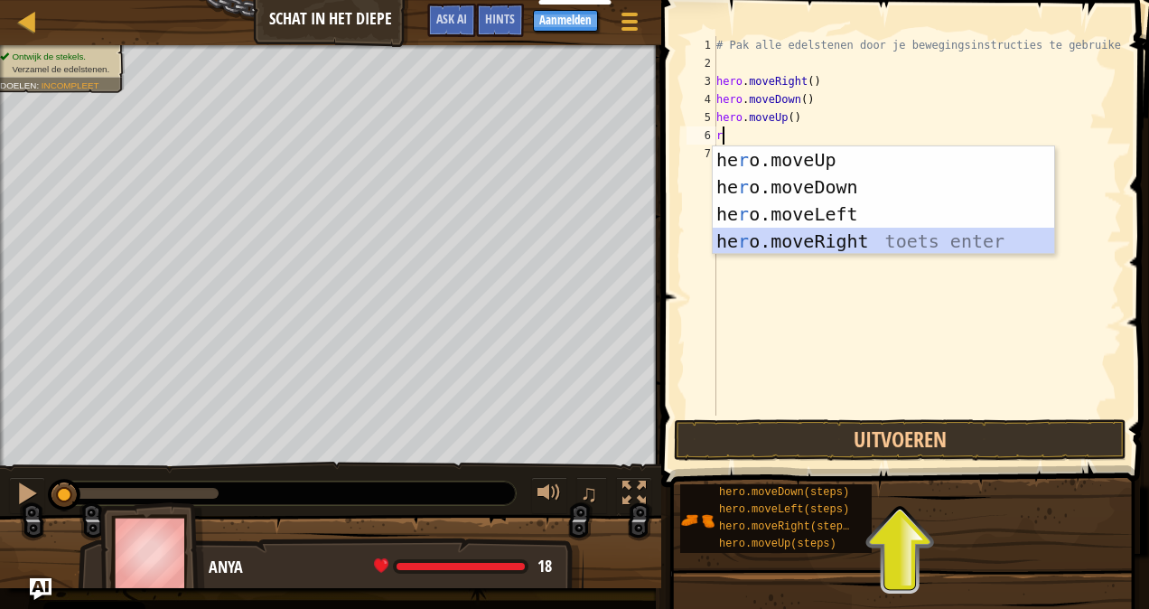
click at [849, 233] on div "he r o.moveUp toets enter he r o.moveDown toets enter he r o.moveLeft toets ent…" at bounding box center [884, 227] width 342 height 163
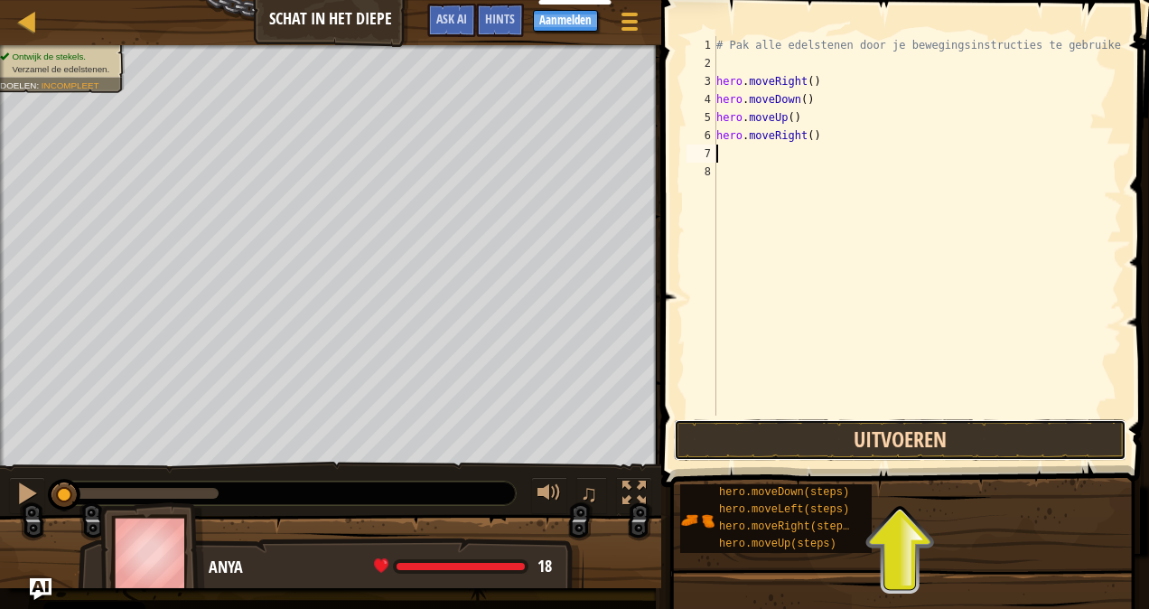
click at [941, 429] on button "Uitvoeren" at bounding box center [900, 440] width 453 height 42
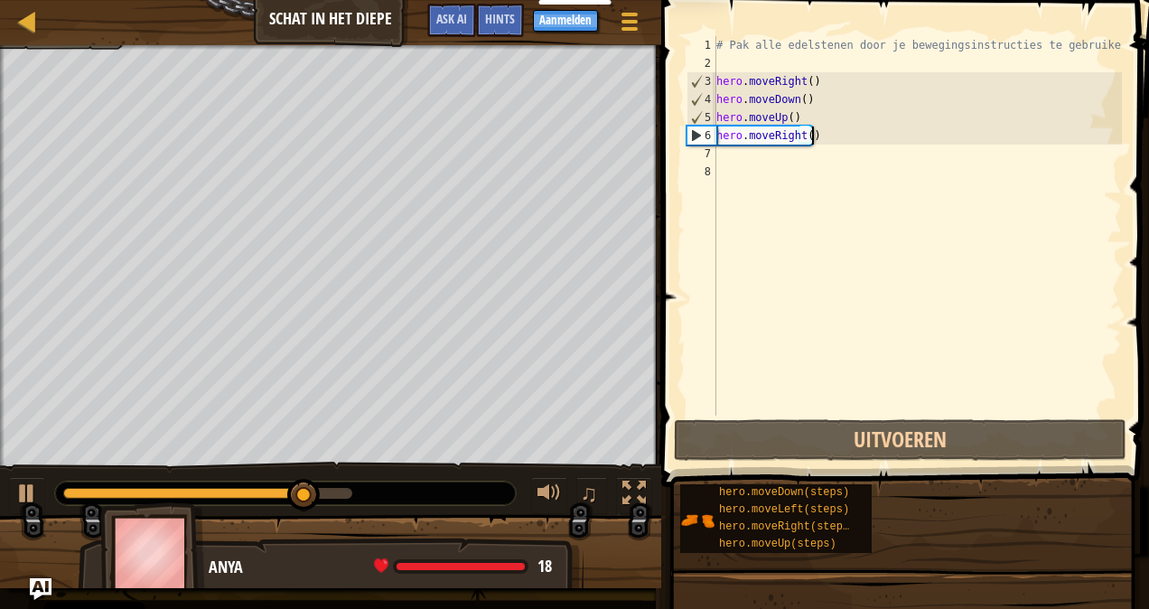
click at [822, 136] on div "# Pak alle edelstenen door je bewegingsinstructies te gebruiken. hero . moveRig…" at bounding box center [917, 244] width 409 height 416
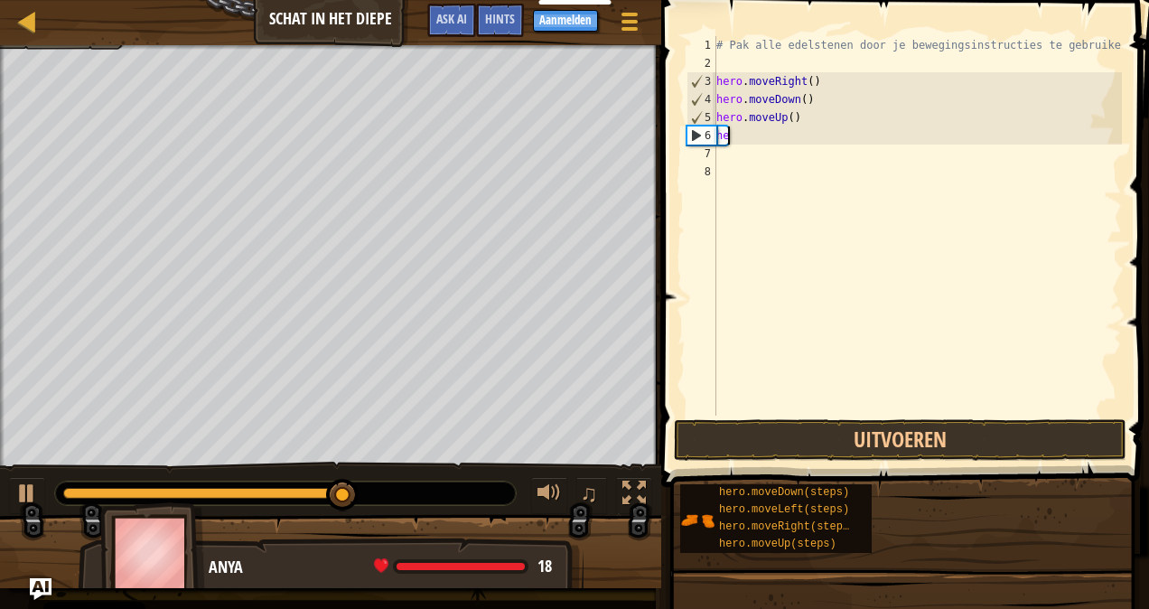
type textarea "h"
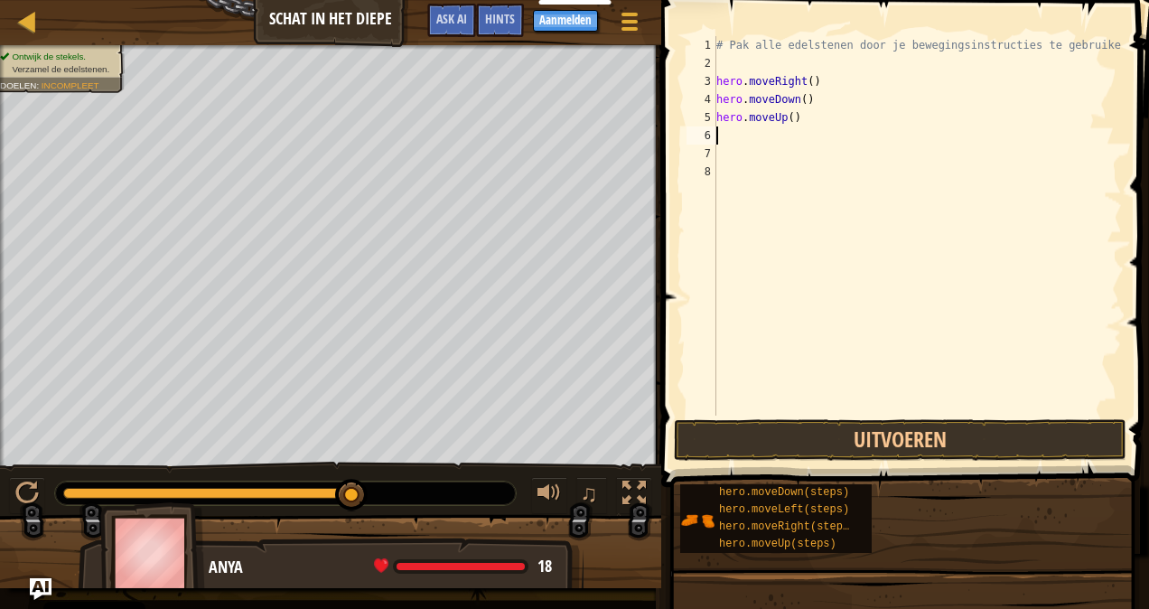
type textarea "u"
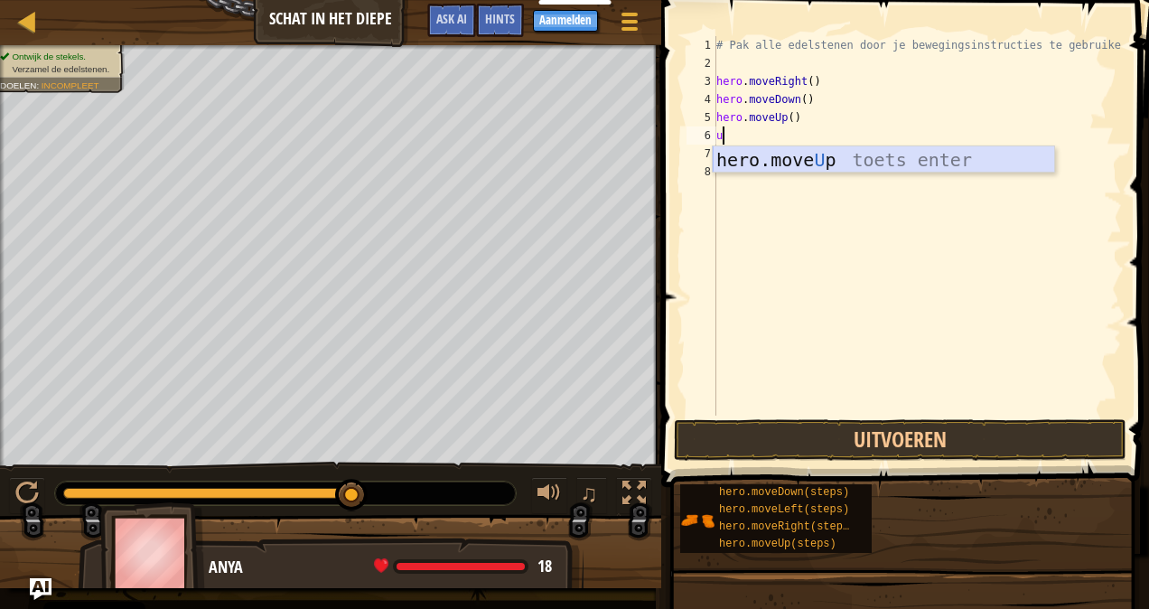
click at [807, 157] on div "hero.move U p toets enter" at bounding box center [884, 186] width 342 height 81
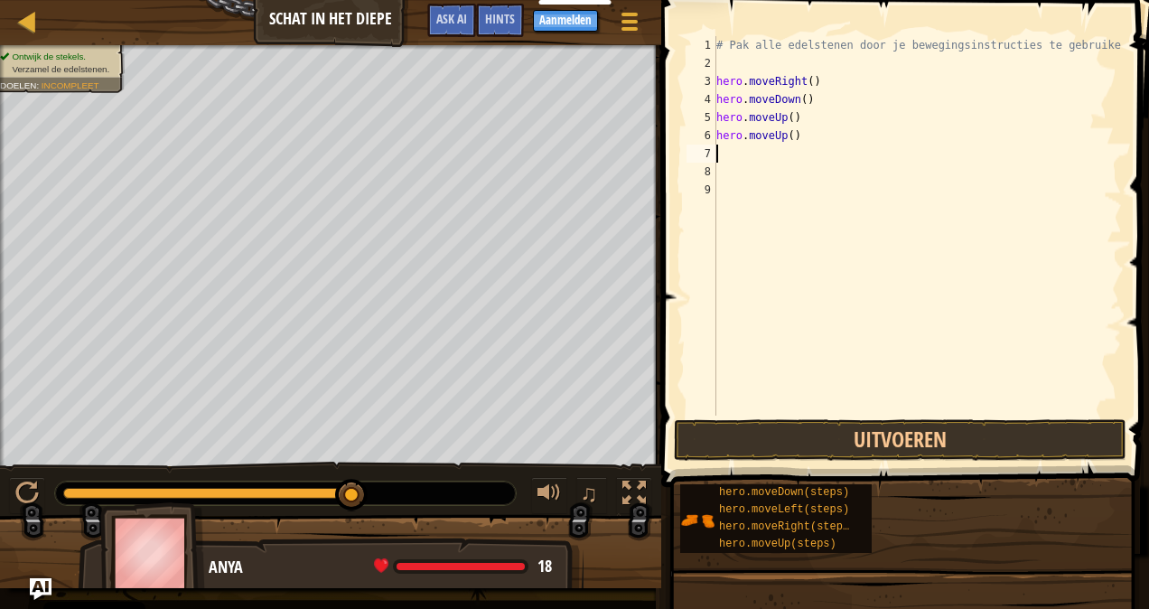
type textarea "r"
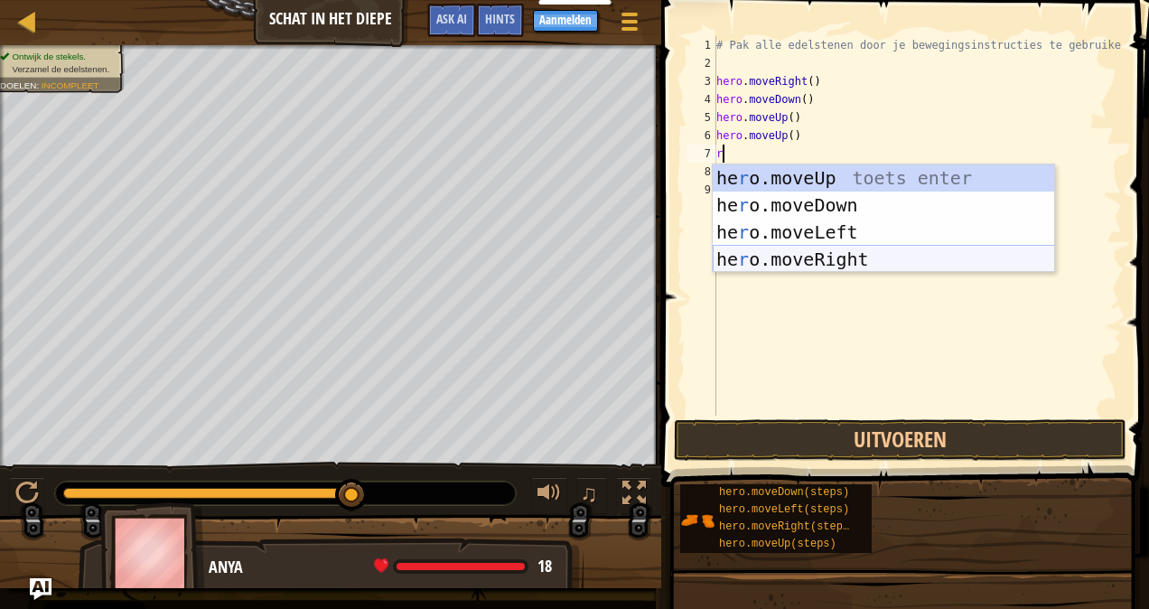
click at [770, 249] on div "he r o.moveUp toets enter he r o.moveDown toets enter he r o.moveLeft toets ent…" at bounding box center [884, 245] width 342 height 163
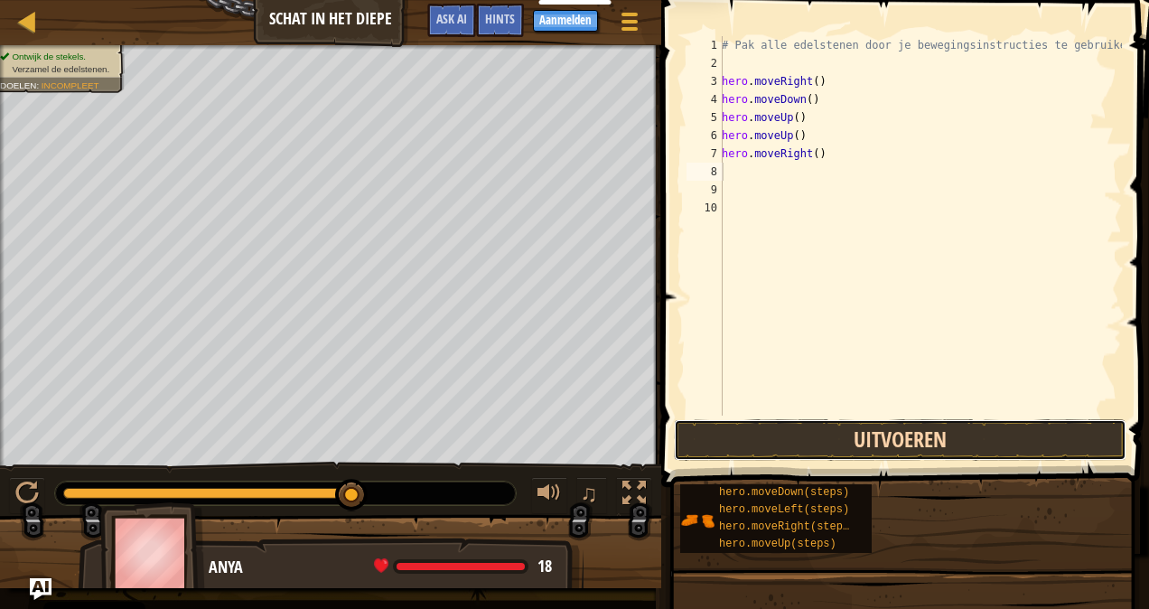
click at [812, 437] on button "Uitvoeren" at bounding box center [900, 440] width 453 height 42
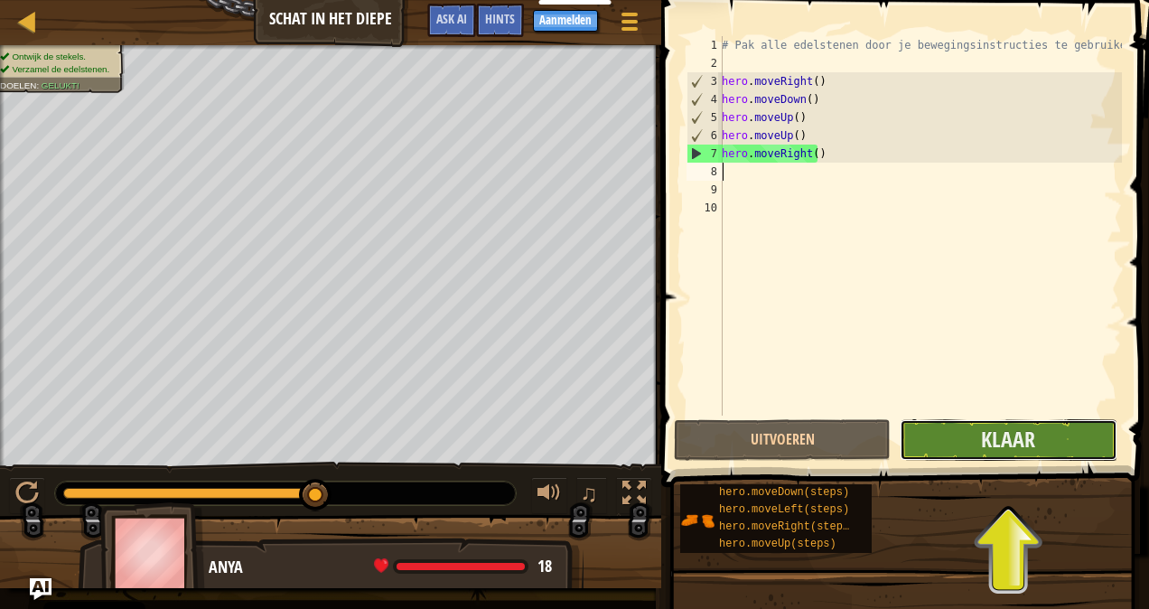
click at [1064, 454] on button "Klaar" at bounding box center [1008, 440] width 217 height 42
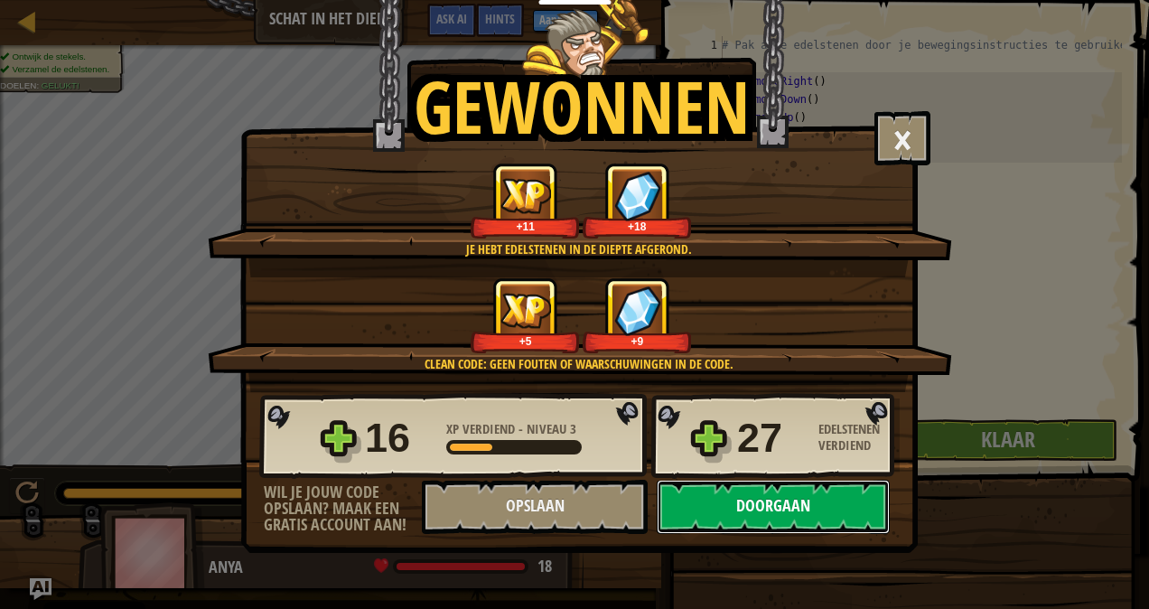
click at [844, 515] on button "Doorgaan" at bounding box center [773, 507] width 233 height 54
select select "nl-[GEOGRAPHIC_DATA]"
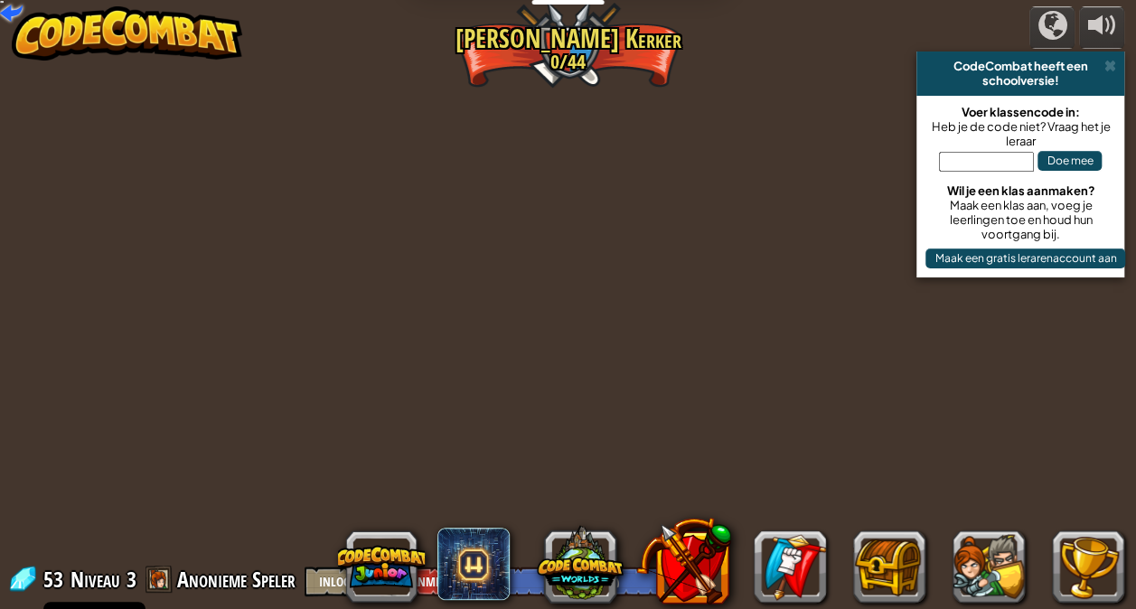
select select "nl-[GEOGRAPHIC_DATA]"
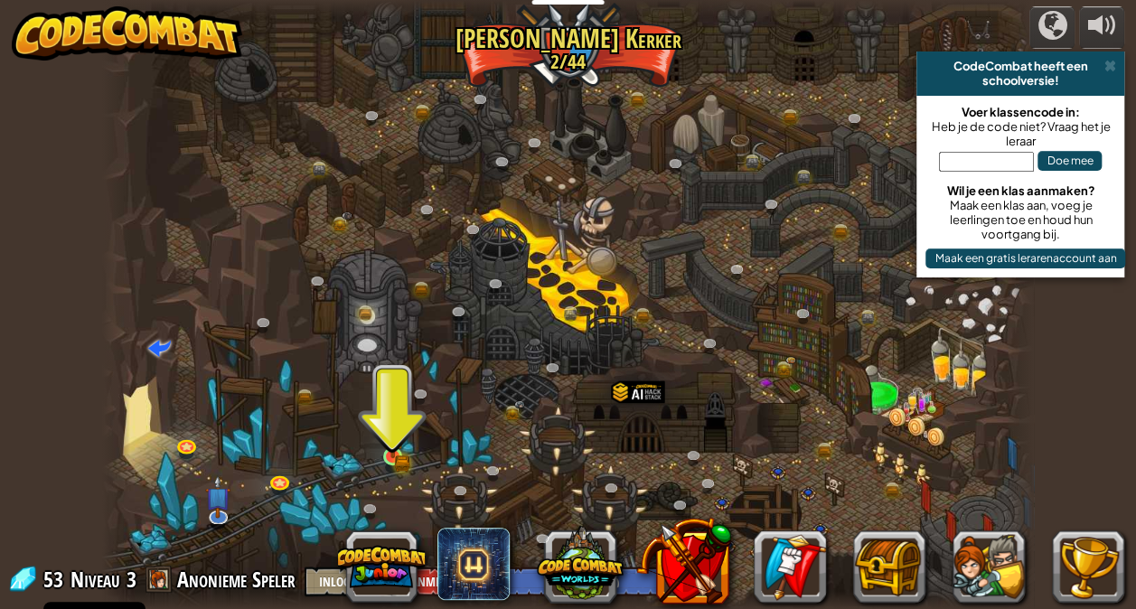
click at [400, 454] on img at bounding box center [392, 433] width 23 height 50
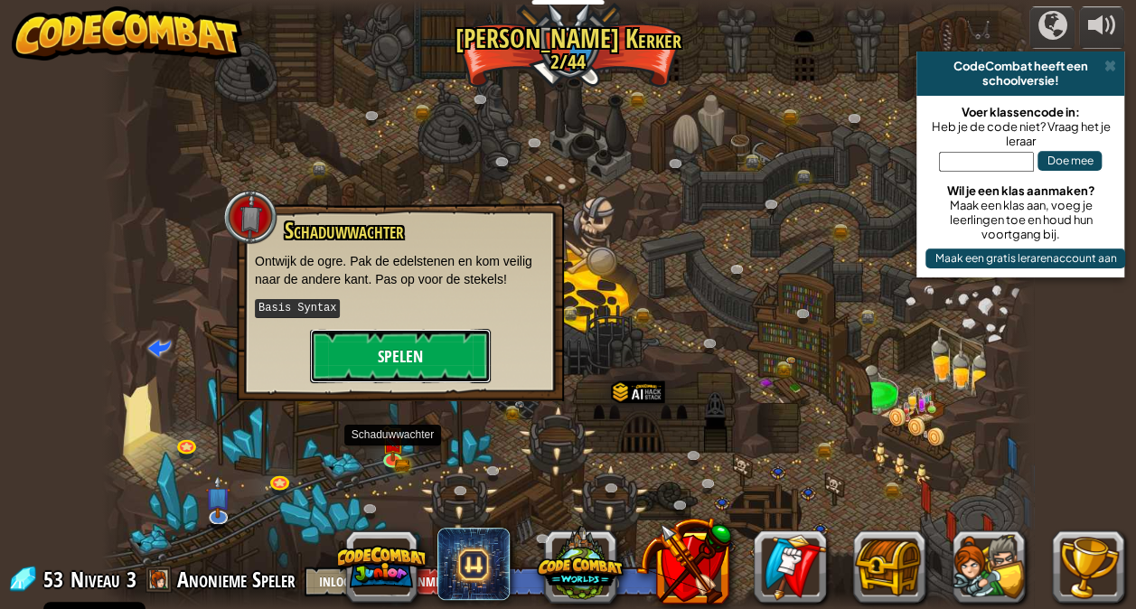
click at [421, 369] on button "Spelen" at bounding box center [400, 356] width 181 height 54
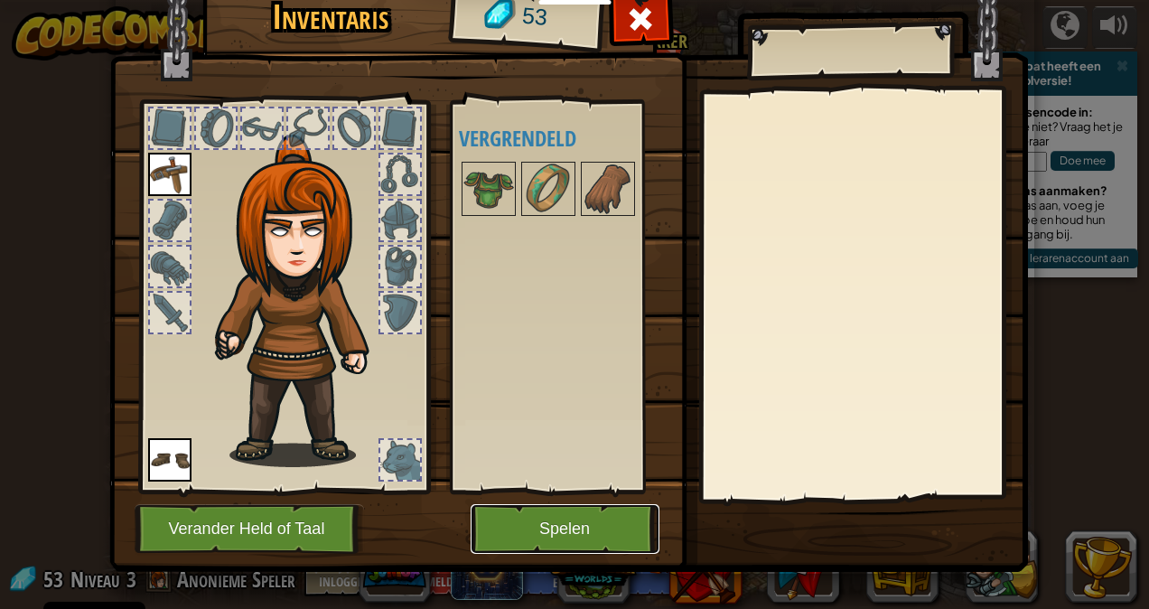
click at [544, 546] on button "Spelen" at bounding box center [565, 529] width 189 height 50
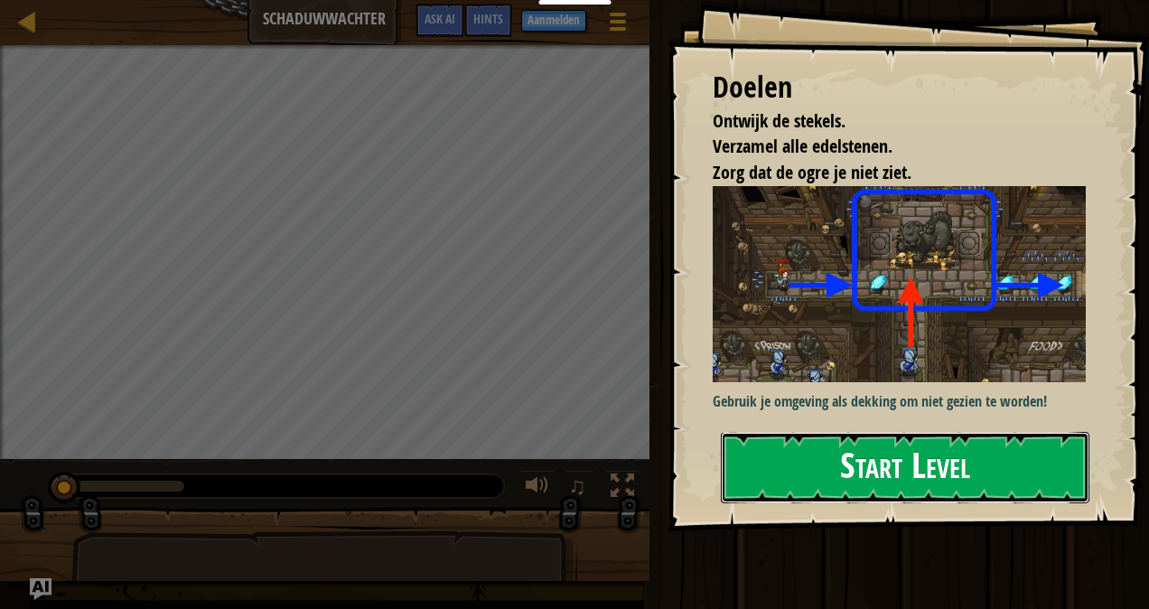
click at [902, 432] on button "Start Level" at bounding box center [905, 467] width 369 height 71
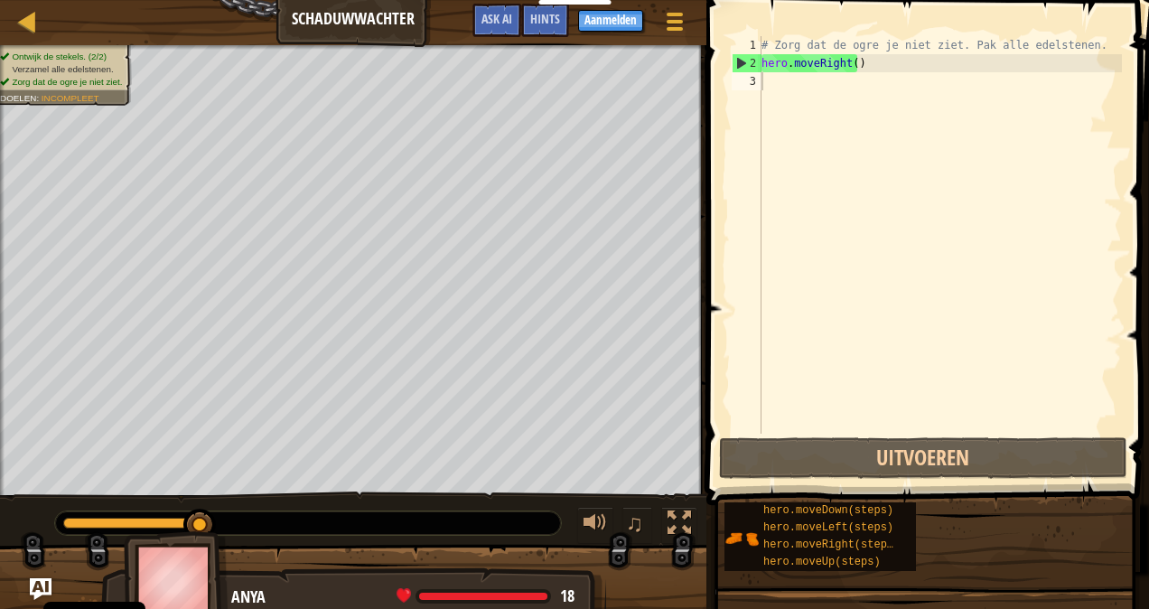
click at [842, 87] on div "# Zorg dat de ogre je niet ziet. Pak alle edelstenen. hero . moveRight ( )" at bounding box center [940, 253] width 364 height 434
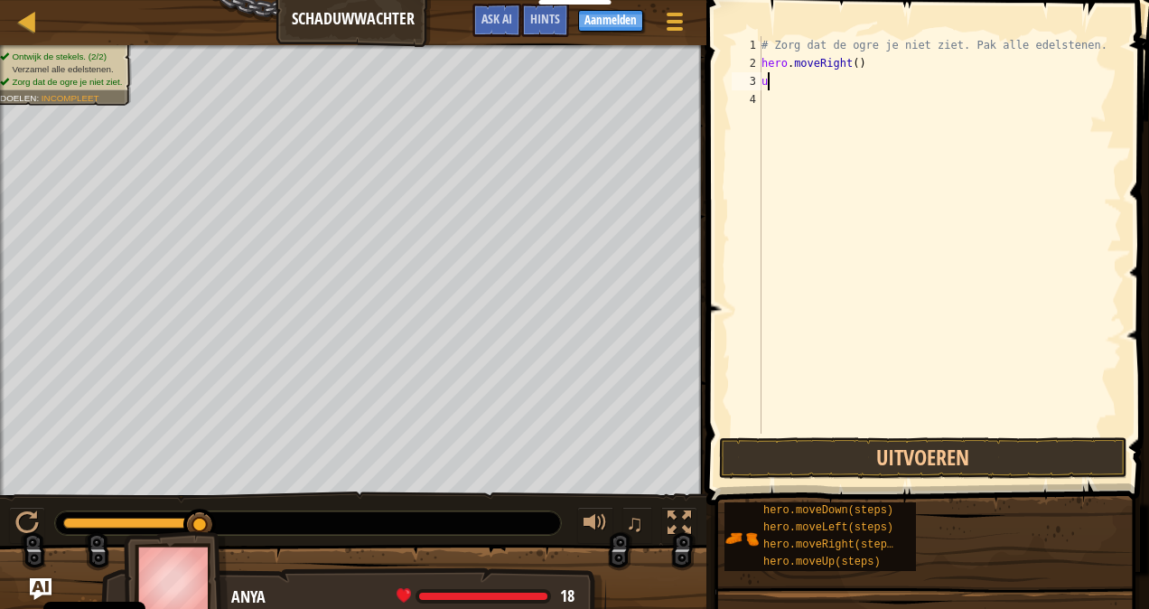
type textarea "up"
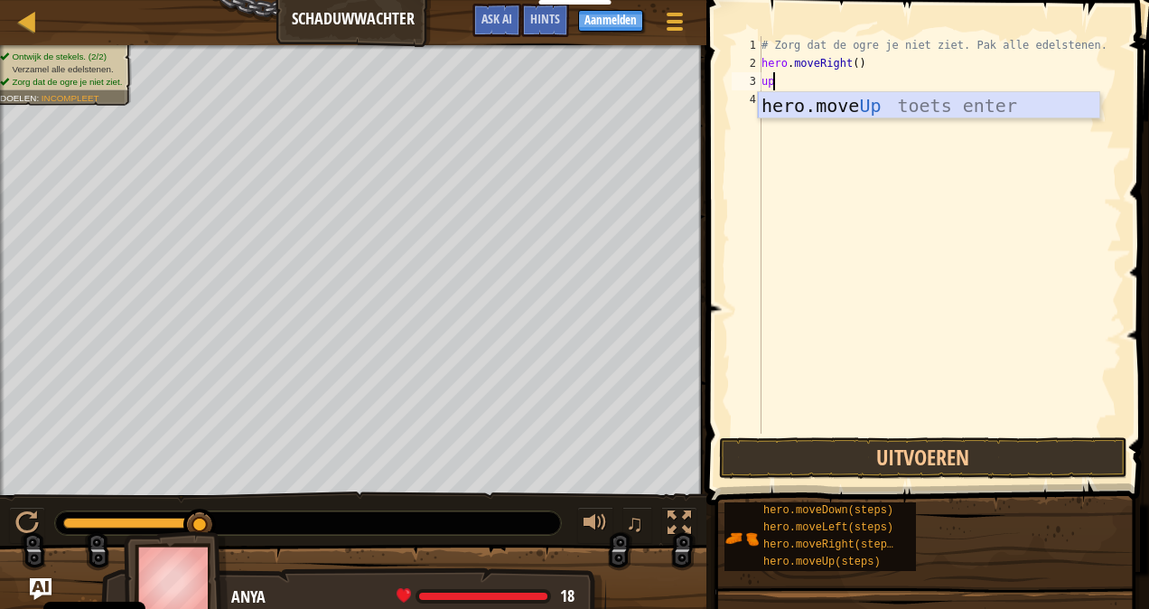
click at [857, 101] on div "hero.move Up toets enter" at bounding box center [929, 132] width 342 height 81
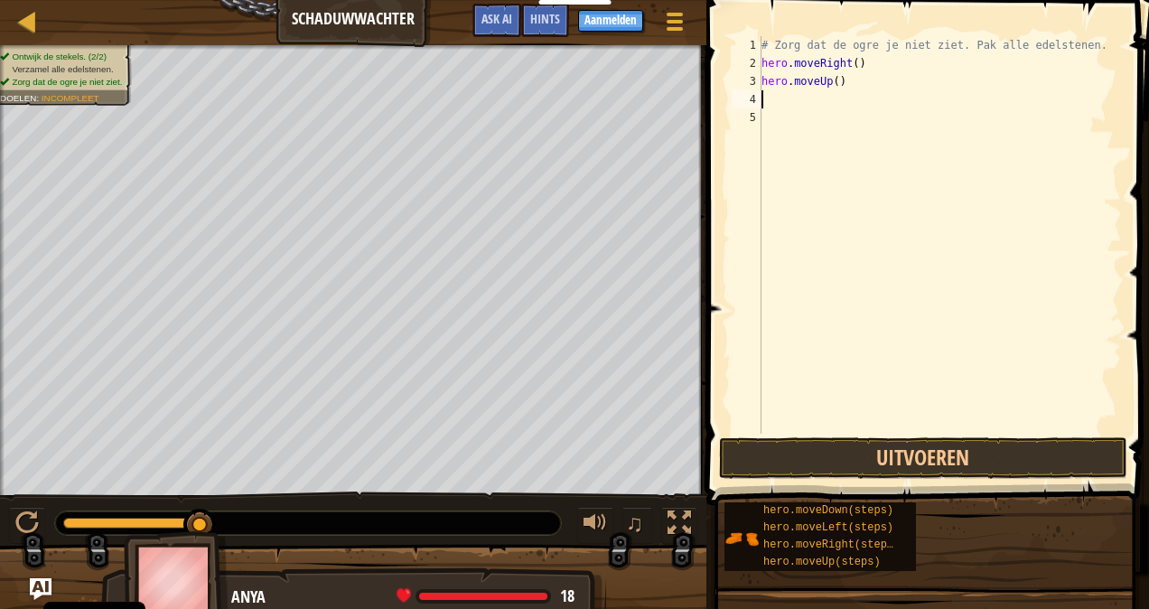
type textarea "r"
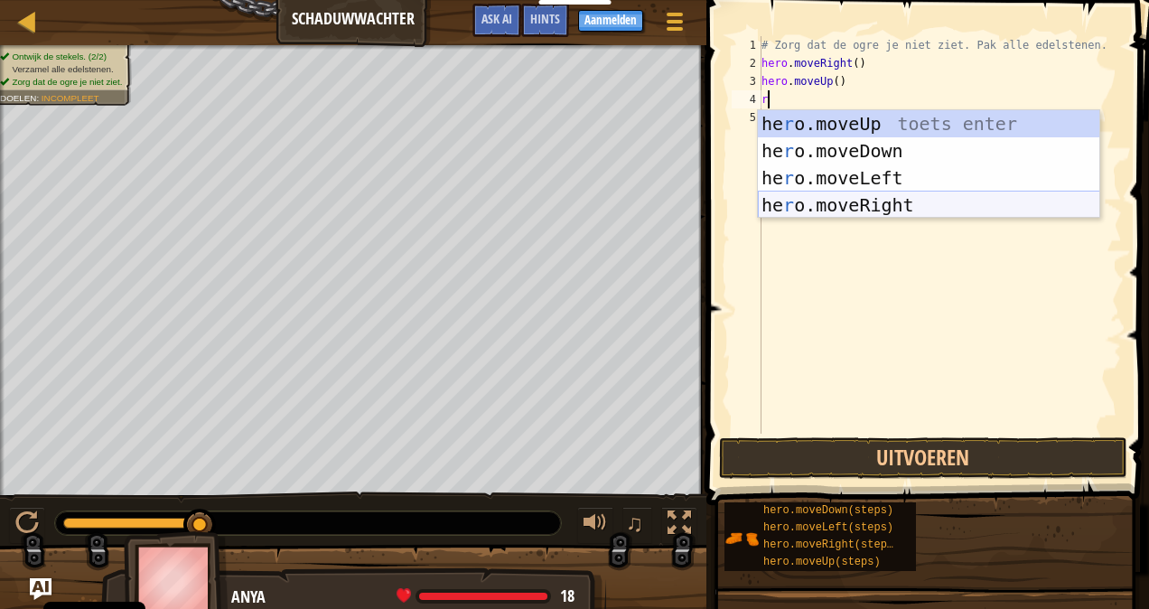
click at [912, 201] on div "he r o.moveUp toets enter he r o.moveDown toets enter he r o.moveLeft toets ent…" at bounding box center [929, 191] width 342 height 163
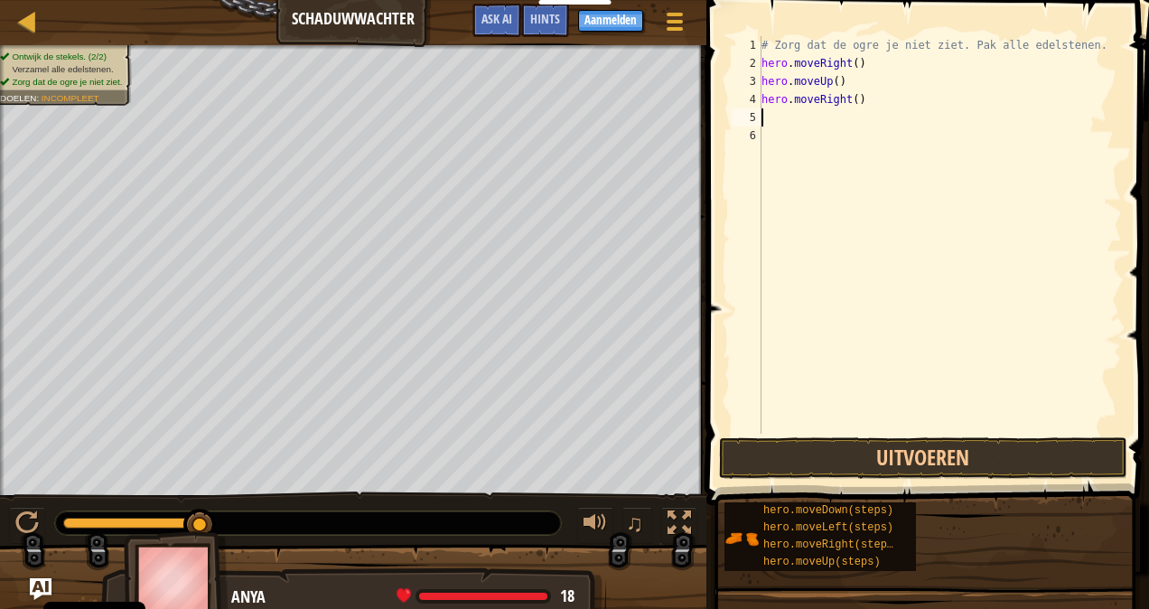
type textarea "d"
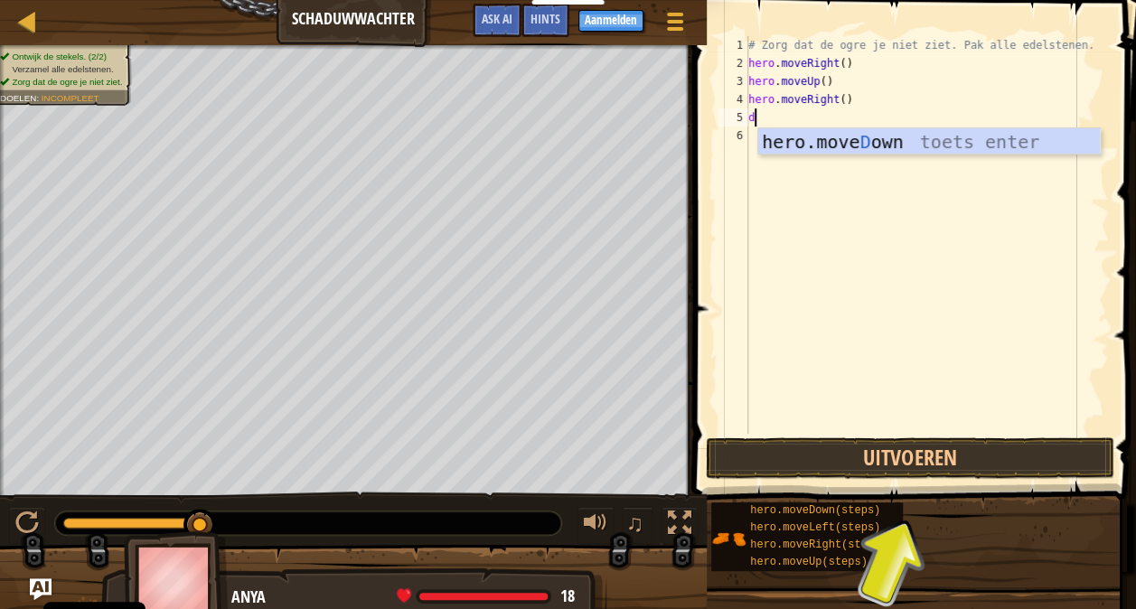
drag, startPoint x: 900, startPoint y: 144, endPoint x: 841, endPoint y: 137, distance: 59.1
click at [841, 137] on div "hero.move D own toets enter" at bounding box center [929, 168] width 342 height 81
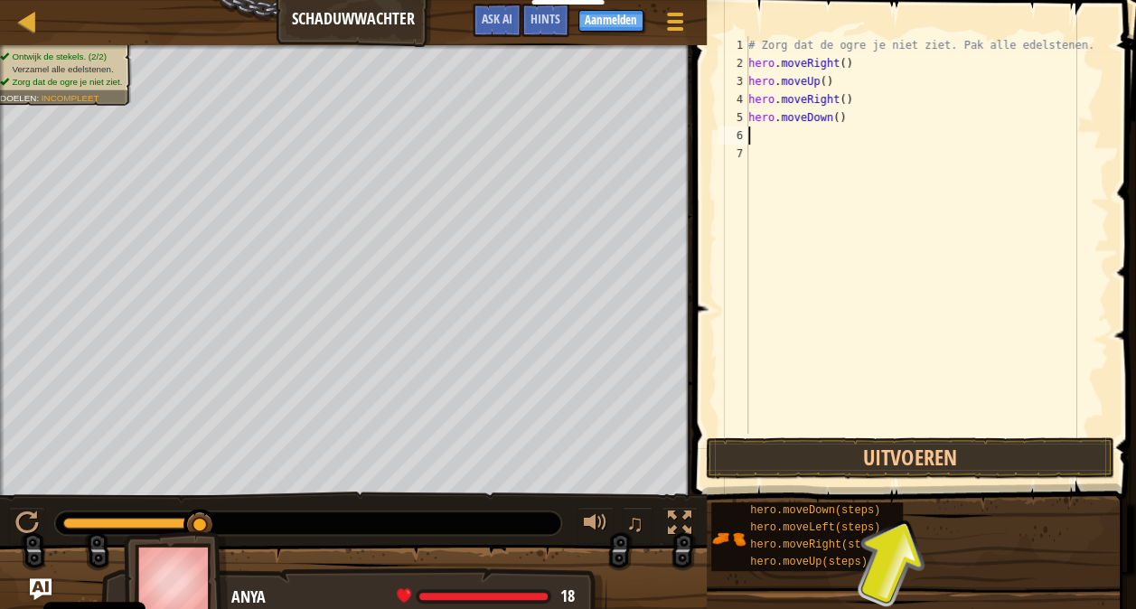
type textarea "r"
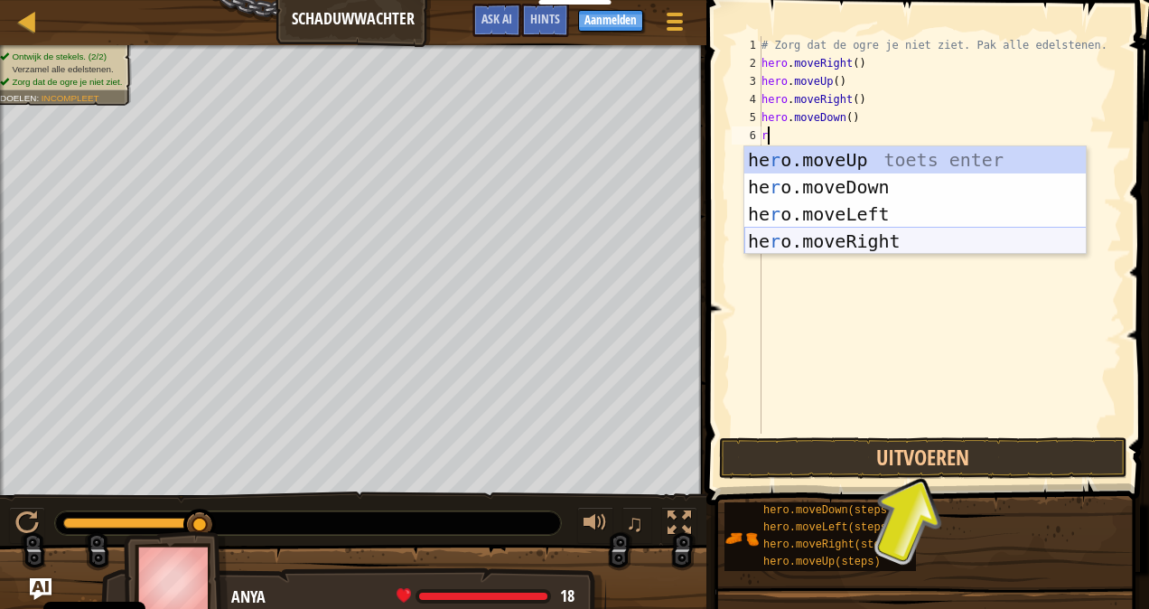
click at [828, 233] on div "he r o.moveUp toets enter he r o.moveDown toets enter he r o.moveLeft toets ent…" at bounding box center [915, 227] width 342 height 163
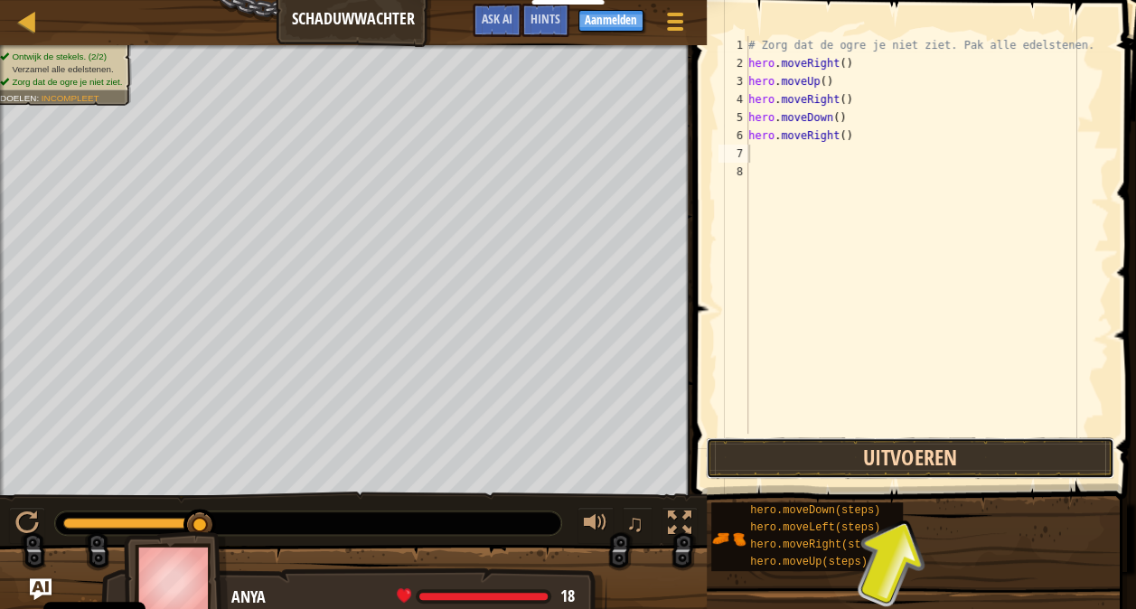
click at [846, 461] on button "Uitvoeren" at bounding box center [910, 458] width 408 height 42
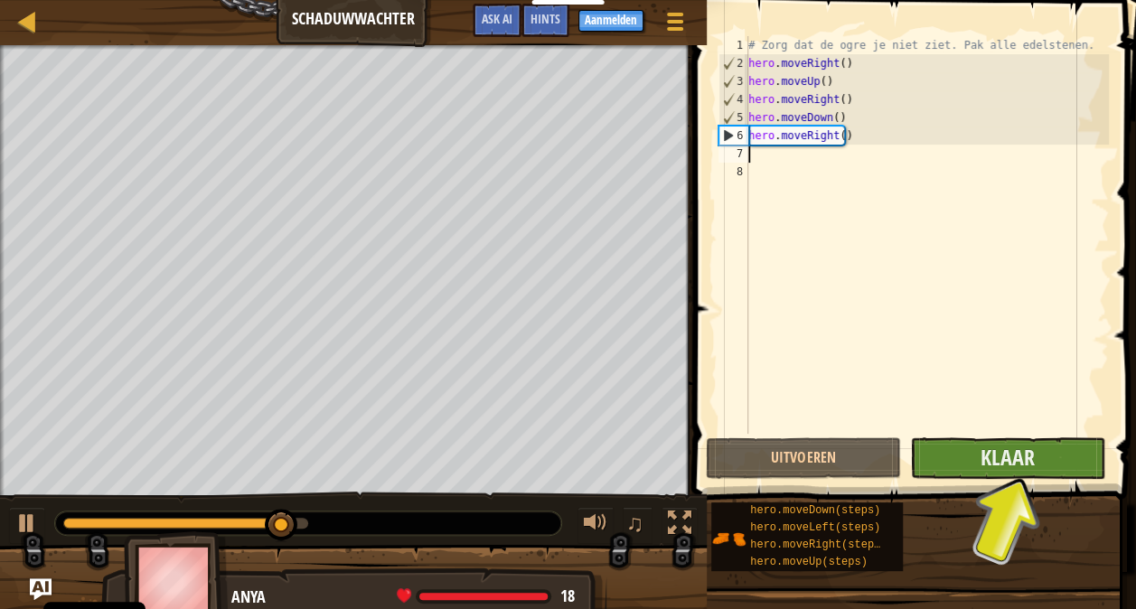
click at [1050, 460] on button "Klaar" at bounding box center [1007, 458] width 195 height 42
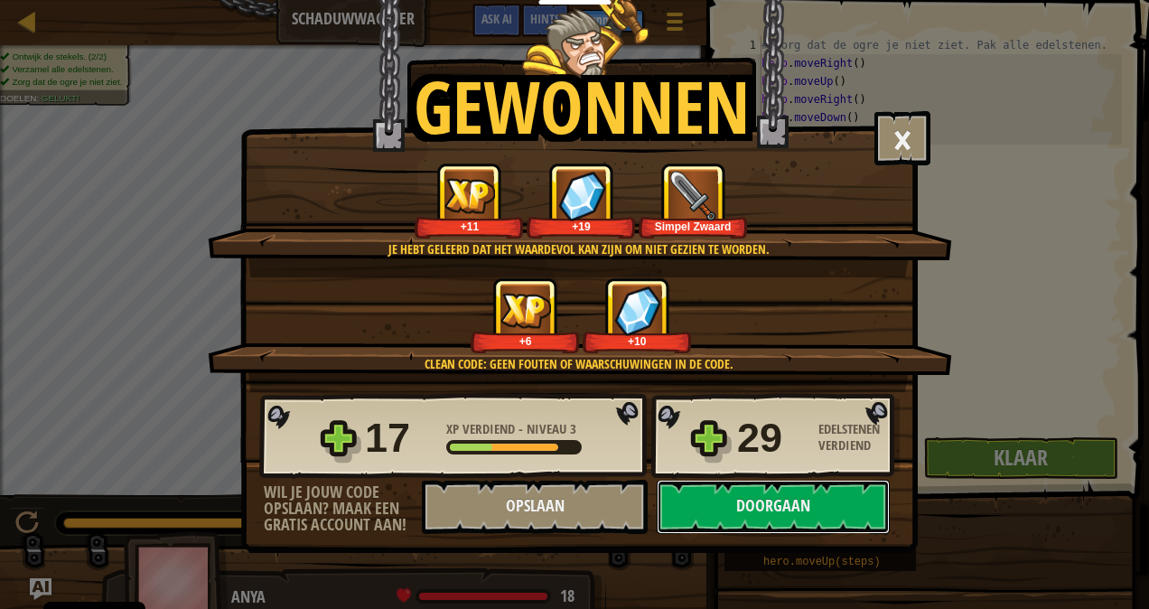
click at [809, 511] on button "Doorgaan" at bounding box center [773, 507] width 233 height 54
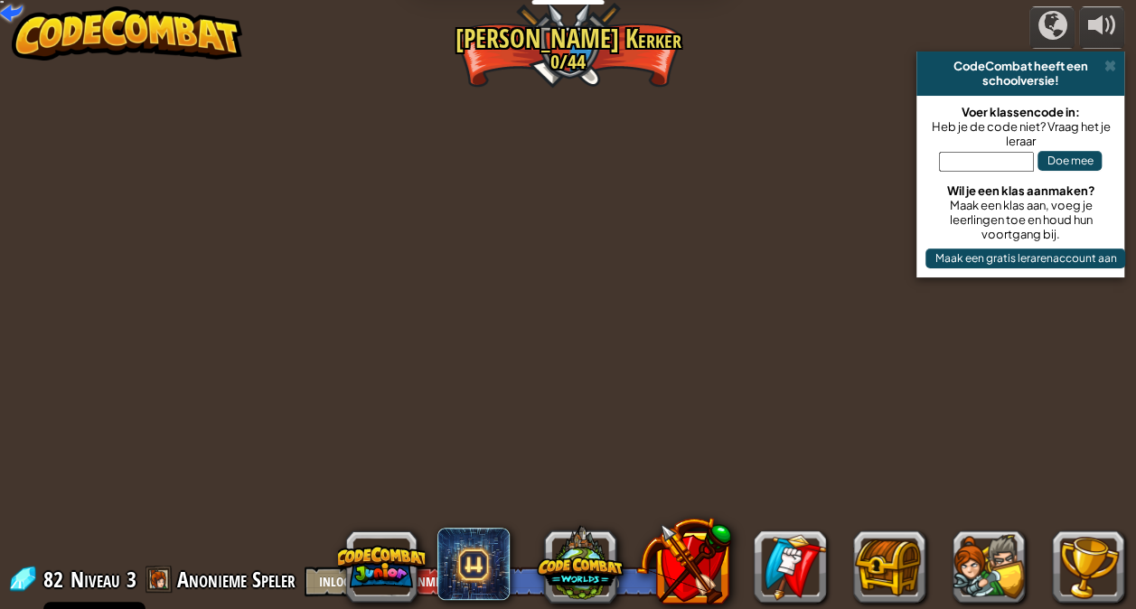
select select "nl-[GEOGRAPHIC_DATA]"
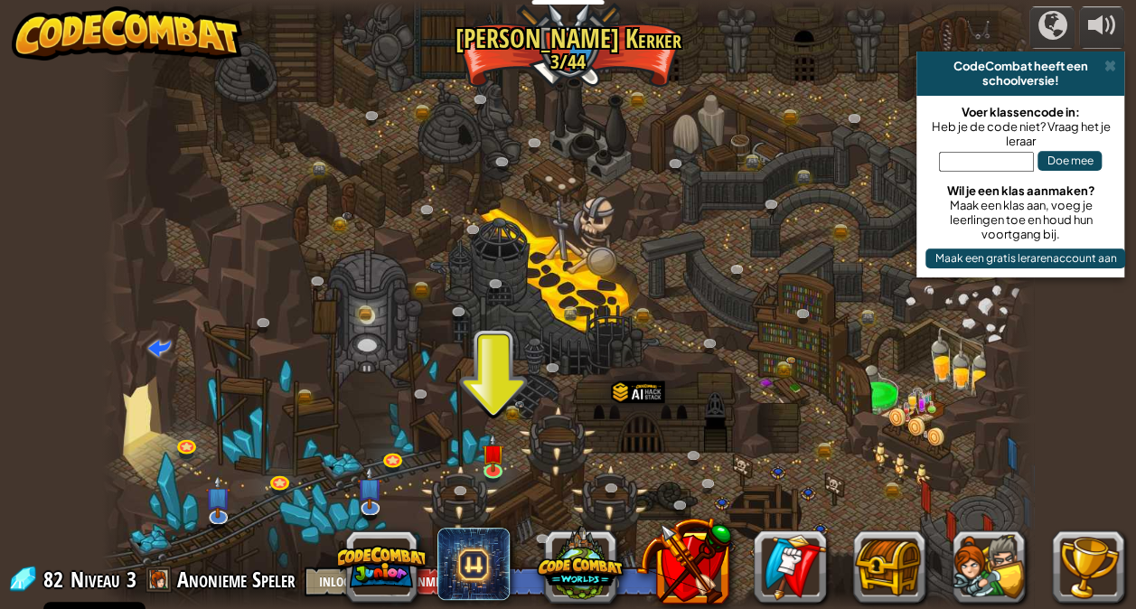
click at [499, 462] on img at bounding box center [493, 452] width 23 height 39
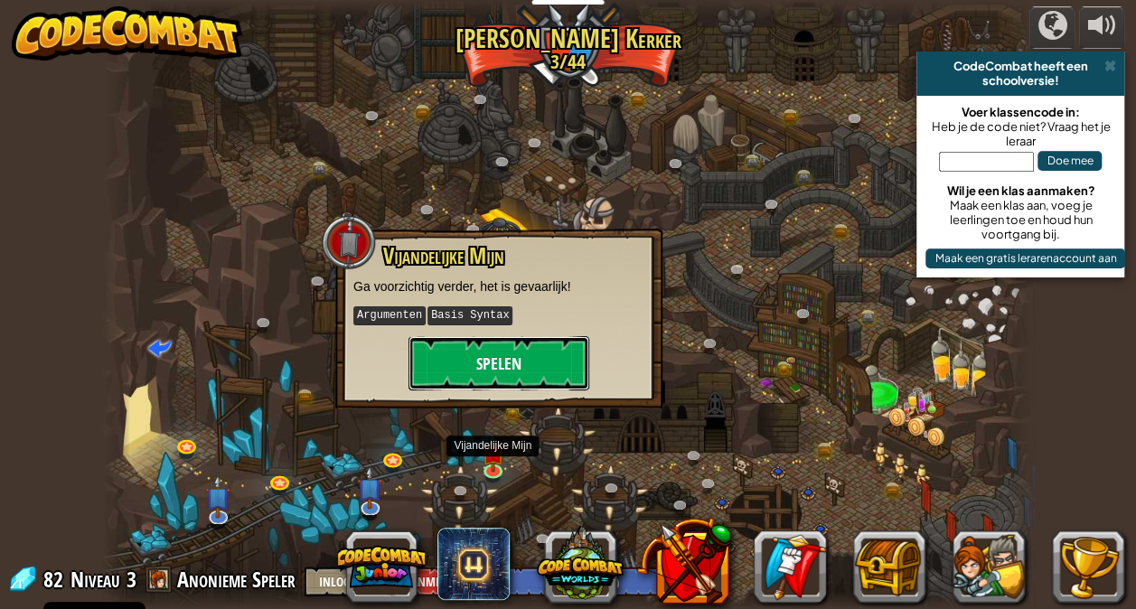
click at [536, 385] on button "Spelen" at bounding box center [498, 363] width 181 height 54
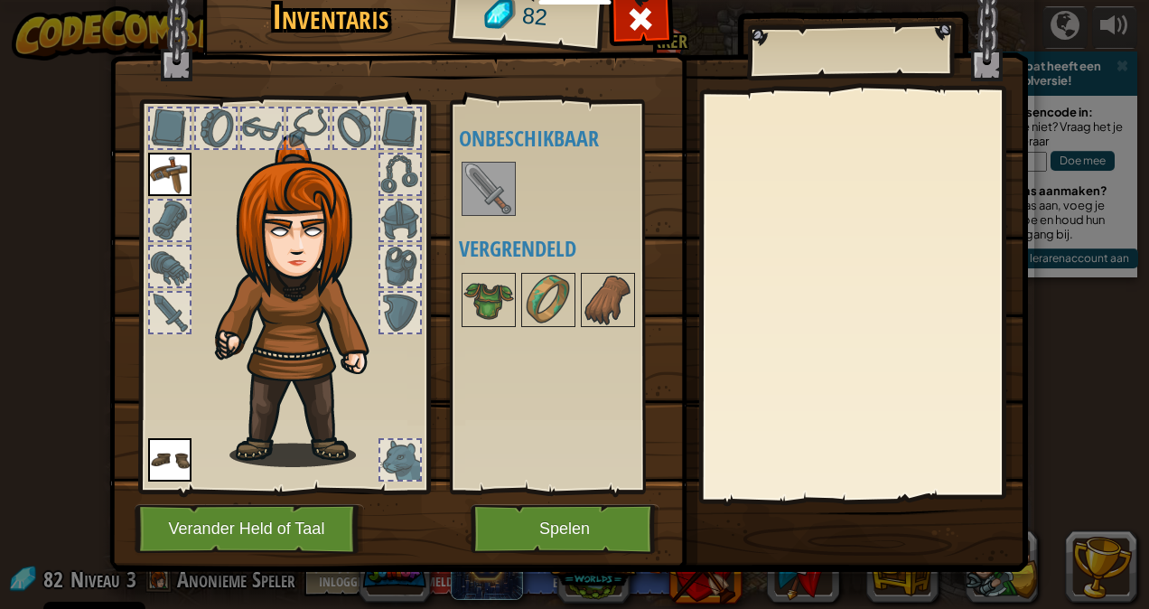
click at [497, 180] on img at bounding box center [488, 189] width 51 height 51
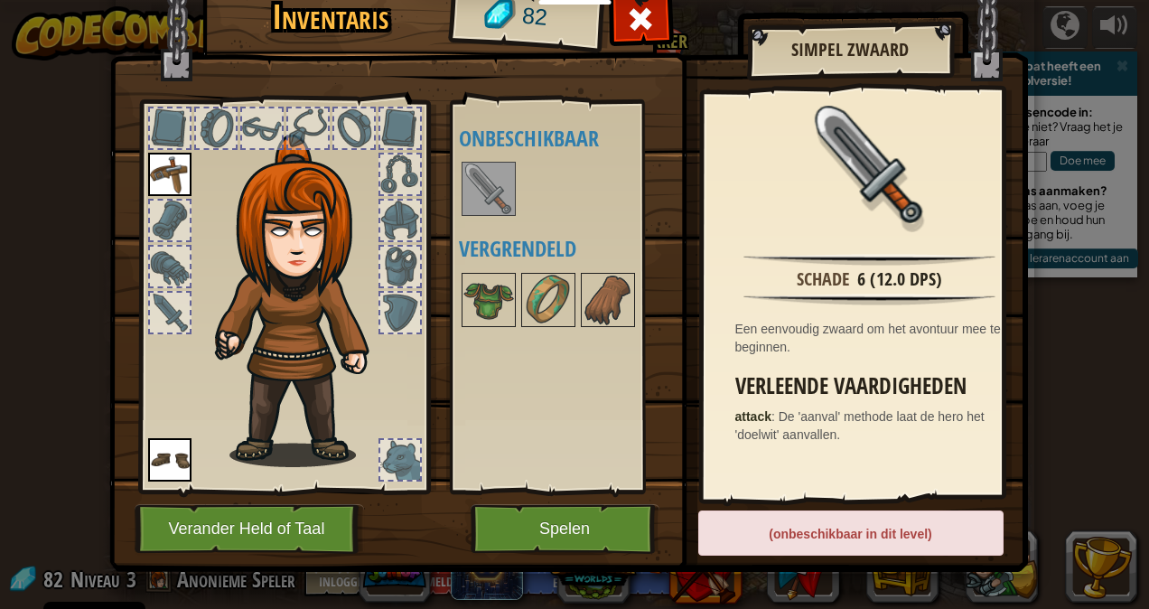
click at [939, 453] on div "Schade 6 (12.0 DPS) Een eenvoudig zwaard om het avontuur mee te beginnen. Verle…" at bounding box center [870, 295] width 332 height 406
click at [589, 532] on button "Spelen" at bounding box center [565, 529] width 189 height 50
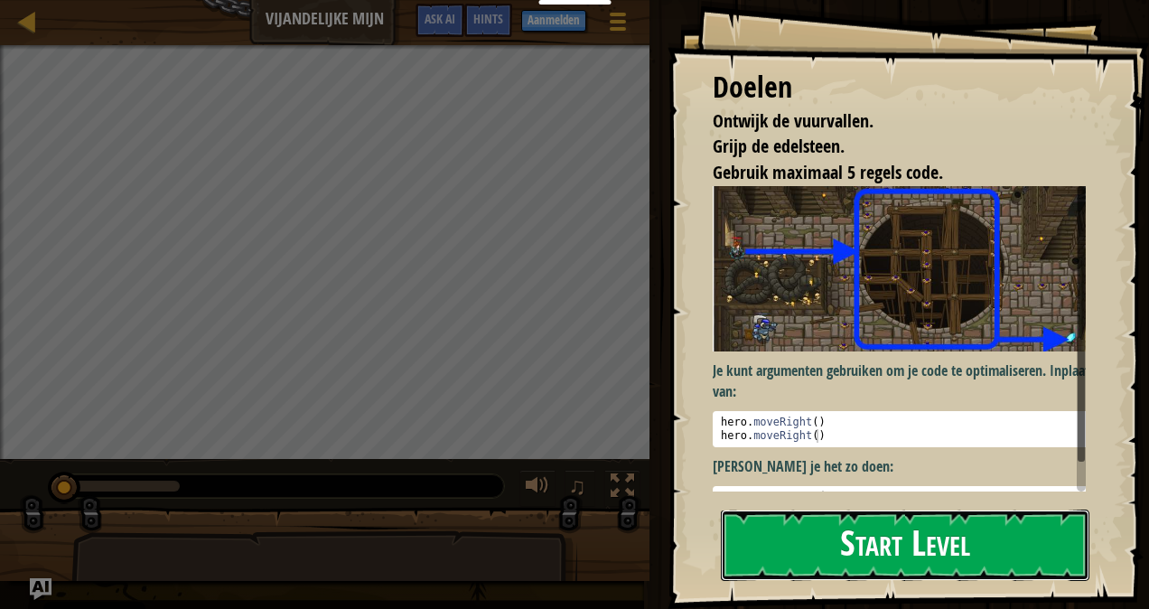
click at [1025, 510] on button "Start Level" at bounding box center [905, 545] width 369 height 71
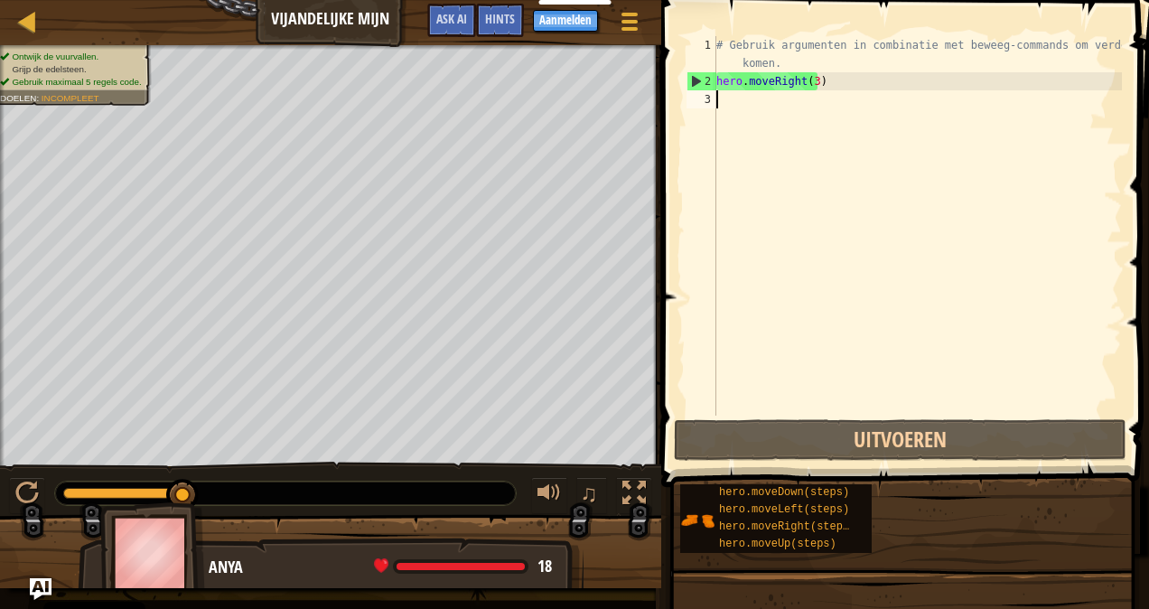
type textarea "u"
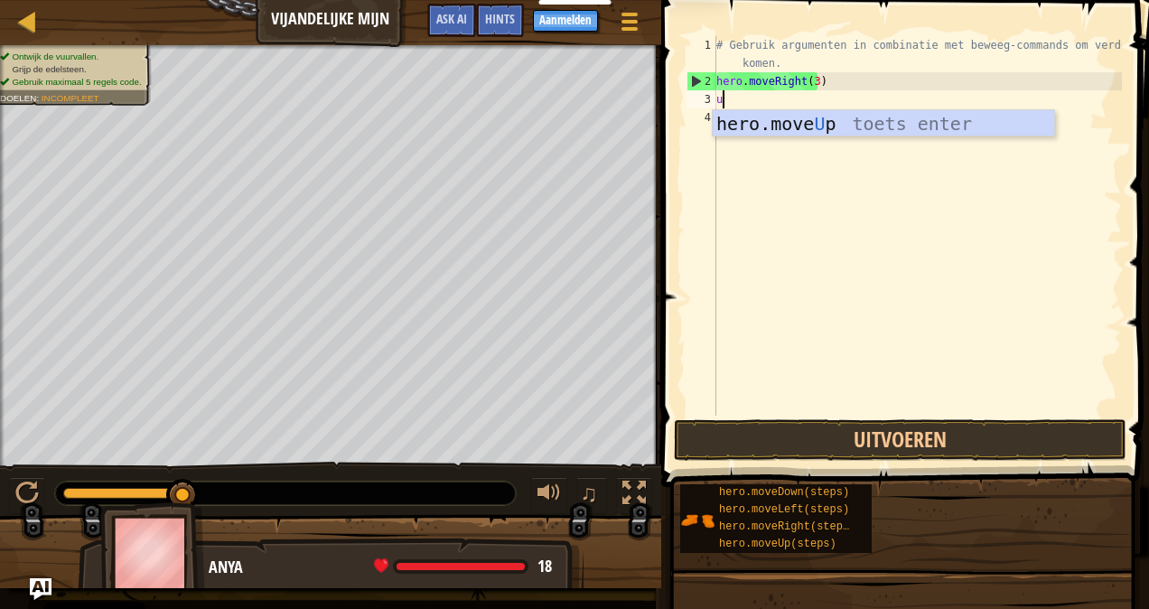
scroll to position [8, 0]
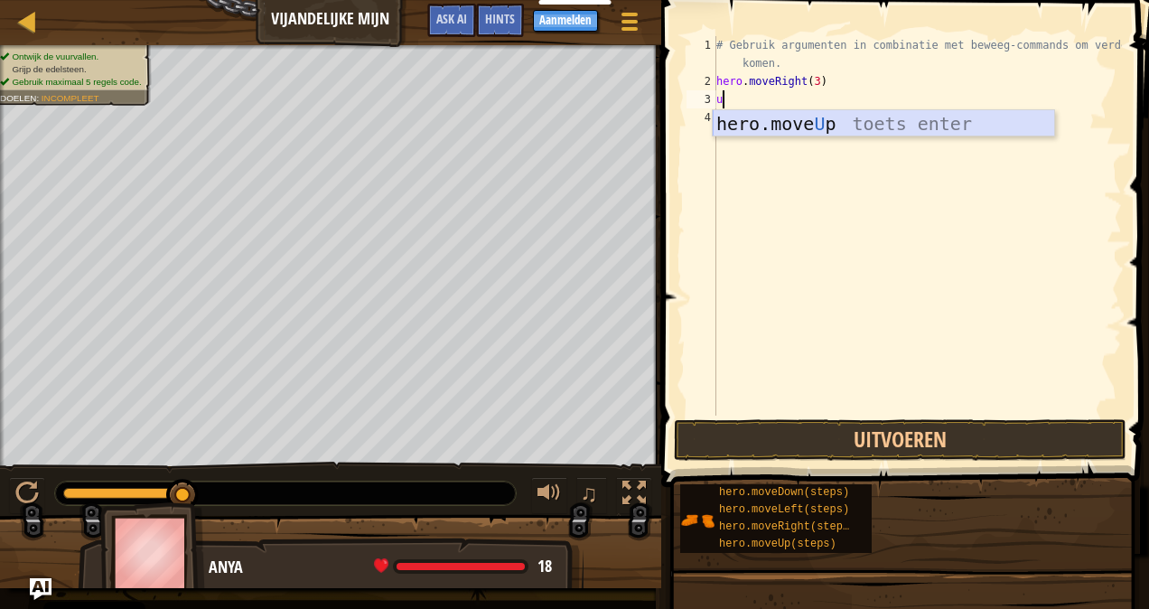
click at [970, 130] on div "hero.move U p toets enter" at bounding box center [884, 150] width 342 height 81
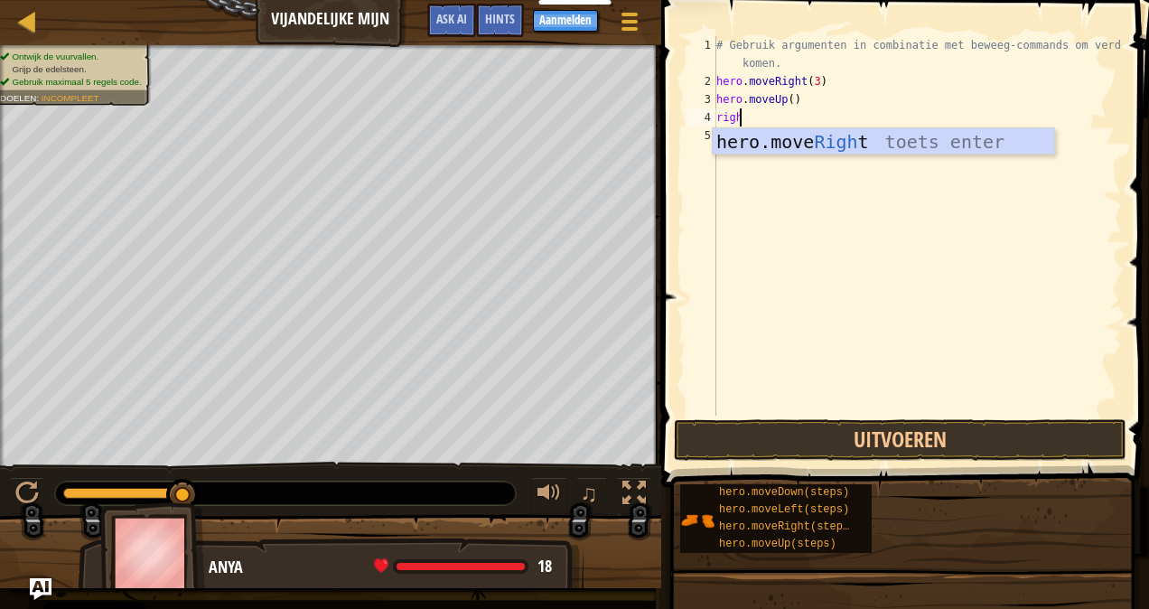
type textarea "right"
click at [858, 130] on div "hero.move Right toets enter" at bounding box center [884, 168] width 342 height 81
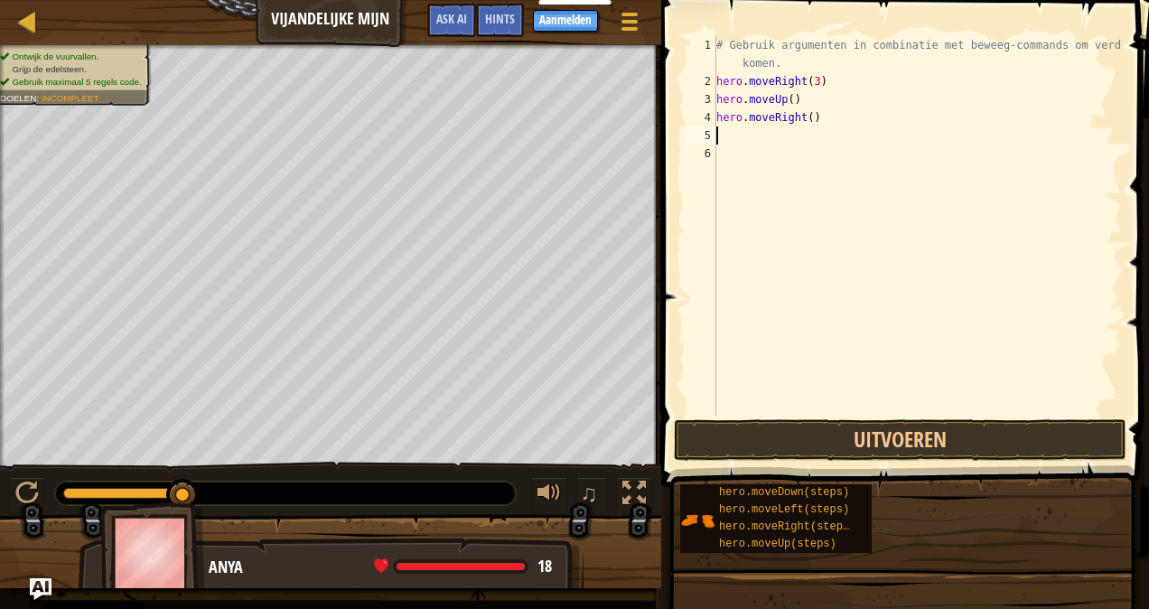
type textarea "r"
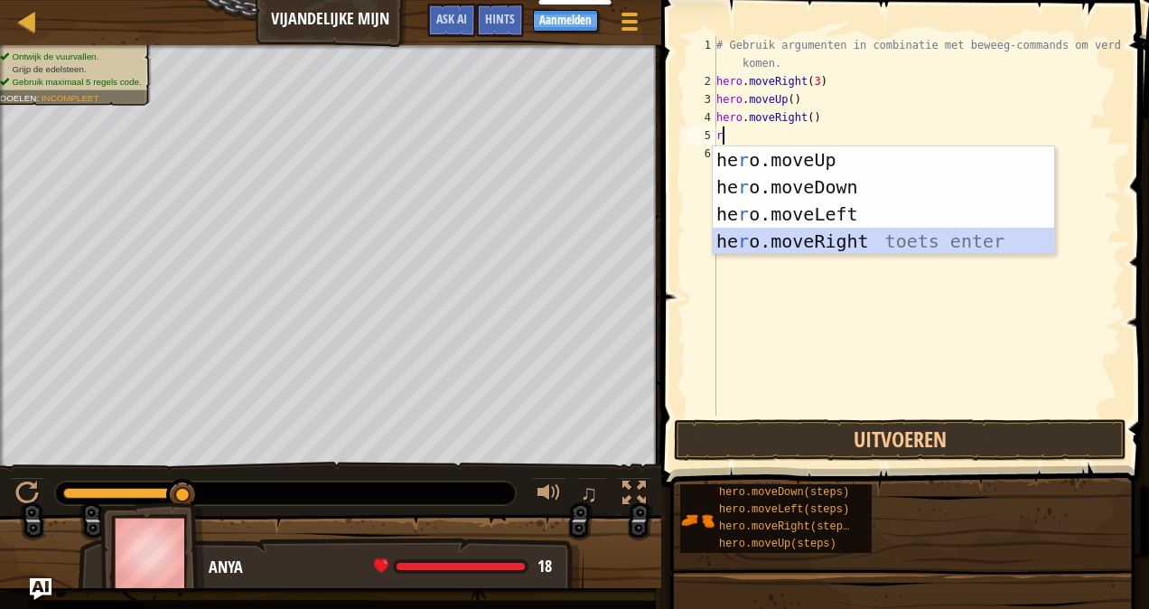
click at [843, 233] on div "he r o.moveUp toets enter he r o.moveDown toets enter he r o.moveLeft toets ent…" at bounding box center [884, 227] width 342 height 163
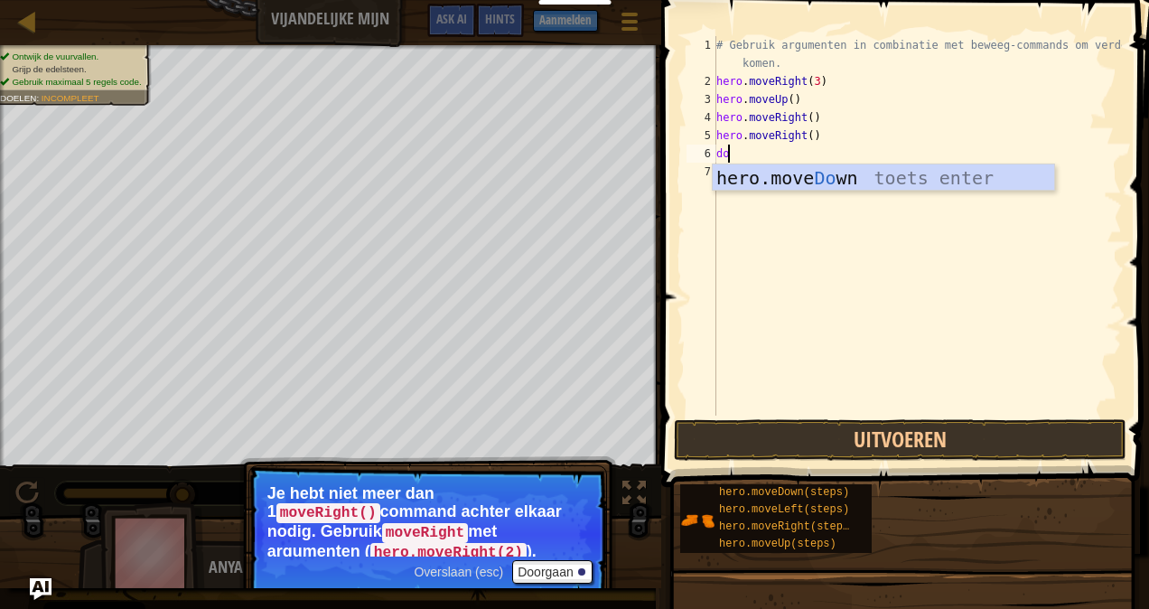
type textarea "d"
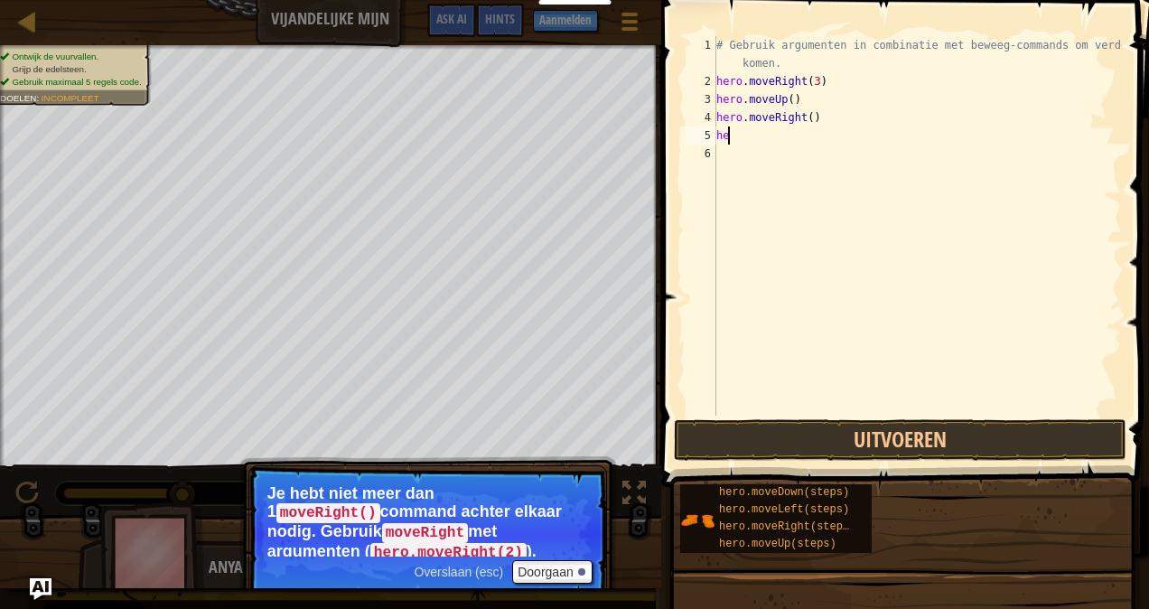
type textarea "h"
type textarea "hero.moveRight()"
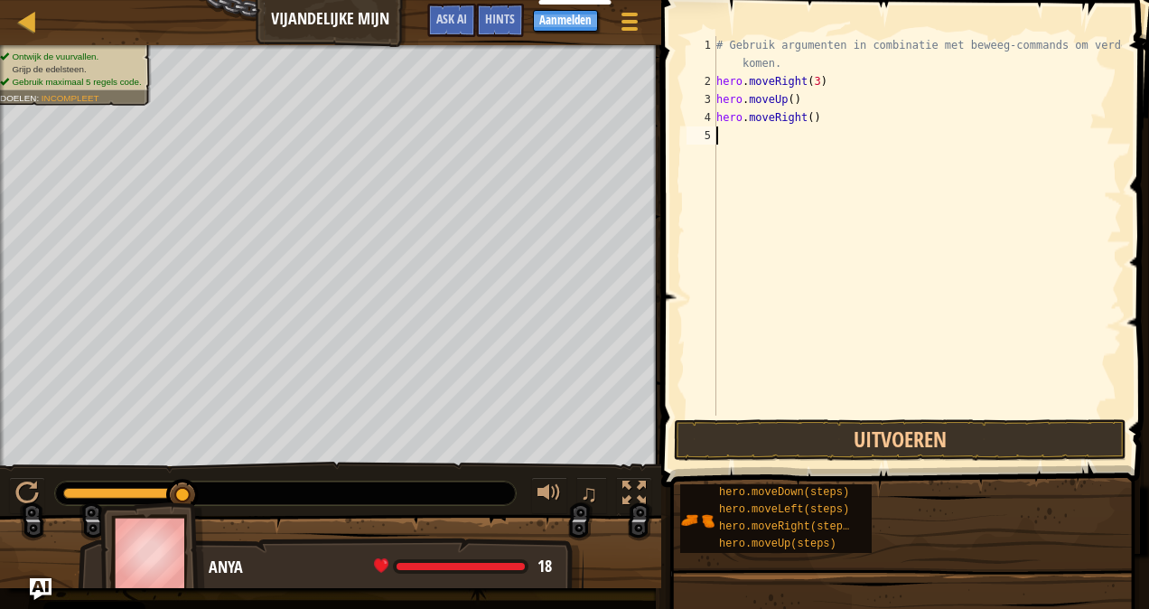
click at [762, 134] on div "# Gebruik argumenten in combinatie met beweeg-commands om verder te komen. hero…" at bounding box center [917, 253] width 409 height 434
click at [809, 119] on div "# Gebruik argumenten in combinatie met beweeg-commands om verder te komen. hero…" at bounding box center [917, 253] width 409 height 434
click at [805, 118] on div "# Gebruik argumenten in combinatie met beweeg-commands om verder te komen. hero…" at bounding box center [917, 253] width 409 height 434
click at [786, 138] on div "# Gebruik argumenten in combinatie met beweeg-commands om verder te komen. hero…" at bounding box center [917, 253] width 409 height 434
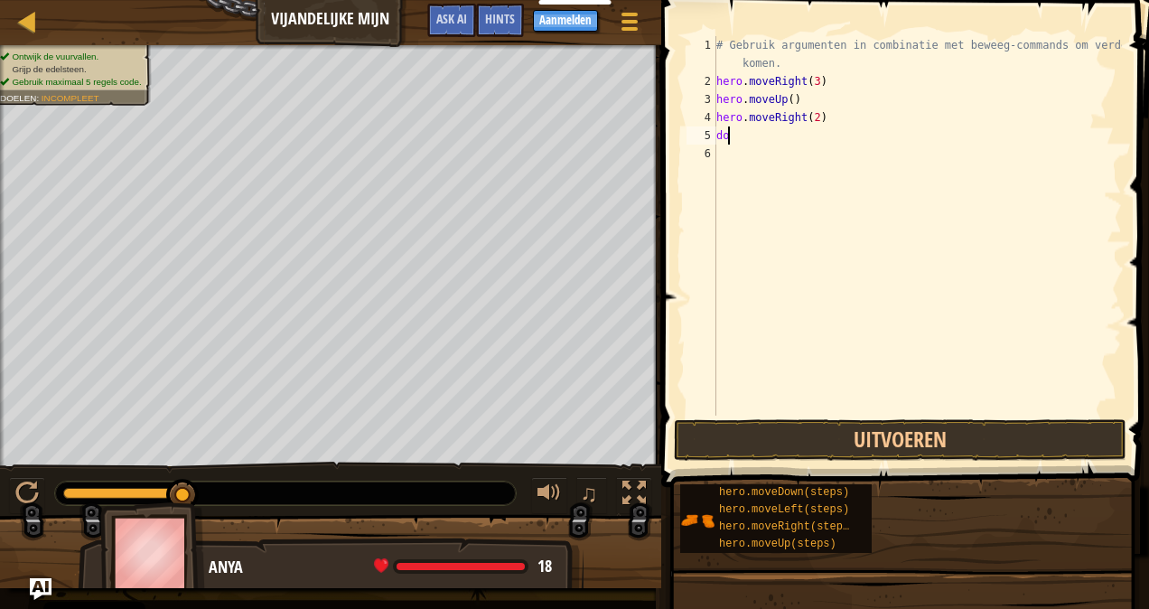
scroll to position [8, 0]
type textarea "d"
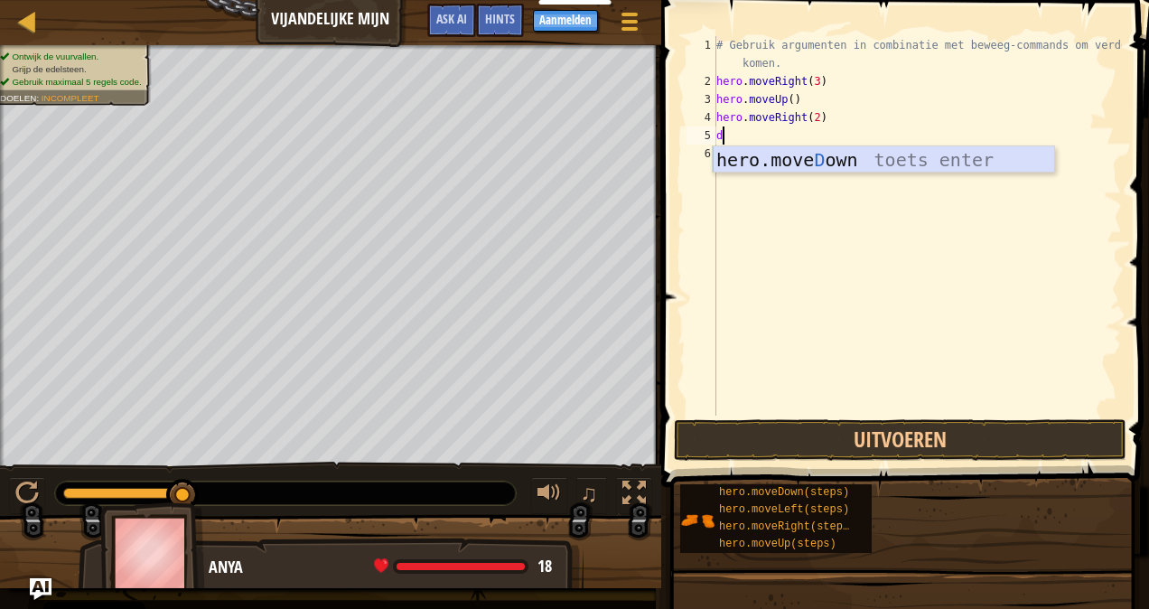
click at [786, 155] on div "hero.move D own toets enter" at bounding box center [884, 186] width 342 height 81
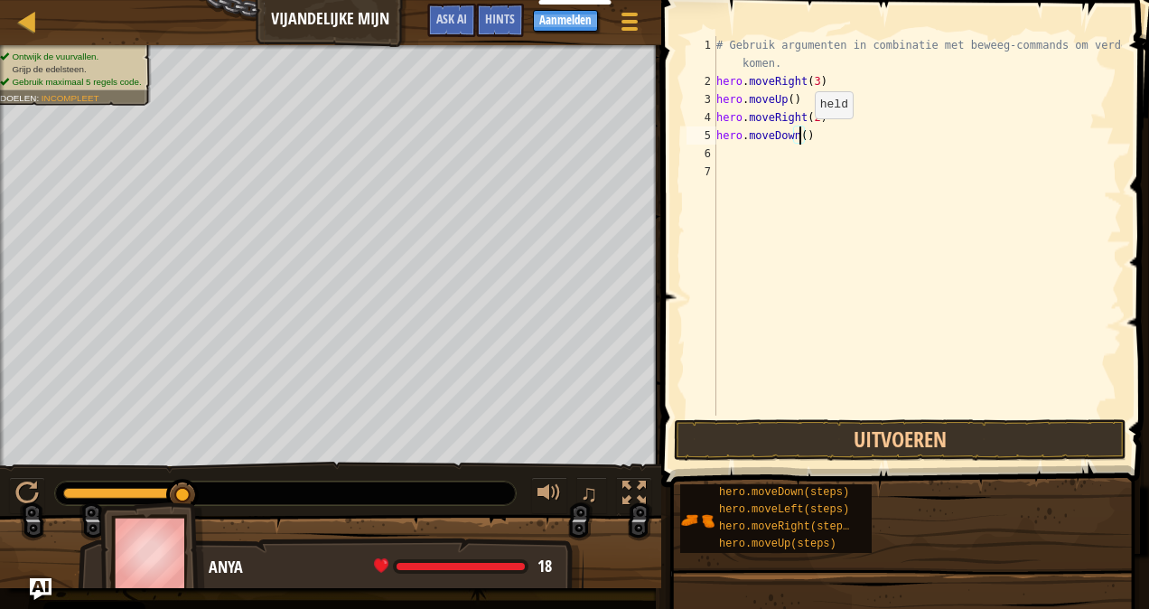
click at [799, 136] on div "# Gebruik argumenten in combinatie met beweeg-commands om verder te komen. hero…" at bounding box center [917, 253] width 409 height 434
click at [838, 135] on div "# Gebruik argumenten in combinatie met beweeg-commands om verder te komen. hero…" at bounding box center [917, 253] width 409 height 434
click at [844, 125] on div "# Gebruik argumenten in combinatie met beweeg-commands om verder te komen. hero…" at bounding box center [917, 253] width 409 height 434
type textarea "h"
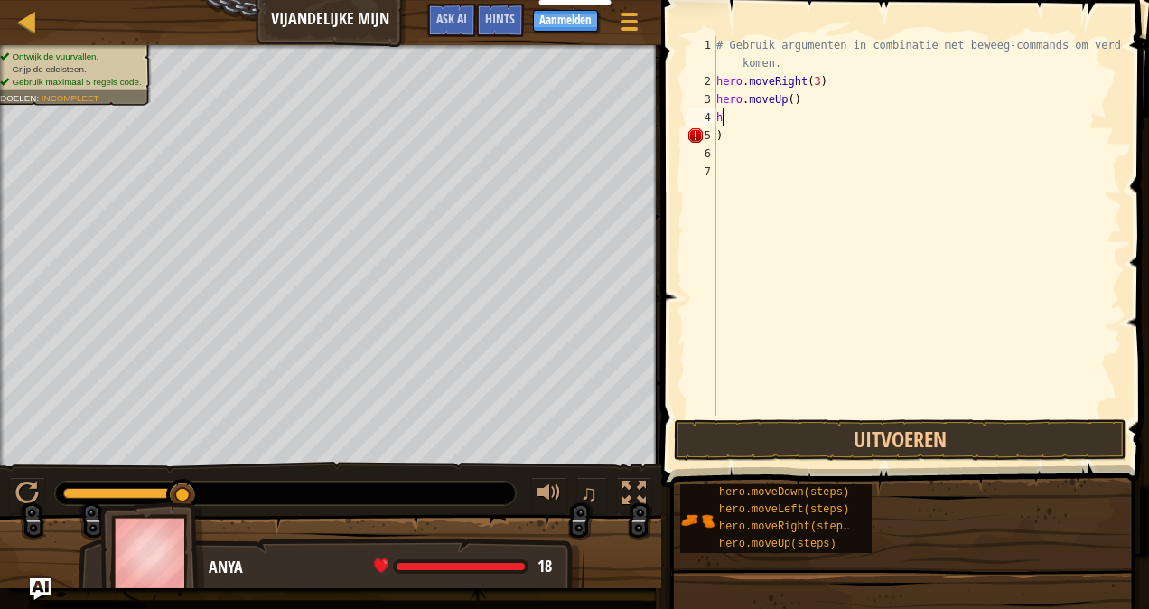
click at [761, 122] on div "# Gebruik argumenten in combinatie met beweeg-commands om verder te komen. hero…" at bounding box center [917, 253] width 409 height 434
type textarea "h"
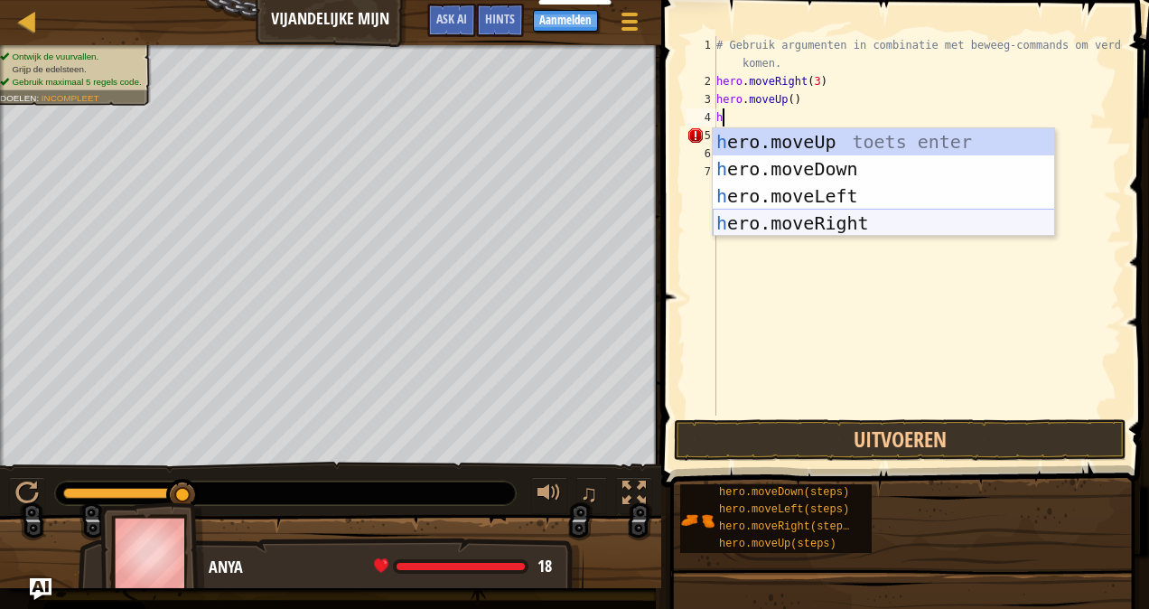
click at [867, 220] on div "h ero.moveUp toets enter h ero.moveDown toets enter h ero.moveLeft toets enter …" at bounding box center [884, 209] width 342 height 163
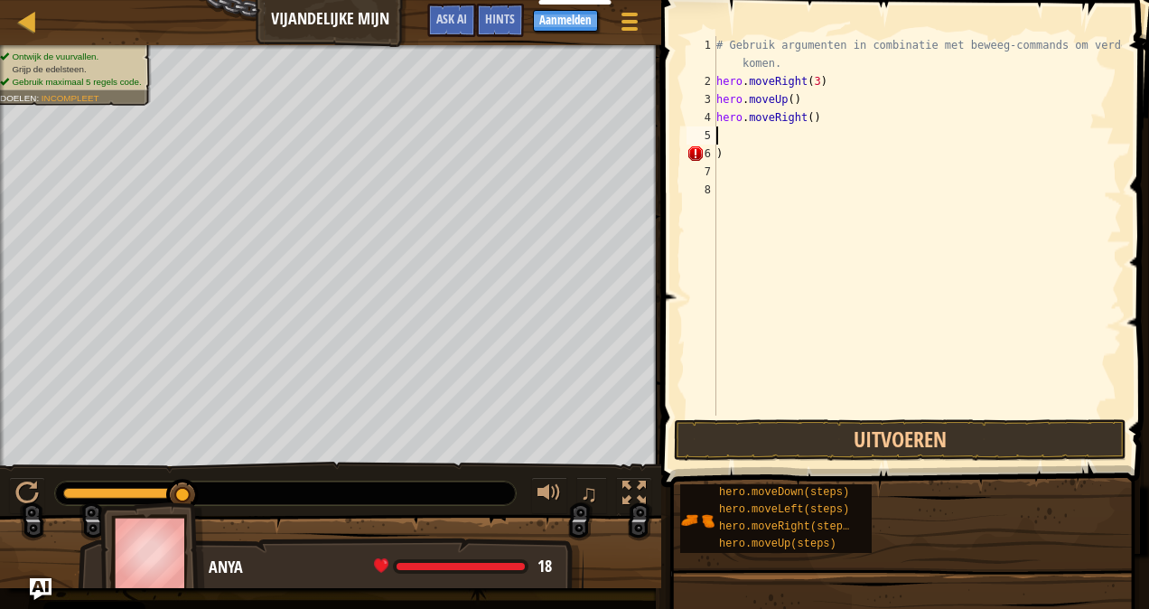
click at [752, 128] on div "# Gebruik argumenten in combinatie met beweeg-commands om verder te komen. hero…" at bounding box center [917, 253] width 409 height 434
type textarea "h"
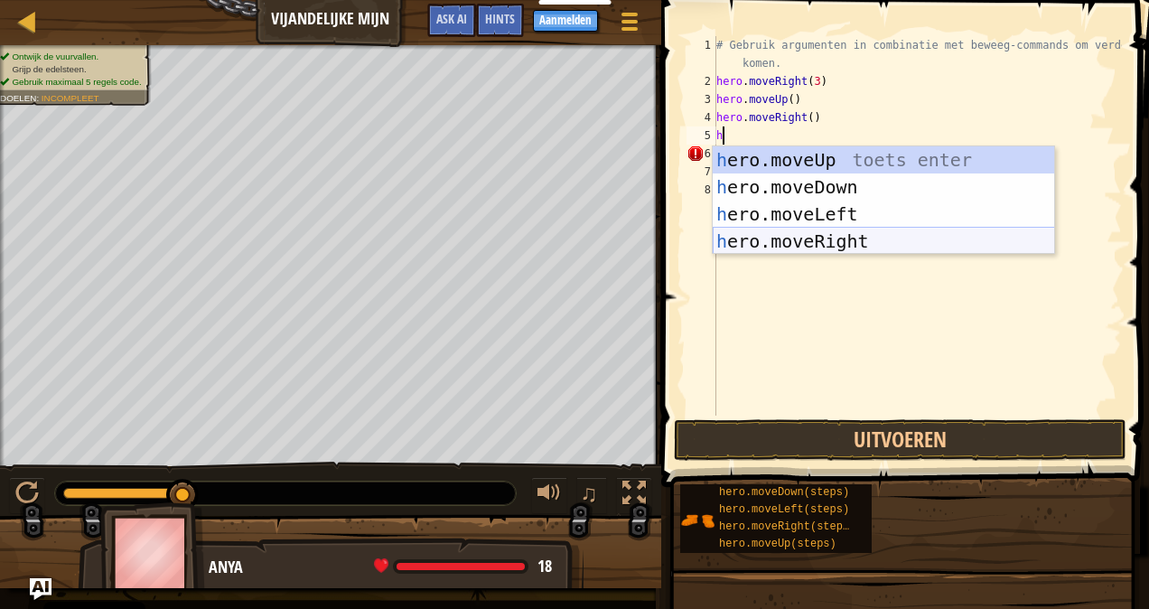
click at [824, 239] on div "h ero.moveUp toets enter h ero.moveDown toets enter h ero.moveLeft toets enter …" at bounding box center [884, 227] width 342 height 163
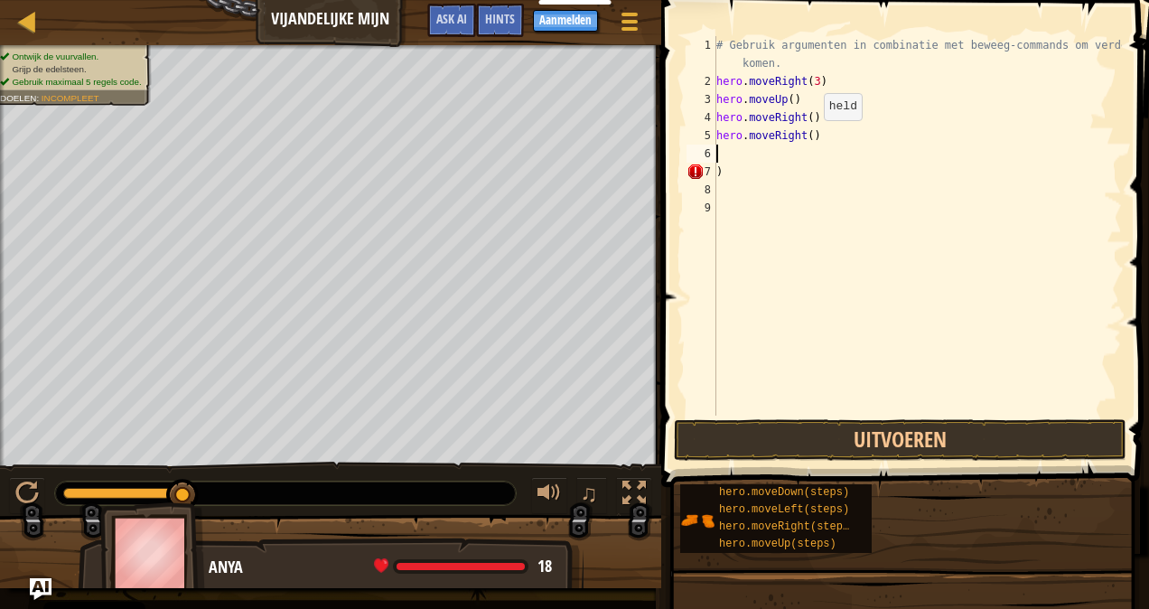
click at [807, 137] on div "# Gebruik argumenten in combinatie met beweeg-commands om verder te komen. hero…" at bounding box center [917, 253] width 409 height 434
type textarea "hero.moveRight(3)"
click at [764, 159] on div "# Gebruik argumenten in combinatie met beweeg-commands om verder te komen. hero…" at bounding box center [917, 253] width 409 height 434
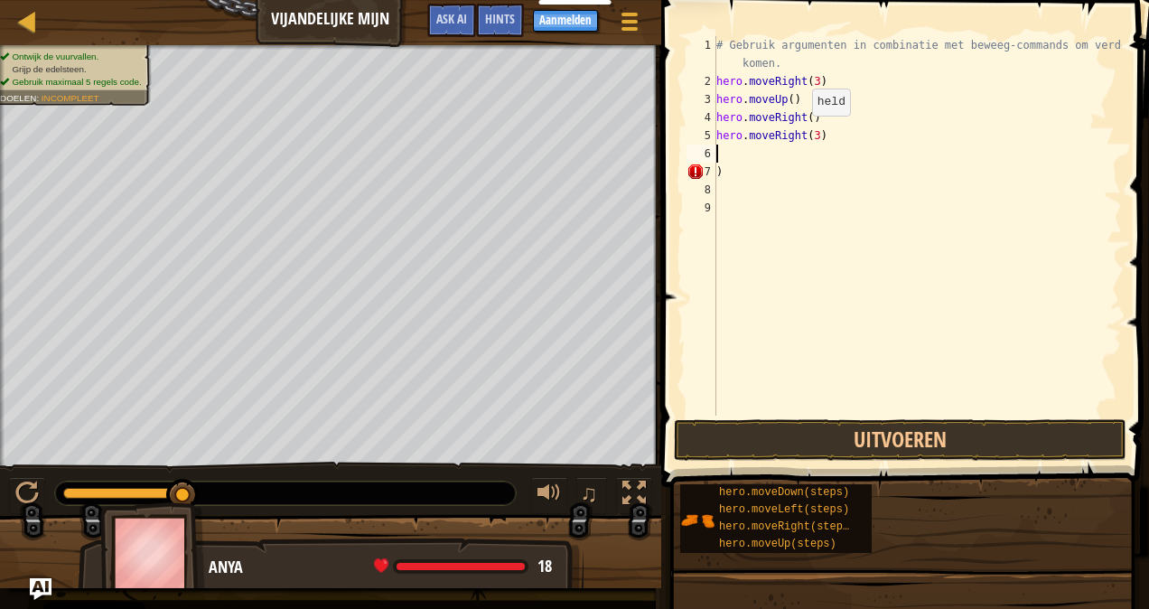
click at [796, 134] on div "# Gebruik argumenten in combinatie met beweeg-commands om verder te komen. hero…" at bounding box center [917, 253] width 409 height 434
click at [798, 136] on div "# Gebruik argumenten in combinatie met beweeg-commands om verder te komen. hero…" at bounding box center [917, 253] width 409 height 434
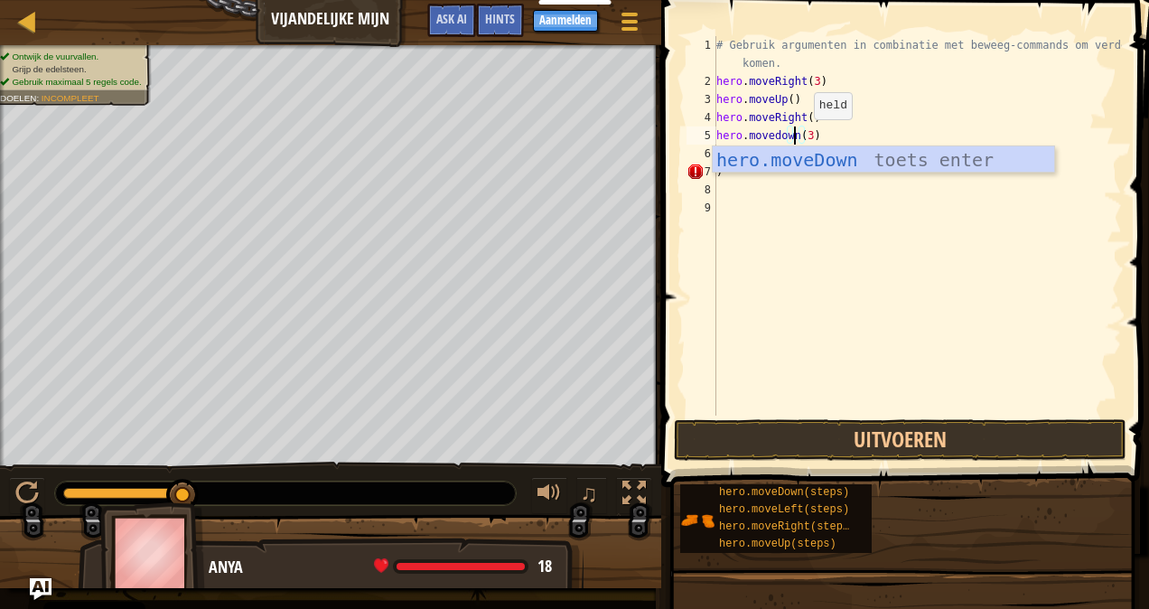
scroll to position [8, 6]
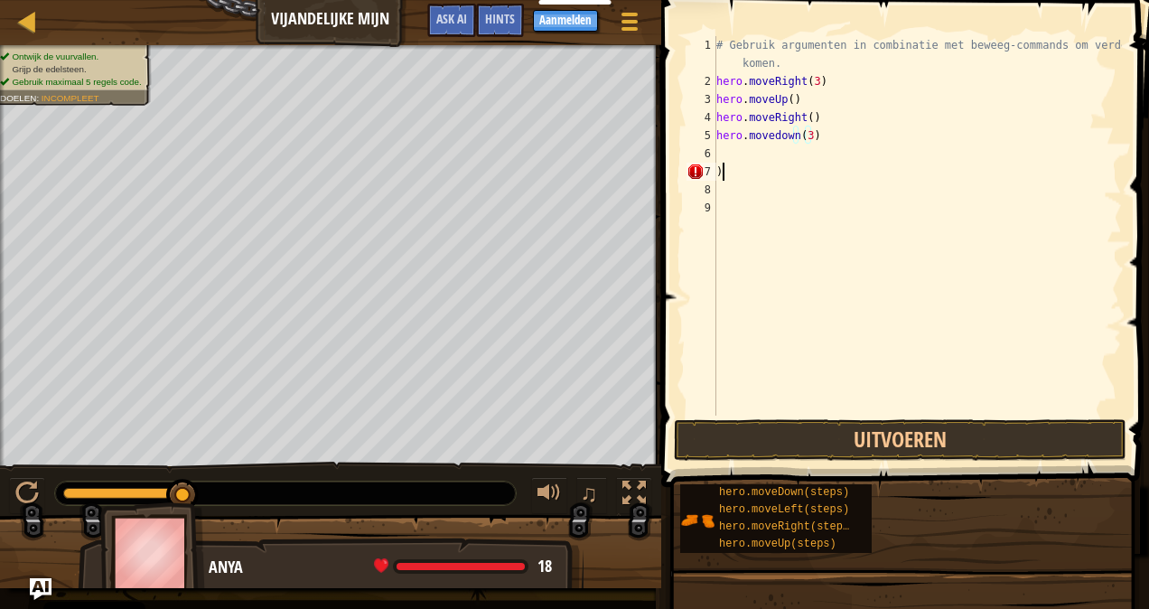
click at [757, 179] on div "# Gebruik argumenten in combinatie met beweeg-commands om verder te komen. hero…" at bounding box center [917, 253] width 409 height 434
click at [737, 163] on div "# Gebruik argumenten in combinatie met beweeg-commands om verder te komen. hero…" at bounding box center [917, 253] width 409 height 434
click at [734, 142] on div "# Gebruik argumenten in combinatie met beweeg-commands om verder te komen. hero…" at bounding box center [917, 253] width 409 height 434
type textarea "hero.movedown(3)"
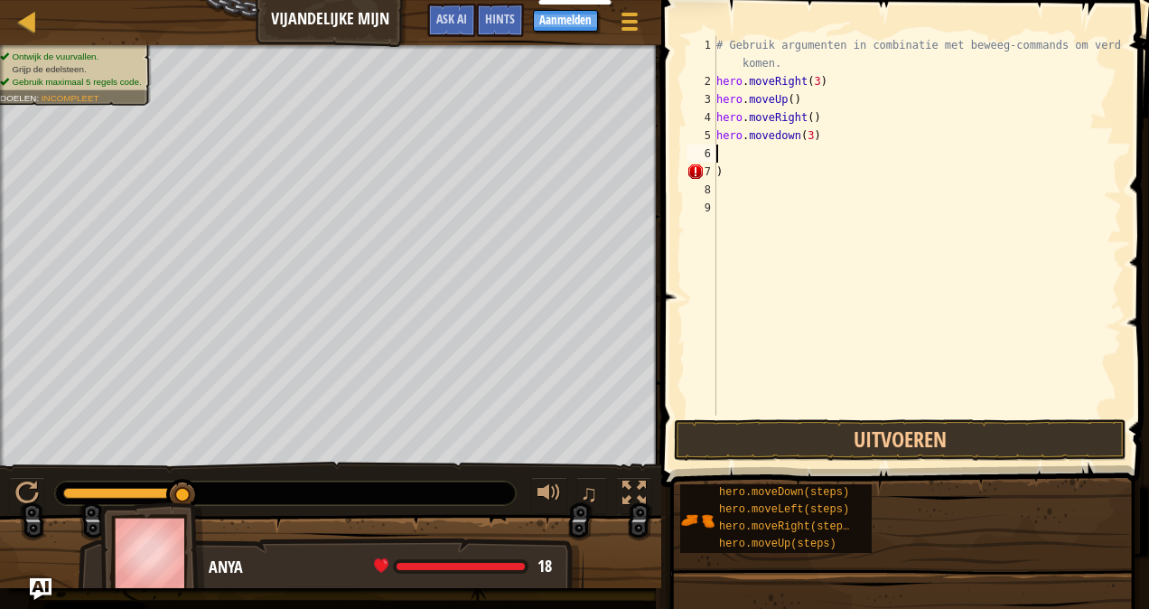
click at [734, 146] on div "# Gebruik argumenten in combinatie met beweeg-commands om verder te komen. hero…" at bounding box center [917, 253] width 409 height 434
type textarea "h"
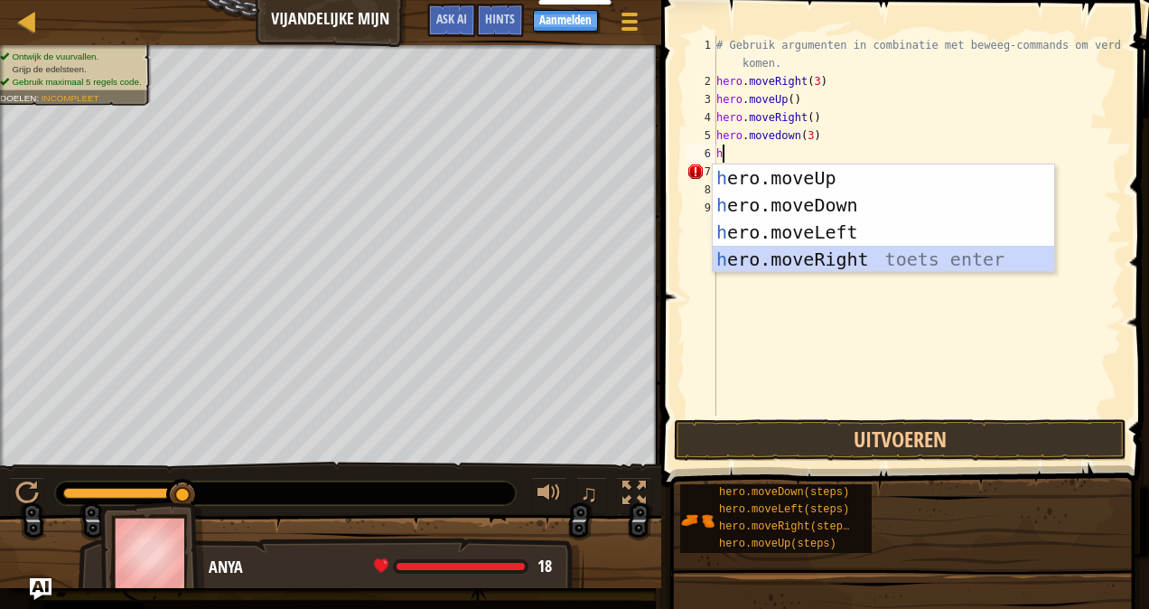
click at [785, 259] on div "h ero.moveUp toets enter h ero.moveDown toets enter h ero.moveLeft toets enter …" at bounding box center [884, 245] width 342 height 163
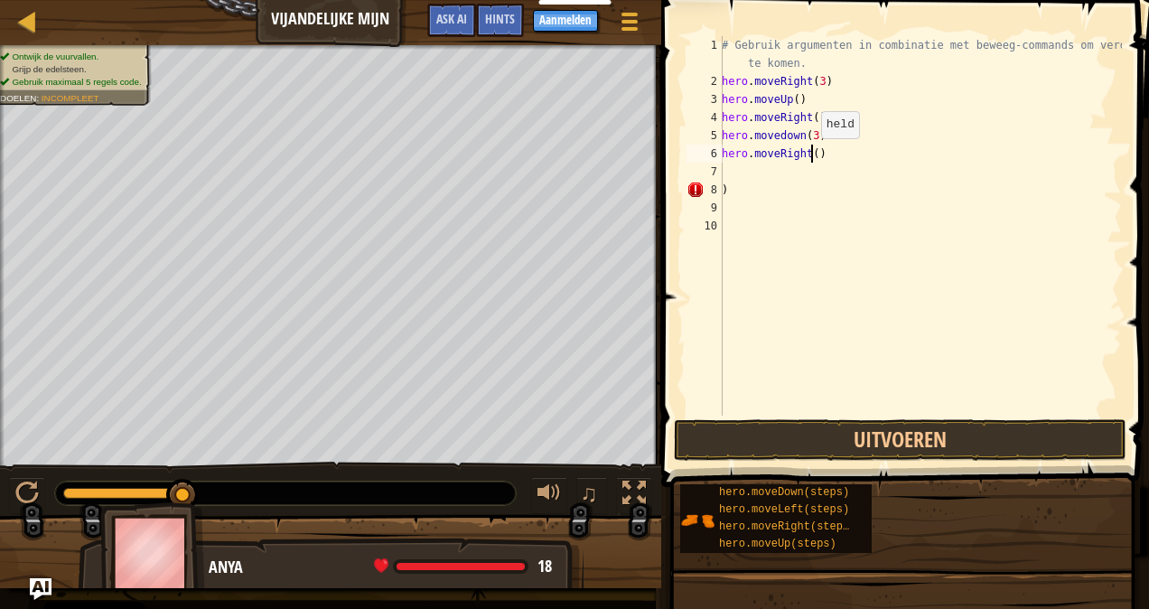
click at [811, 155] on div "# Gebruik argumenten in combinatie met beweeg-commands om verder te komen. hero…" at bounding box center [920, 253] width 404 height 434
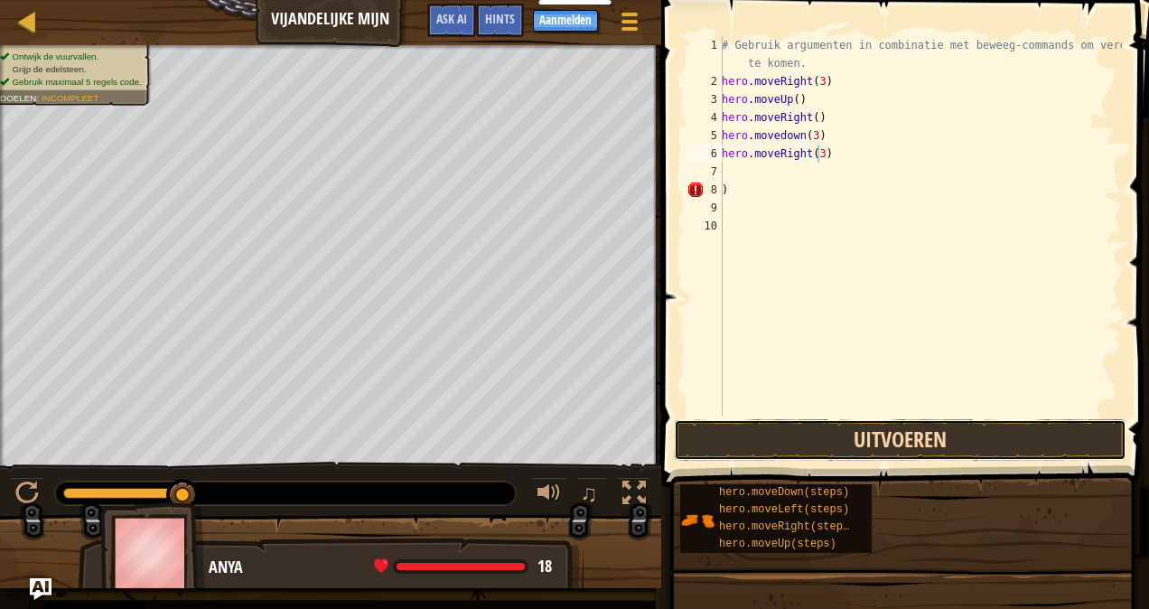
click at [790, 429] on button "Uitvoeren" at bounding box center [900, 440] width 453 height 42
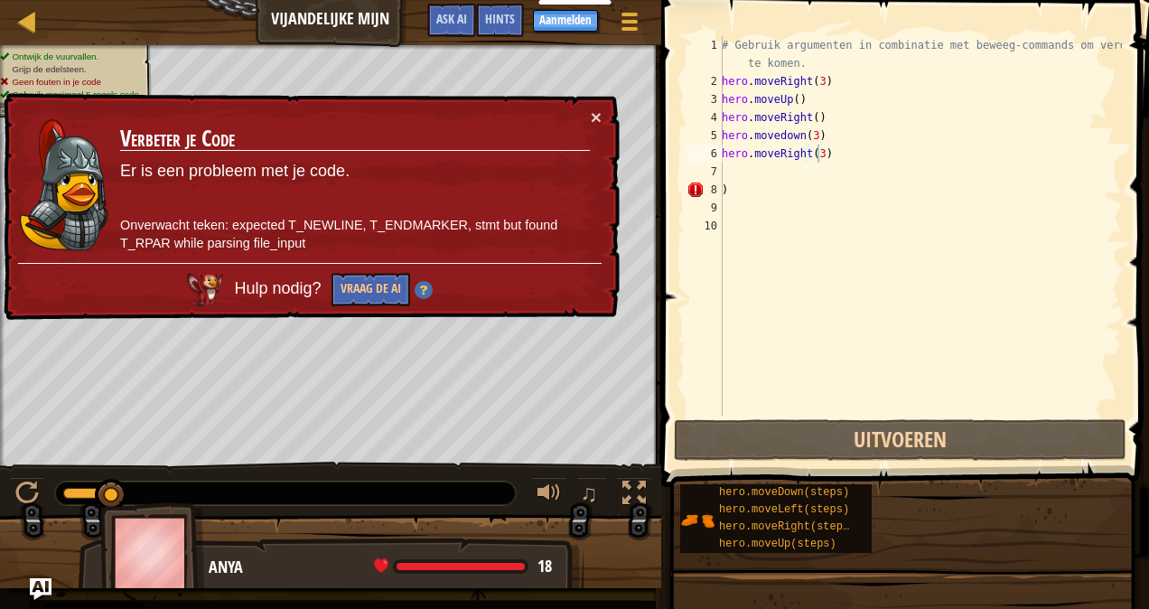
click at [602, 113] on div "× Verbeter je Code Er is een probleem met je code. Onverwacht teken: expected T…" at bounding box center [310, 207] width 620 height 229
click at [591, 110] on button "×" at bounding box center [596, 117] width 11 height 19
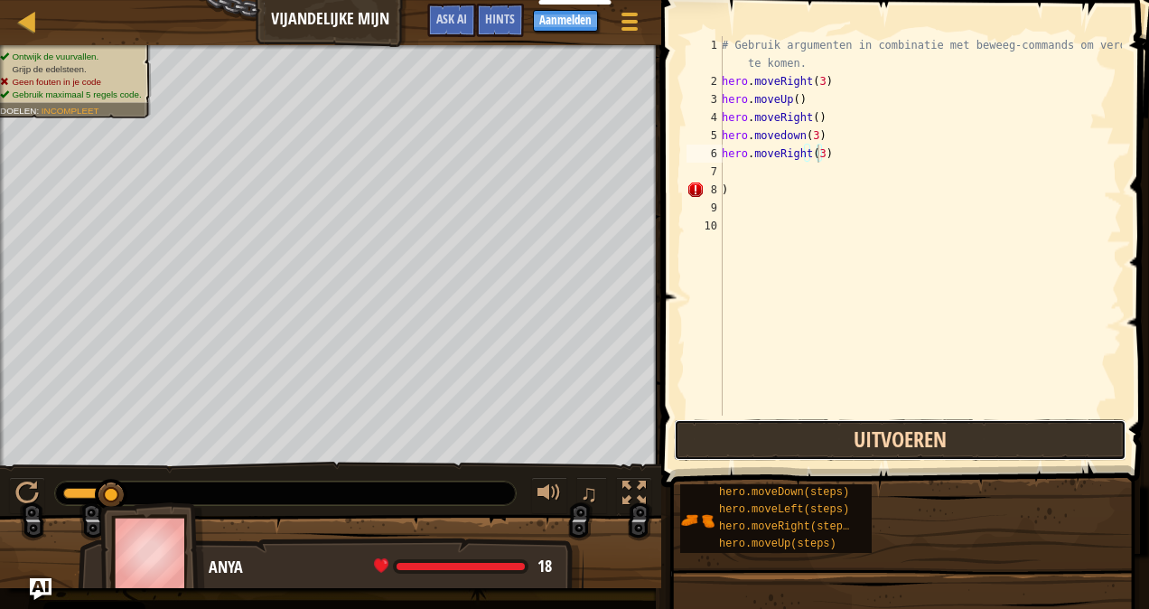
click at [709, 439] on button "Uitvoeren" at bounding box center [900, 440] width 453 height 42
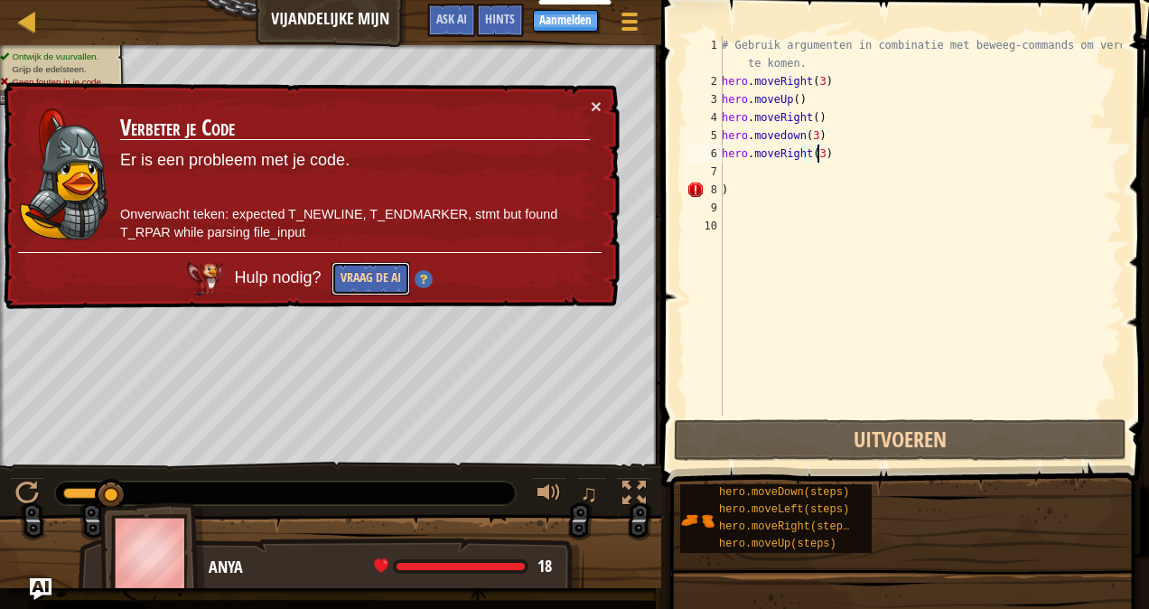
click at [374, 269] on button "Vraag de AI" at bounding box center [371, 278] width 79 height 33
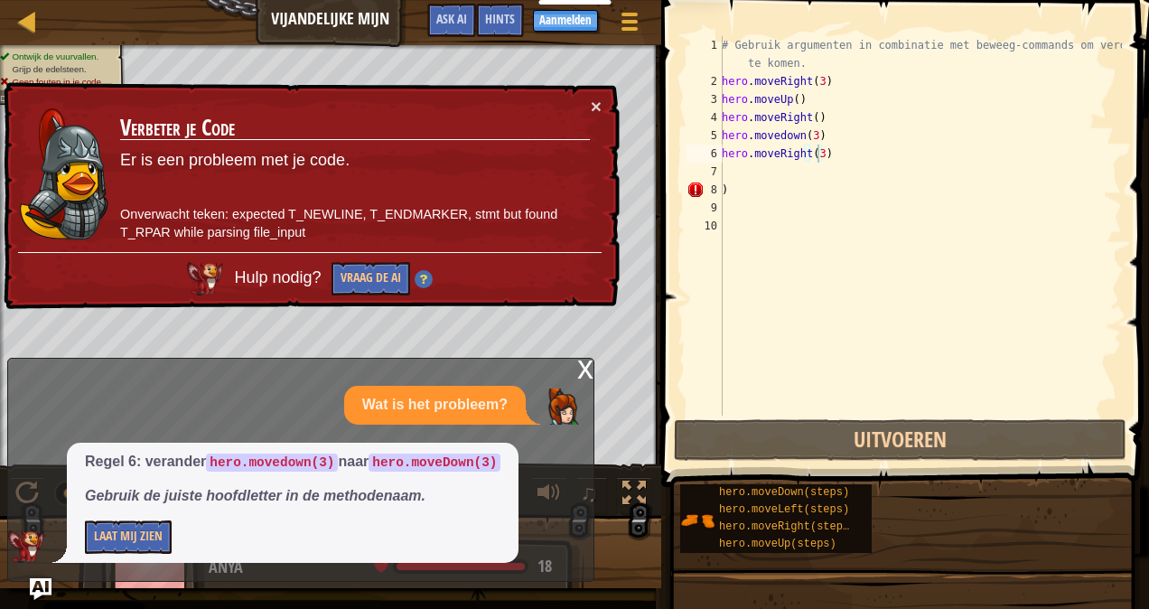
drag, startPoint x: 594, startPoint y: 101, endPoint x: 585, endPoint y: 94, distance: 11.6
click at [585, 94] on div "× Verbeter je Code Er is een probleem met je code. Onverwacht teken: expected T…" at bounding box center [310, 196] width 620 height 229
click at [598, 101] on button "×" at bounding box center [596, 106] width 11 height 19
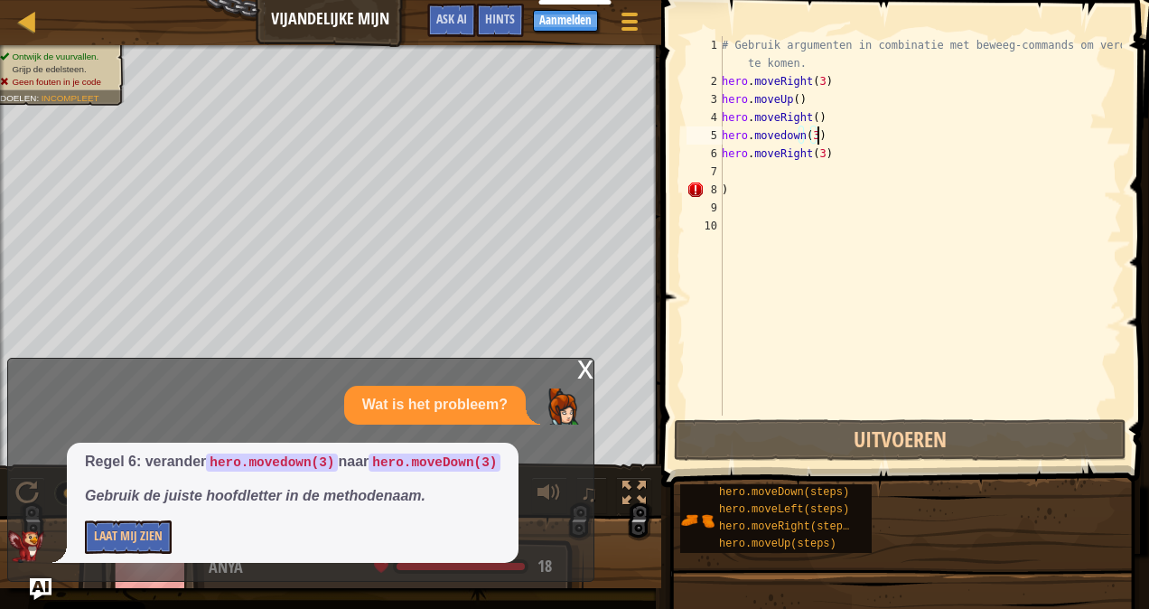
click at [818, 130] on div "# Gebruik argumenten in combinatie met beweeg-commands om verder te komen. hero…" at bounding box center [920, 253] width 404 height 434
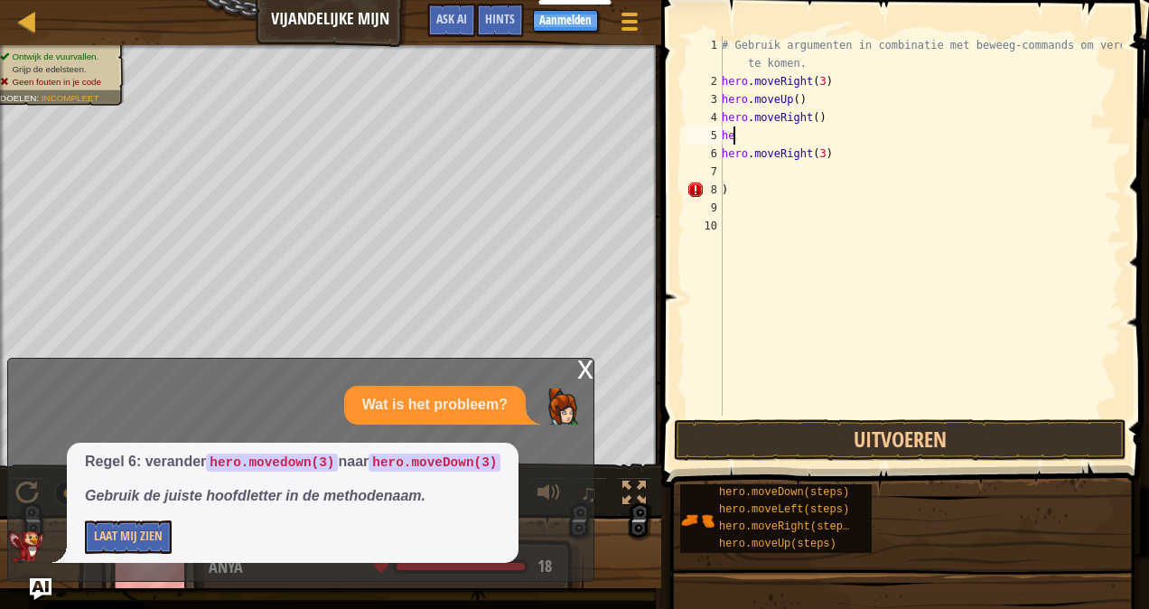
scroll to position [8, 0]
type textarea "h"
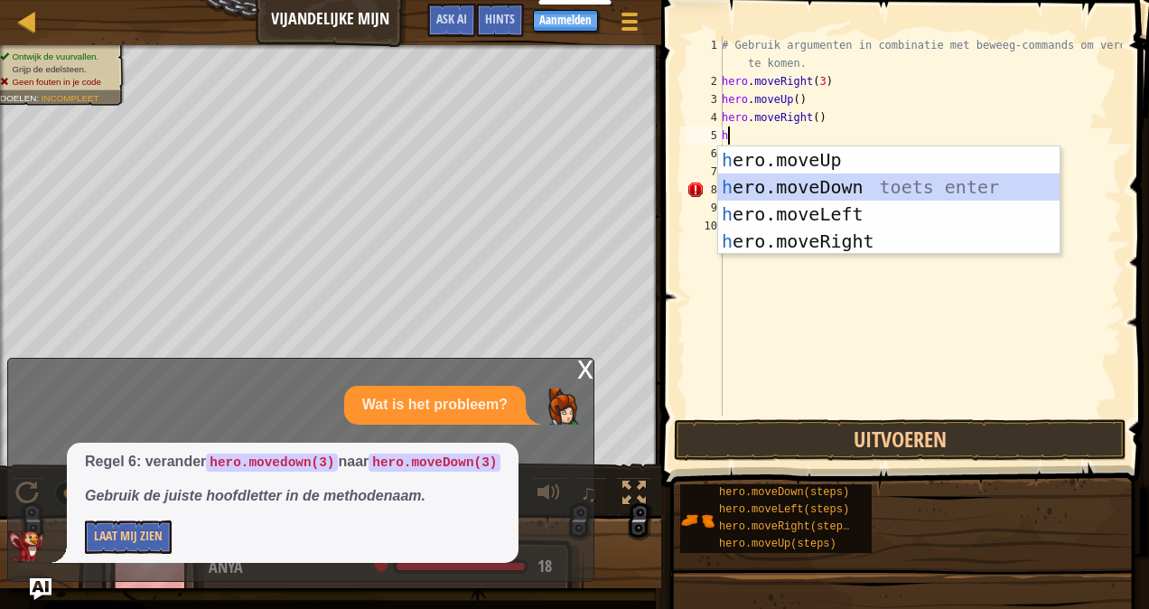
click at [894, 191] on div "h ero.moveUp toets enter h ero.moveDown toets enter h ero.moveLeft toets enter …" at bounding box center [889, 227] width 342 height 163
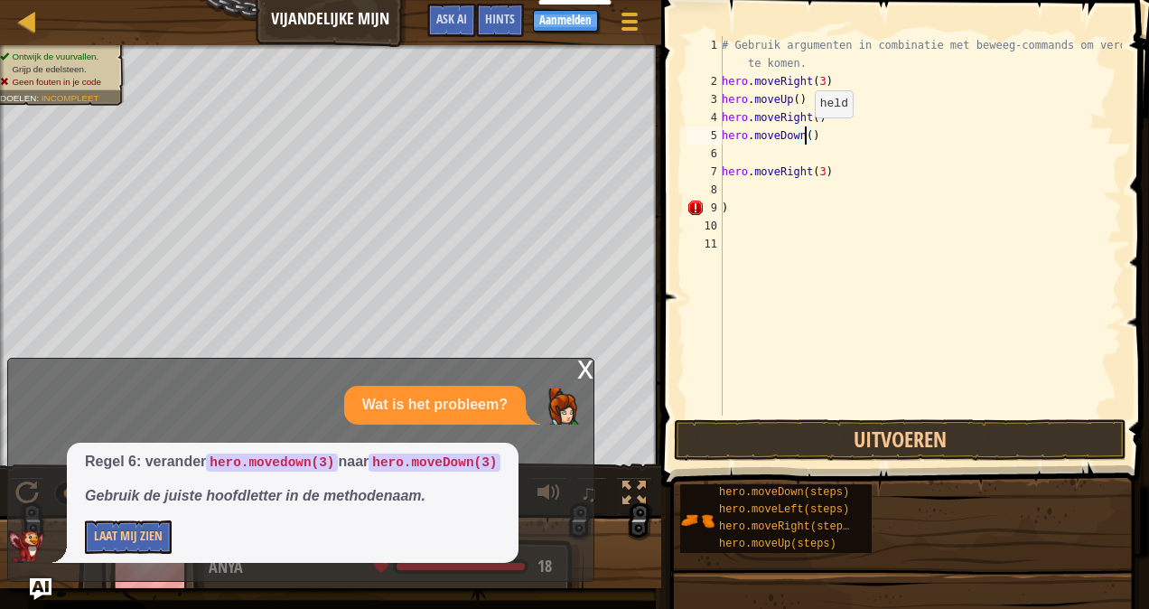
click at [805, 136] on div "# Gebruik argumenten in combinatie met beweeg-commands om verder te komen. hero…" at bounding box center [920, 253] width 404 height 434
click at [832, 173] on div "# Gebruik argumenten in combinatie met beweeg-commands om verder te komen. hero…" at bounding box center [920, 253] width 404 height 434
type textarea "h"
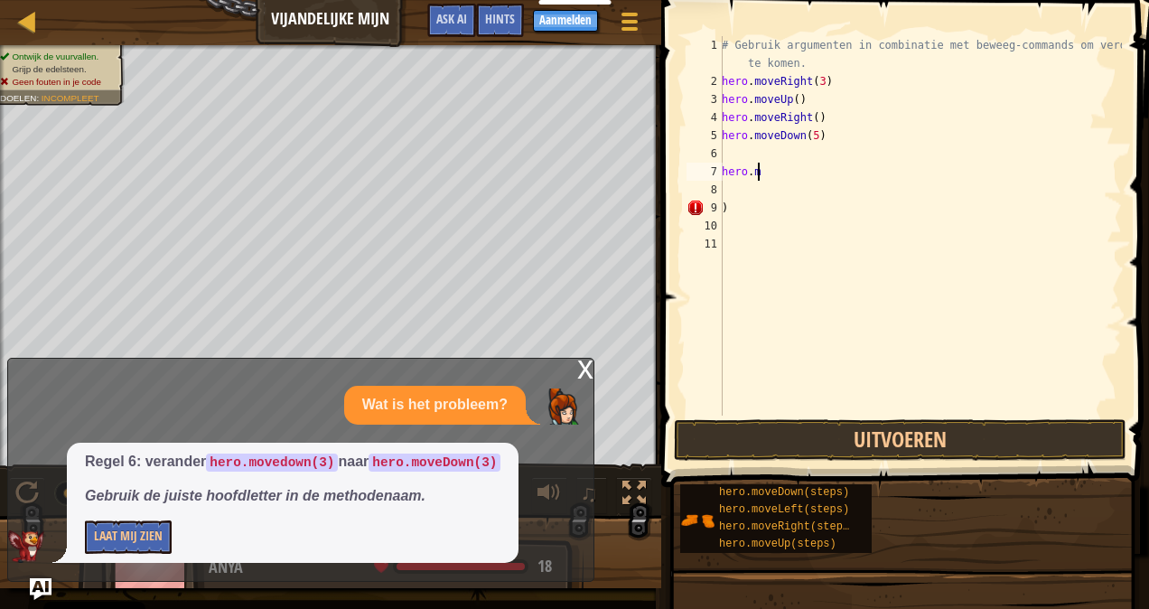
scroll to position [8, 0]
type textarea "h"
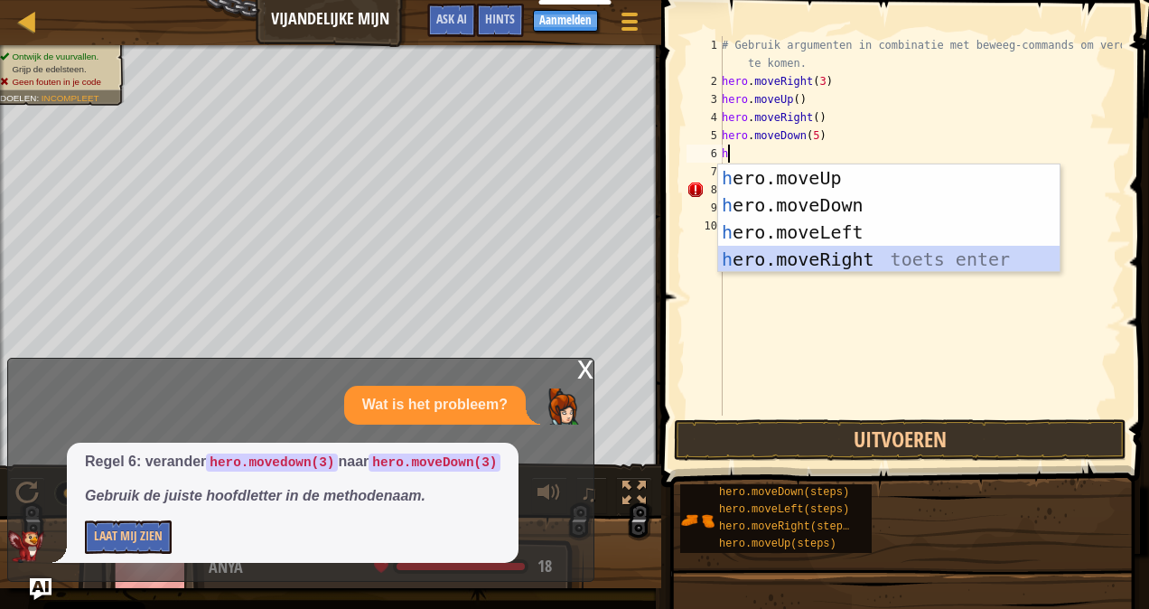
click at [845, 260] on div "h ero.moveUp toets enter h ero.moveDown toets enter h ero.moveLeft toets enter …" at bounding box center [889, 245] width 342 height 163
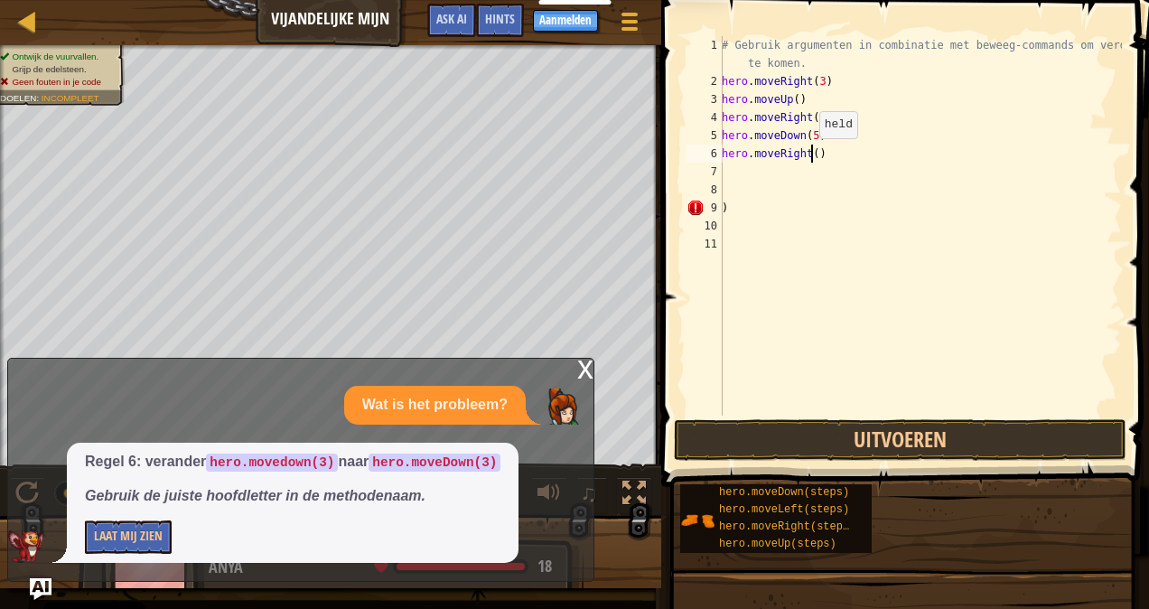
click at [809, 155] on div "# Gebruik argumenten in combinatie met beweeg-commands om verder te komen. hero…" at bounding box center [920, 253] width 404 height 434
click at [811, 136] on div "# Gebruik argumenten in combinatie met beweeg-commands om verder te komen. hero…" at bounding box center [920, 253] width 404 height 434
click at [737, 206] on div "# Gebruik argumenten in combinatie met beweeg-commands om verder te komen. hero…" at bounding box center [920, 253] width 404 height 434
type textarea ")"
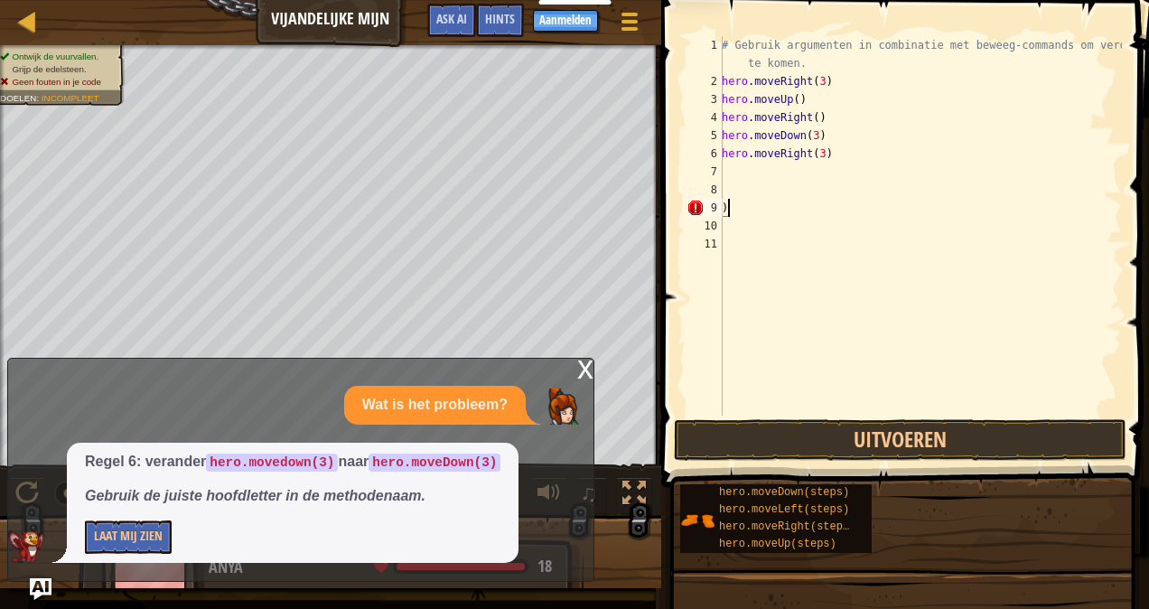
scroll to position [8, 0]
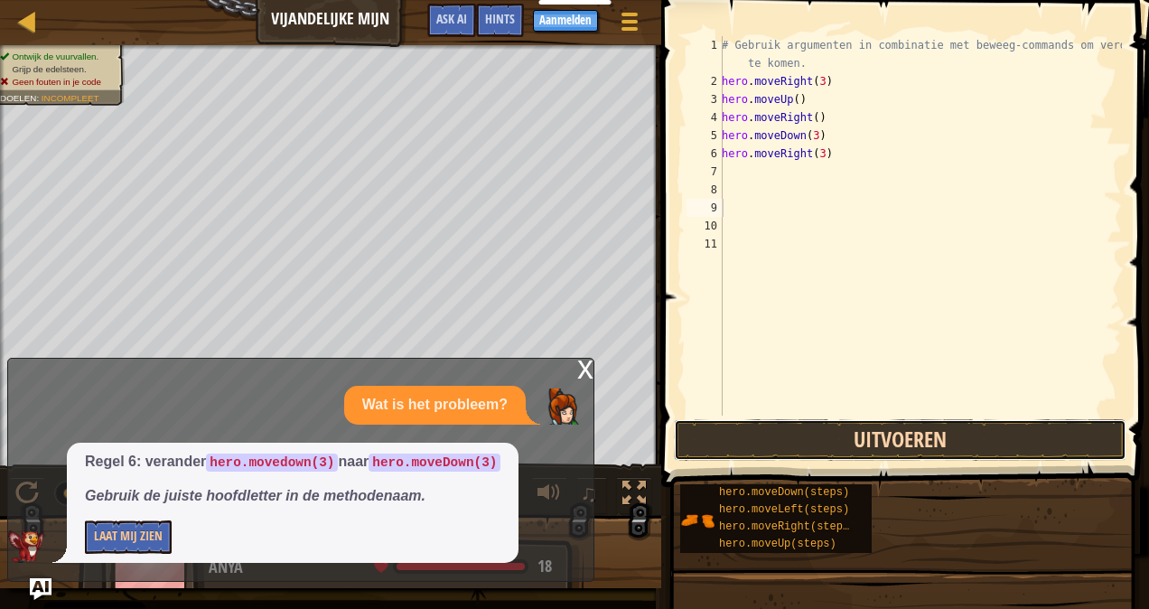
click at [965, 444] on button "Uitvoeren" at bounding box center [900, 440] width 453 height 42
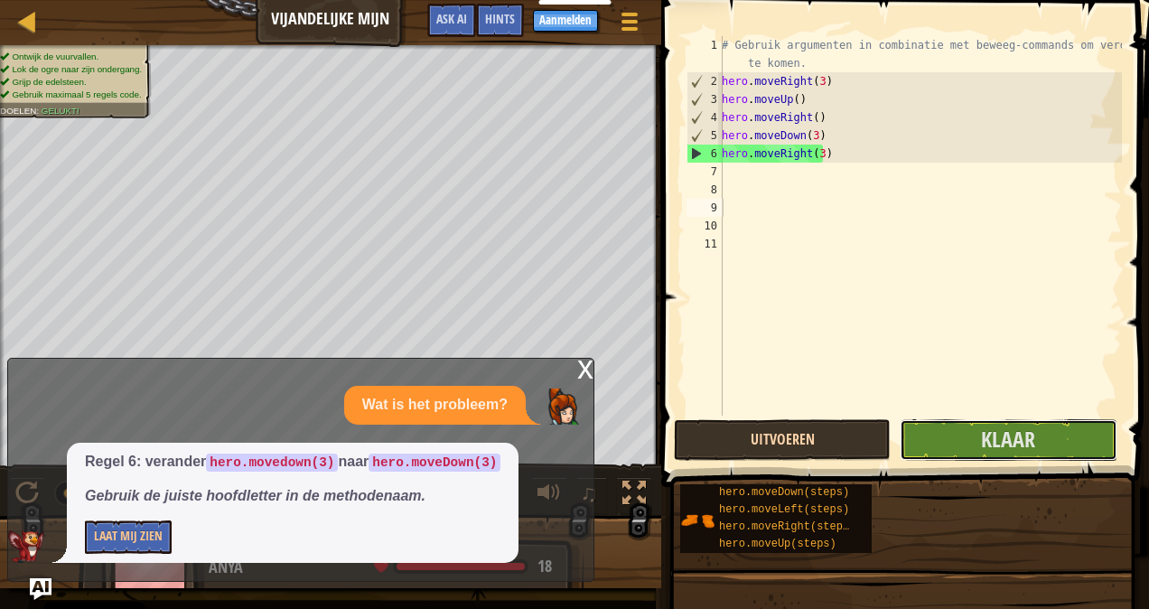
click at [965, 444] on button "Klaar" at bounding box center [1008, 440] width 217 height 42
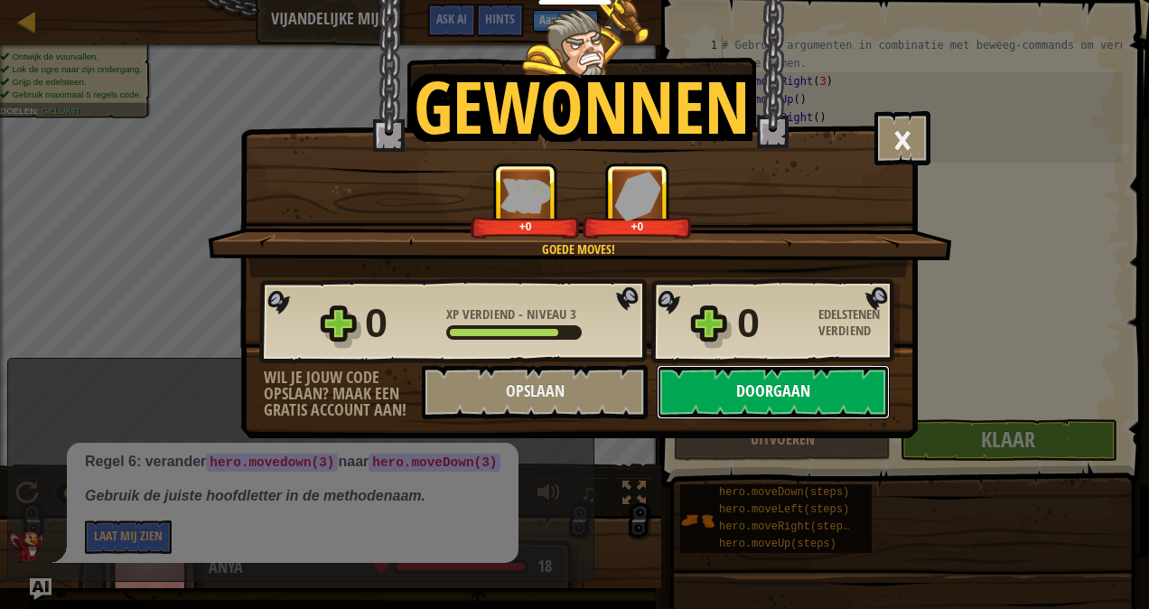
click at [722, 380] on button "Doorgaan" at bounding box center [773, 392] width 233 height 54
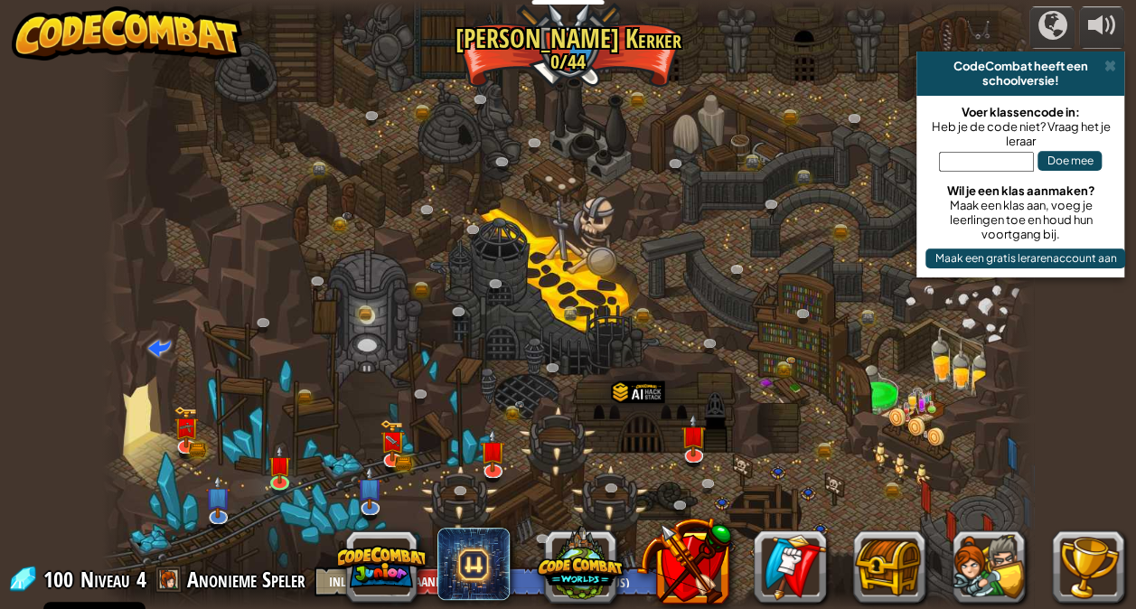
select select "nl-[GEOGRAPHIC_DATA]"
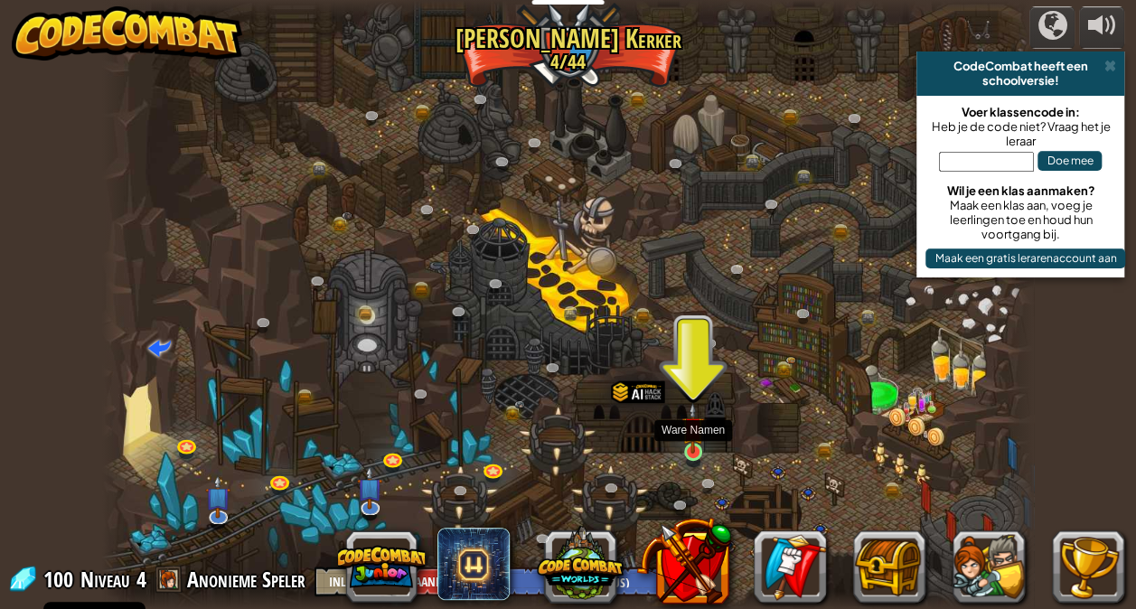
click at [694, 438] on img at bounding box center [692, 427] width 23 height 51
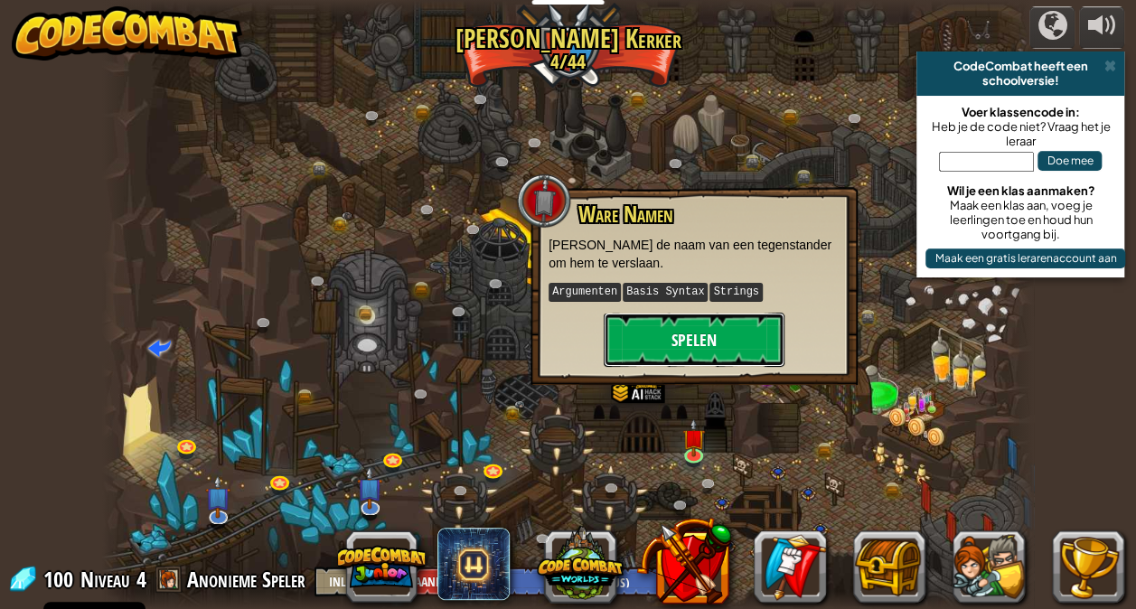
click at [706, 325] on button "Spelen" at bounding box center [694, 340] width 181 height 54
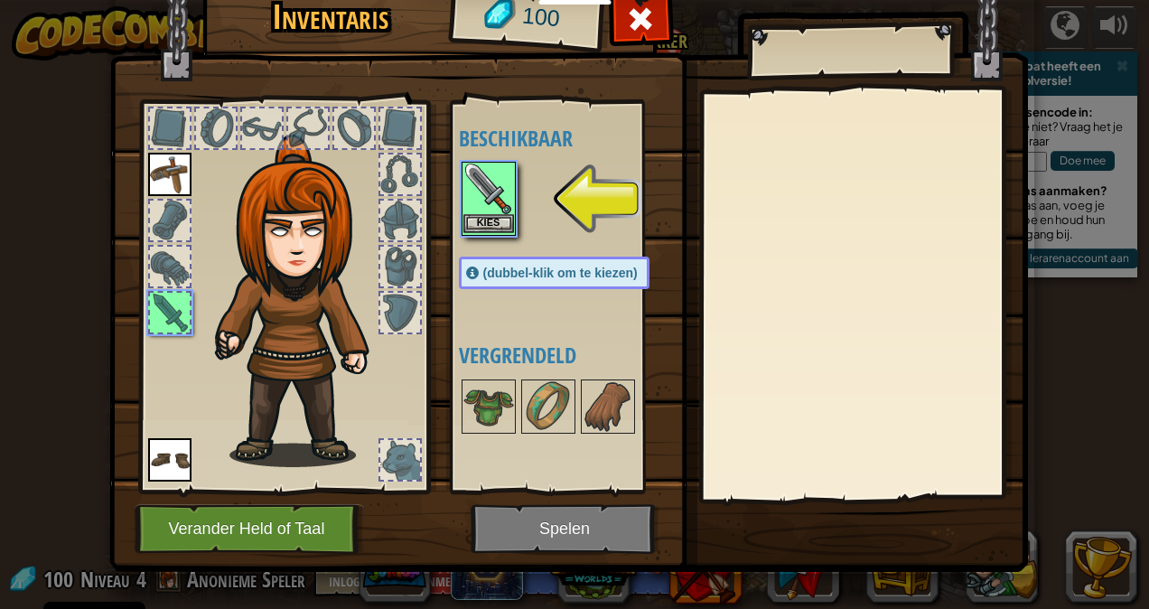
click at [495, 211] on img at bounding box center [488, 189] width 51 height 51
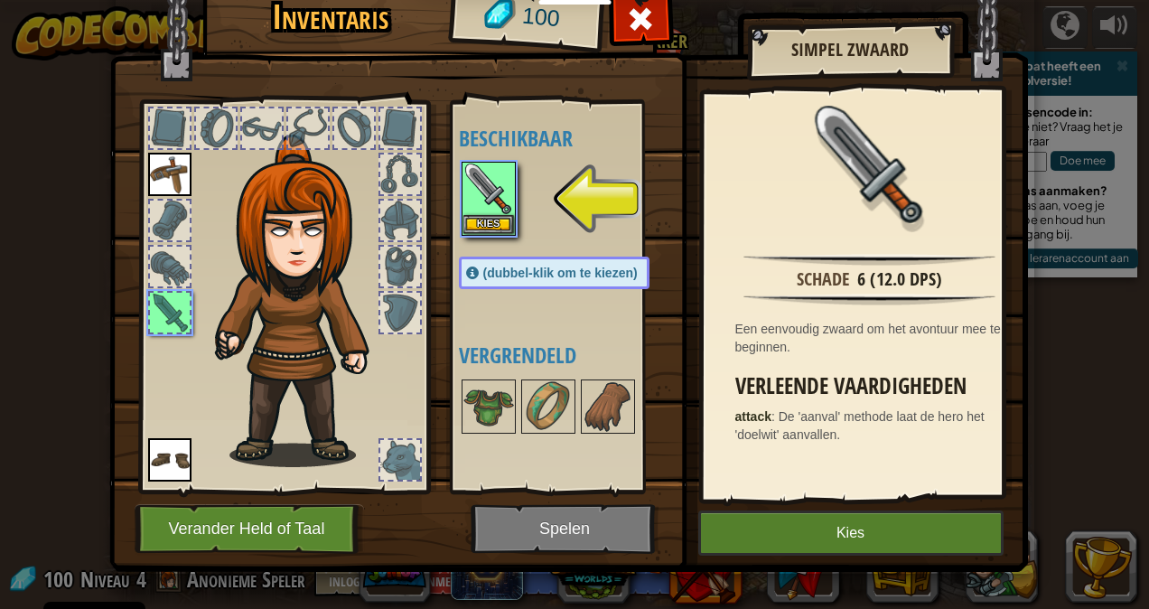
click at [819, 539] on button "Kies" at bounding box center [850, 532] width 305 height 45
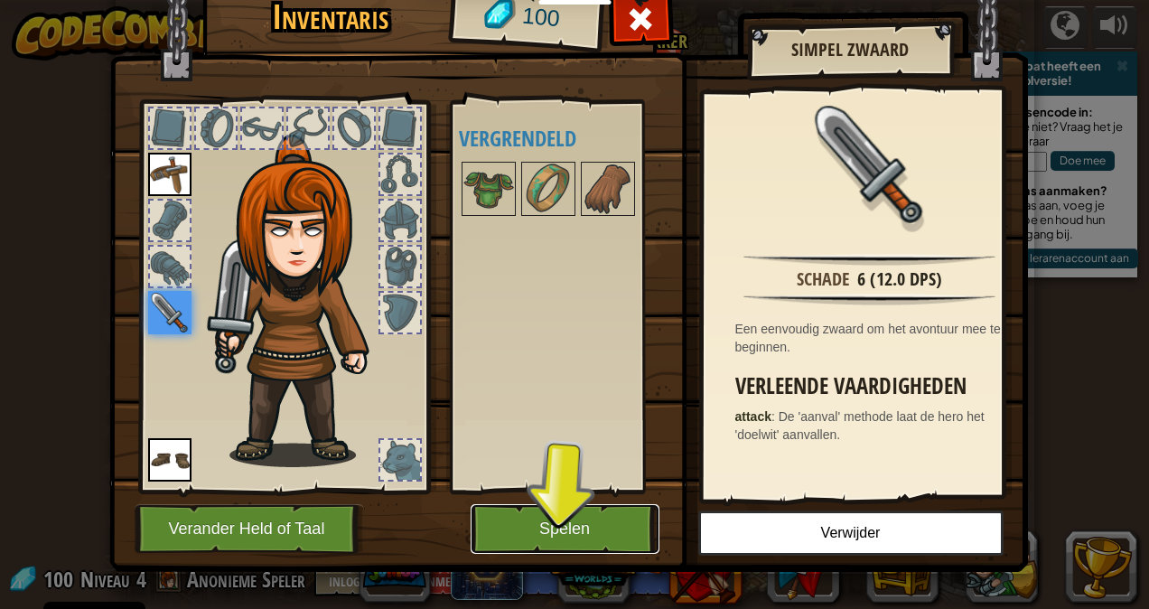
click at [638, 534] on button "Spelen" at bounding box center [565, 529] width 189 height 50
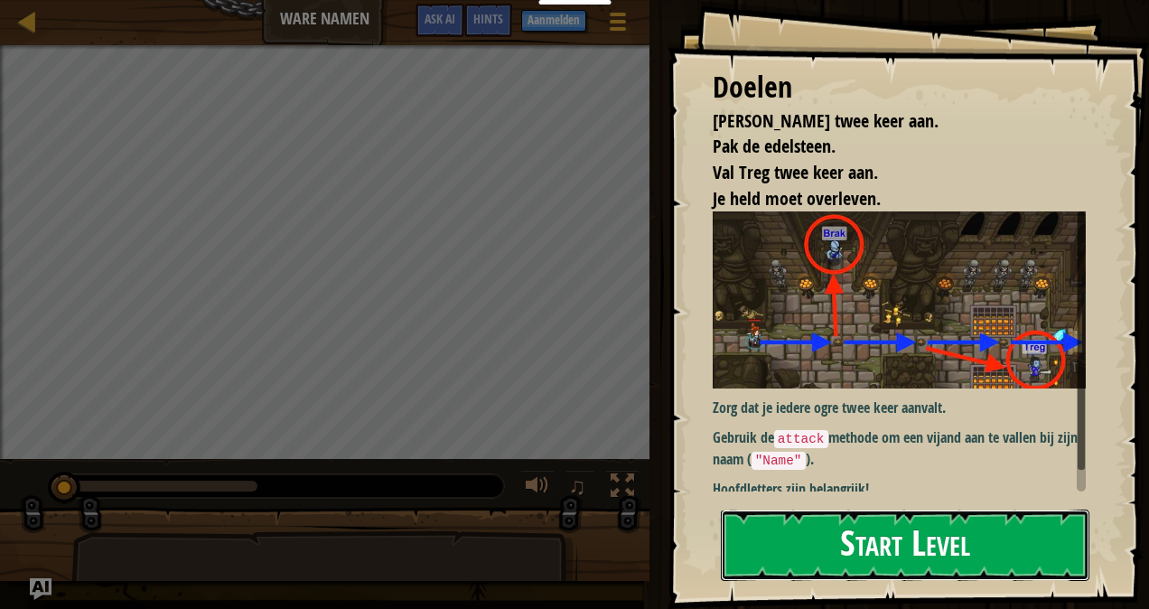
click at [912, 560] on button "Start Level" at bounding box center [905, 545] width 369 height 71
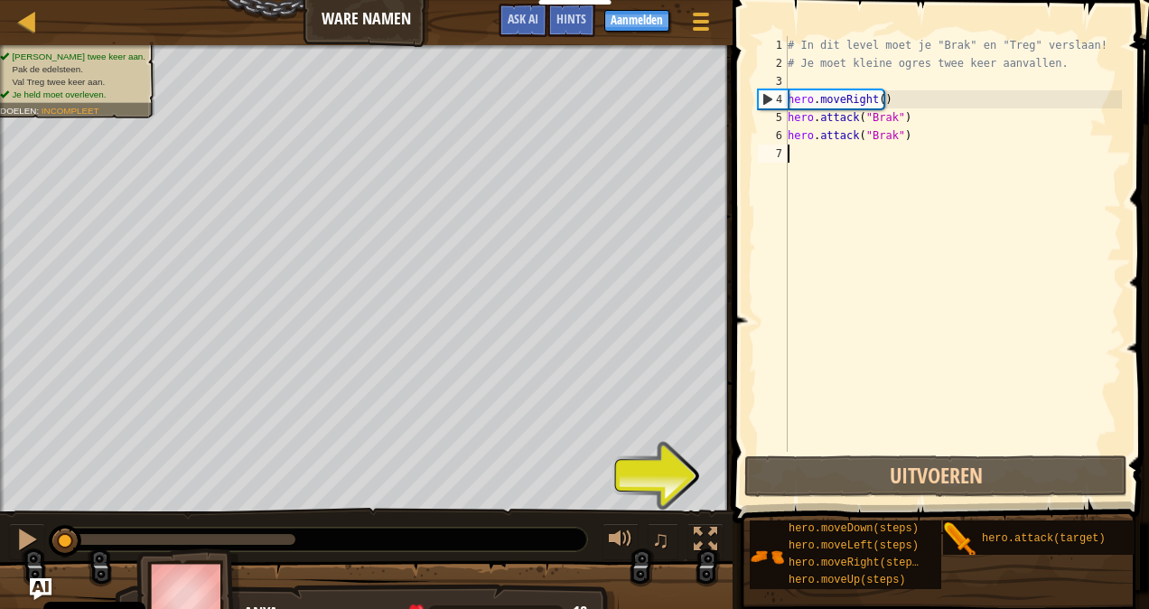
click at [860, 152] on div "# In dit level moet je "Brak" en "Treg" verslaan! # Je moet kleine ogres twee k…" at bounding box center [953, 262] width 338 height 452
